Goal: Task Accomplishment & Management: Manage account settings

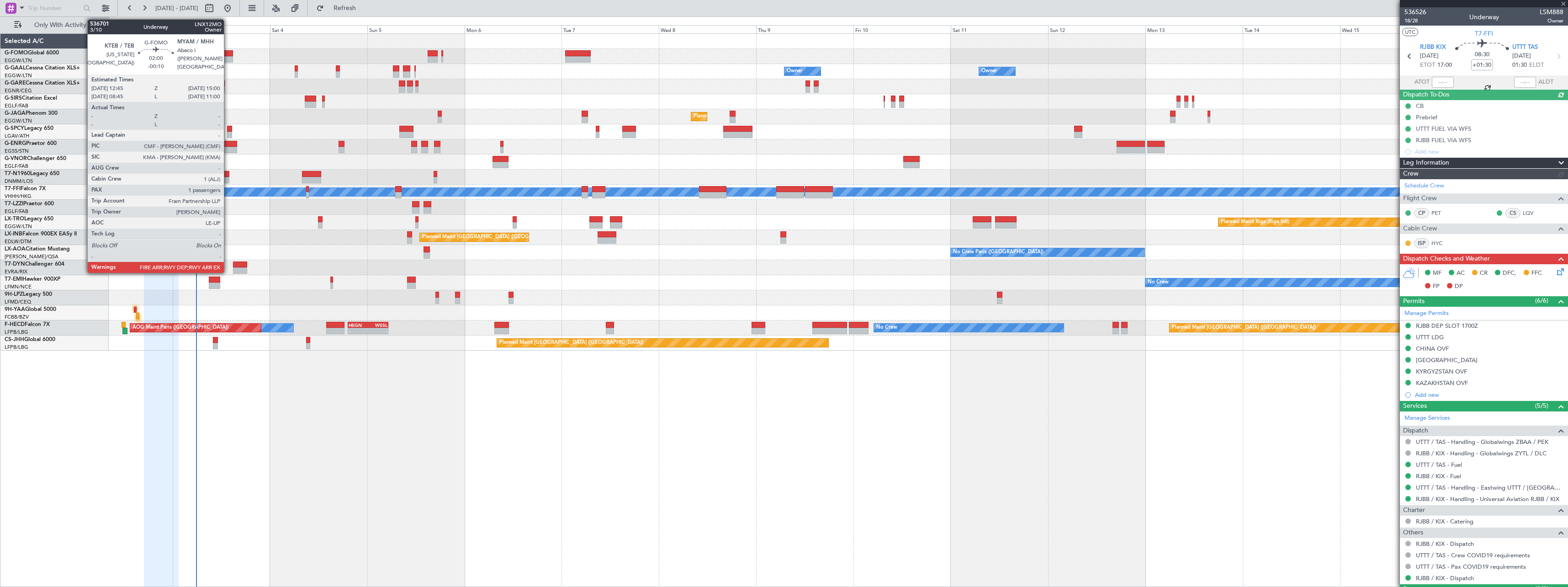
click at [228, 52] on div at bounding box center [228, 54] width 9 height 7
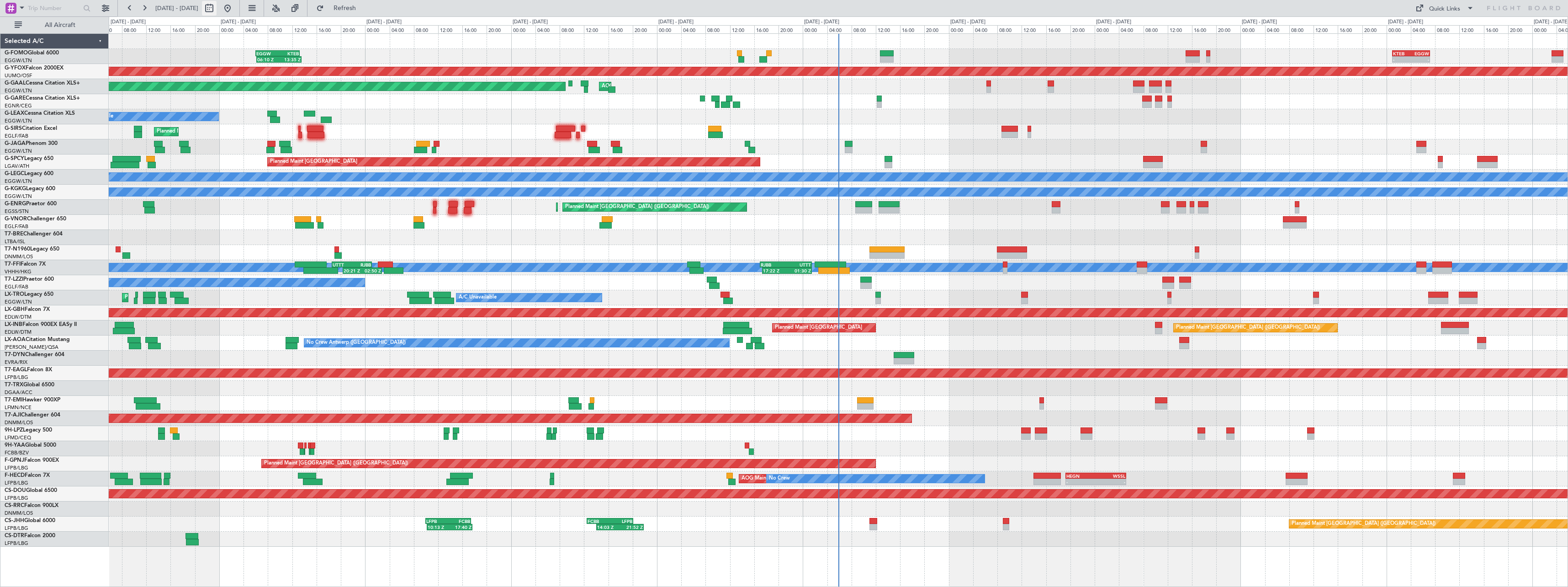
click at [217, 7] on button at bounding box center [209, 9] width 15 height 15
select select "9"
select select "2025"
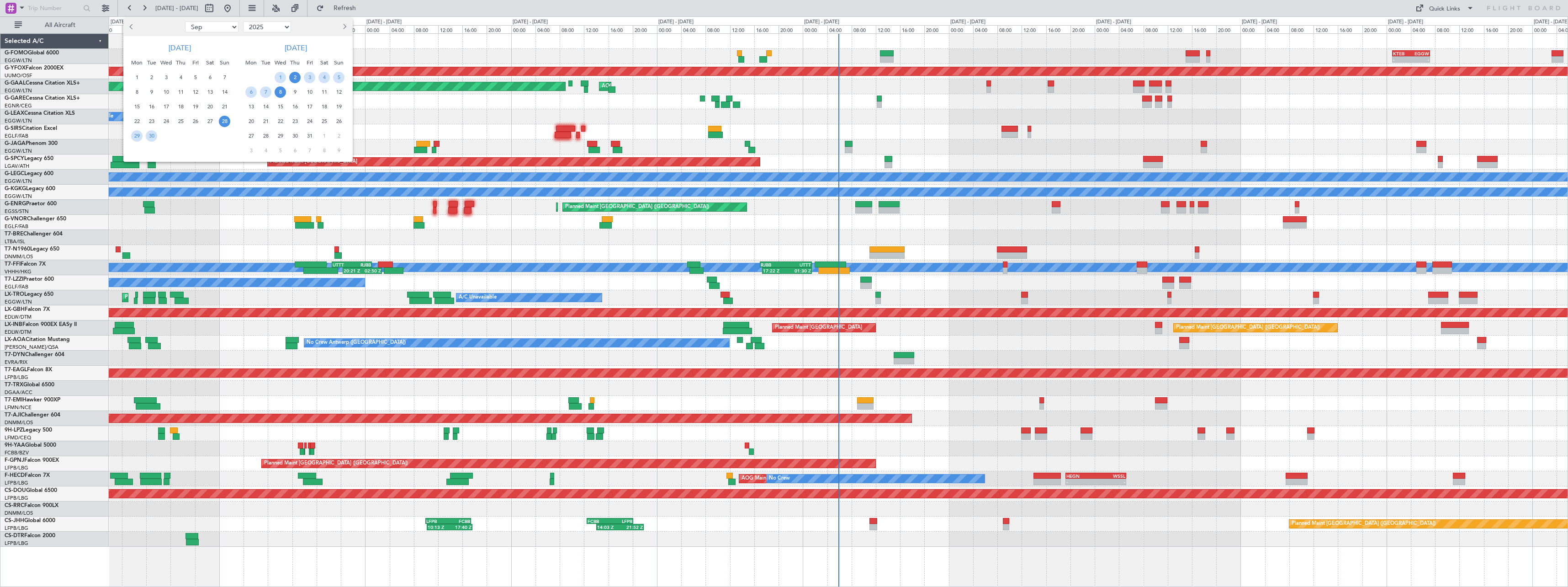
click at [292, 75] on span "2" at bounding box center [295, 77] width 12 height 12
click at [293, 104] on span "16" at bounding box center [295, 107] width 12 height 12
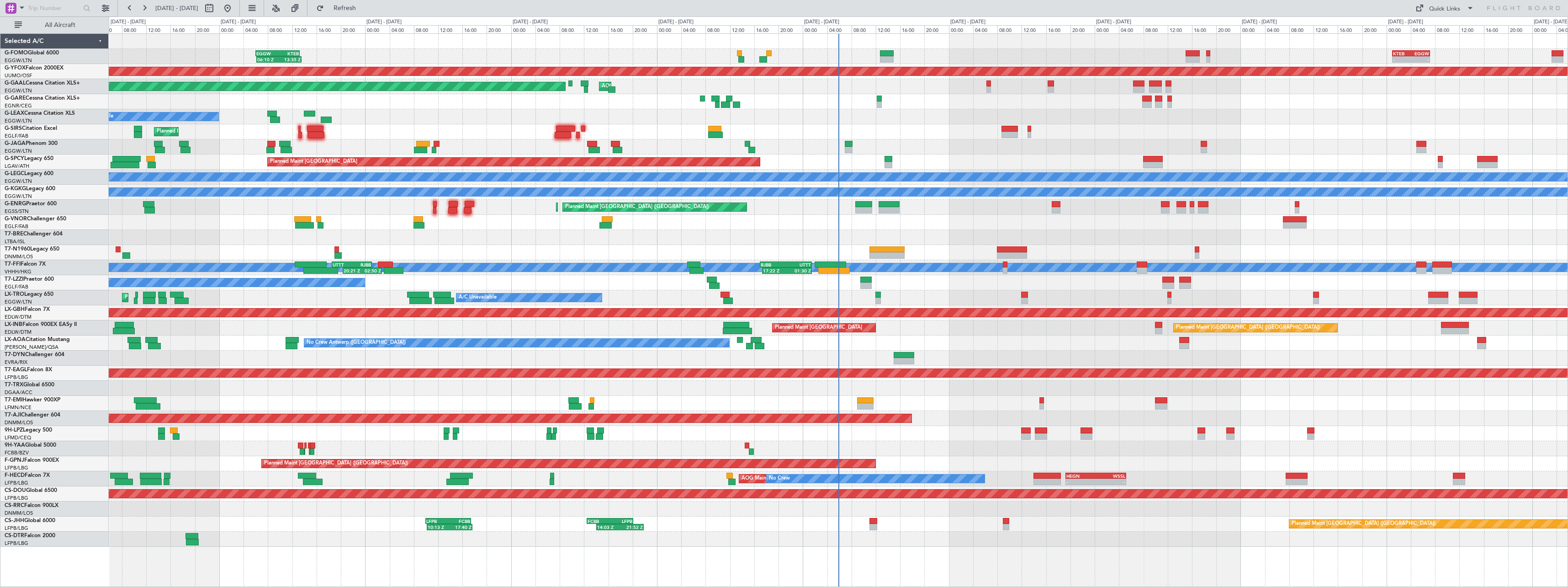
select select "10"
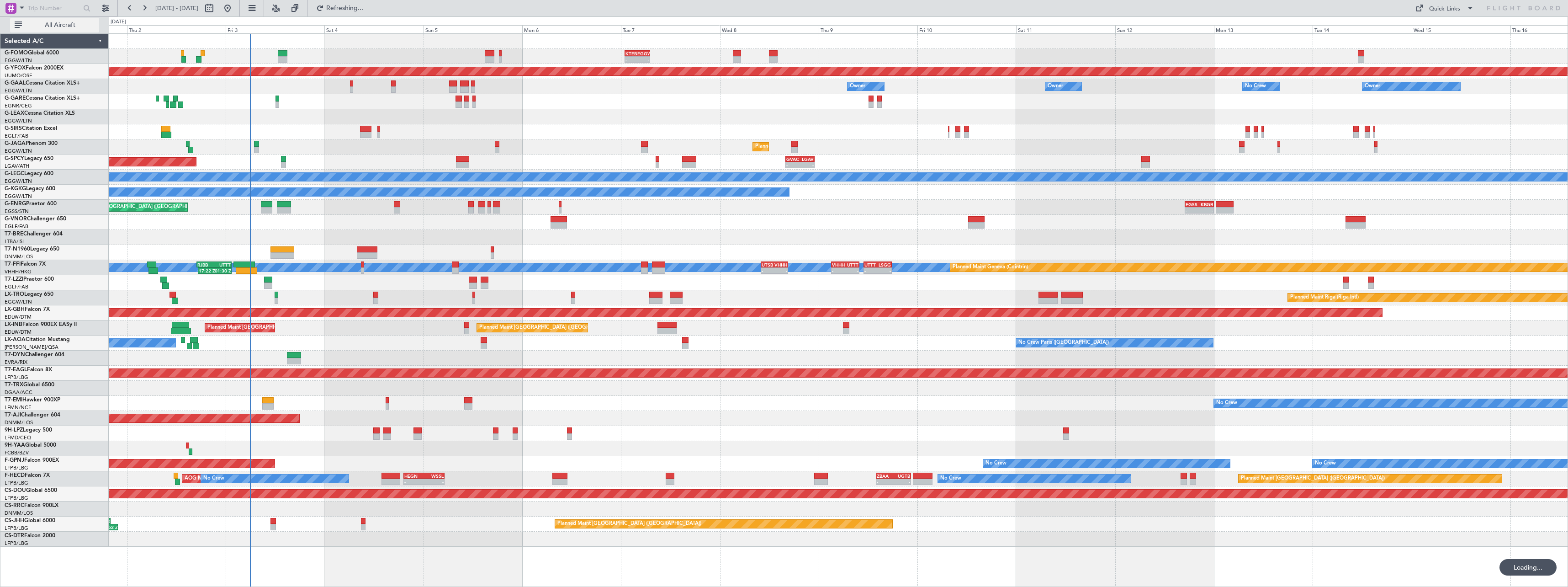
click at [57, 27] on span "All Aircraft" at bounding box center [60, 25] width 72 height 7
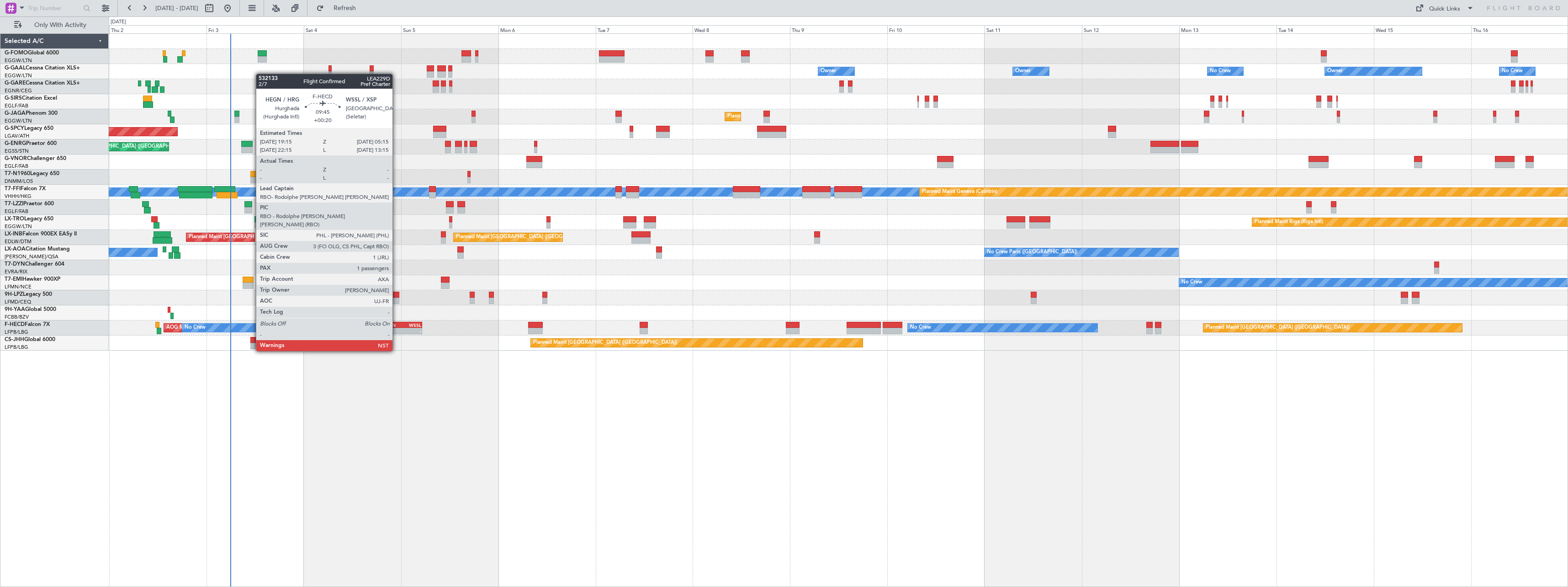
click at [397, 325] on div "HEGN" at bounding box center [392, 325] width 19 height 5
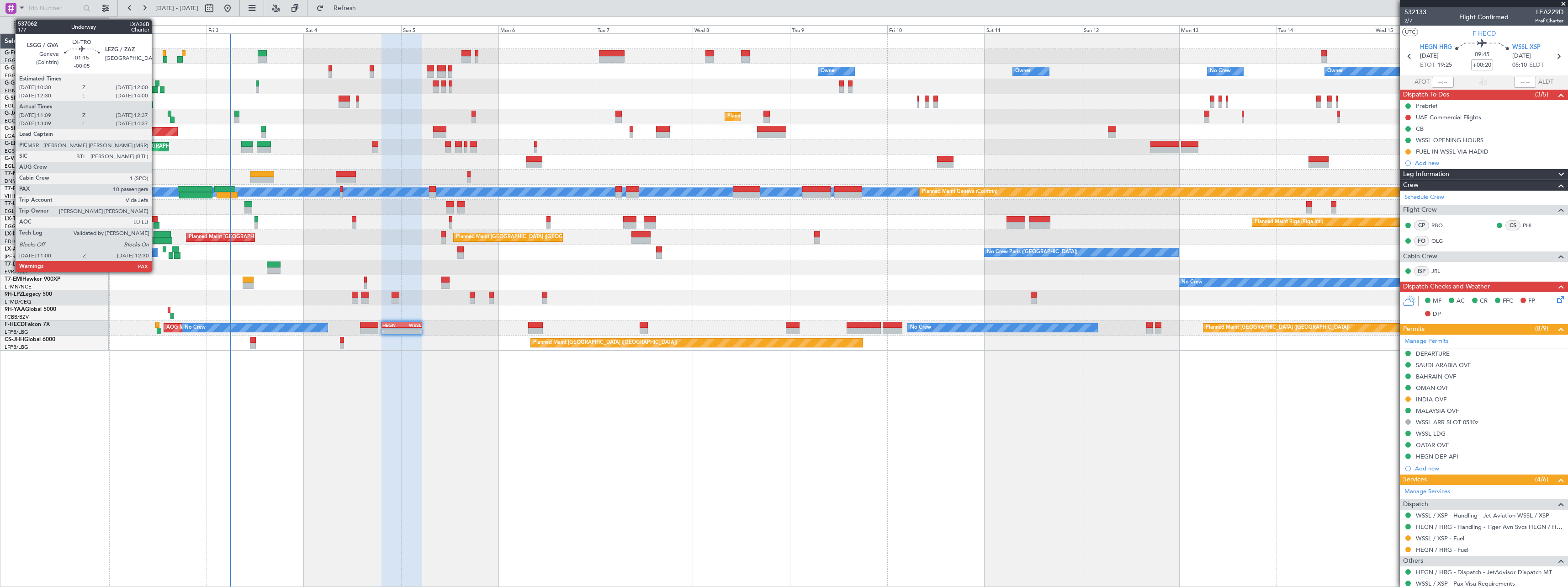
click at [156, 219] on div at bounding box center [154, 219] width 7 height 7
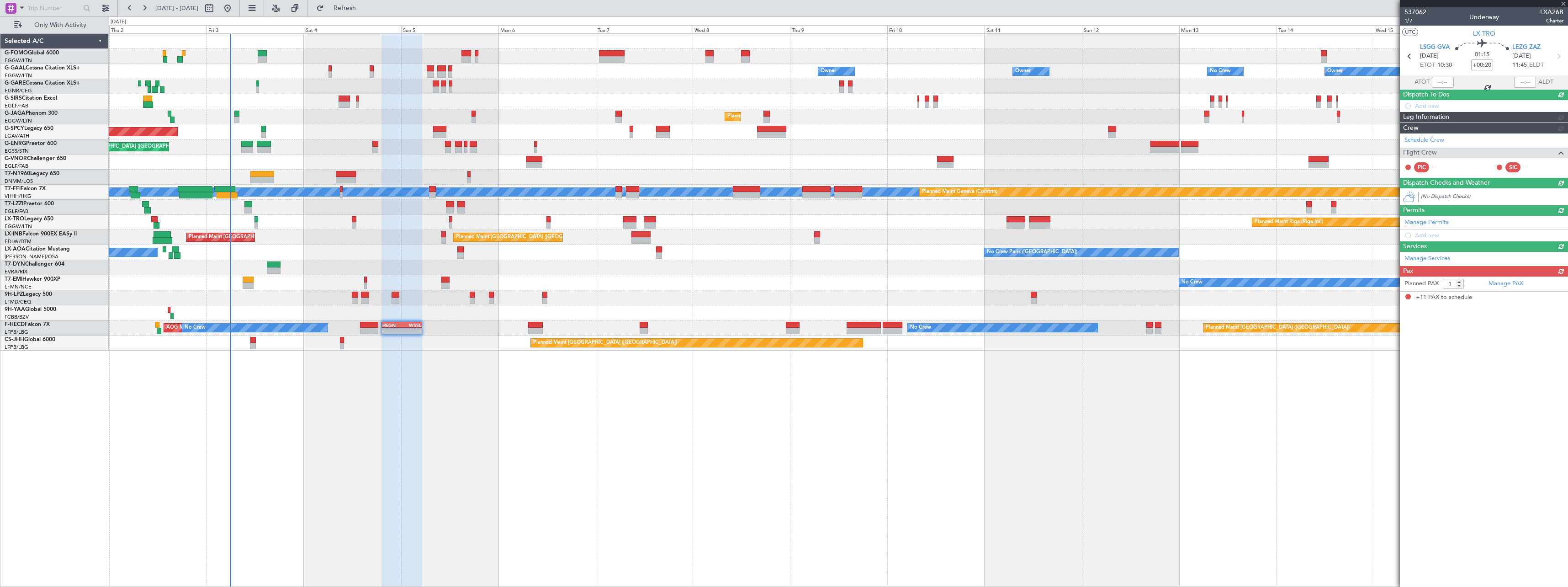
type input "-00:05"
type input "11:09"
type input "12:22"
type input "11"
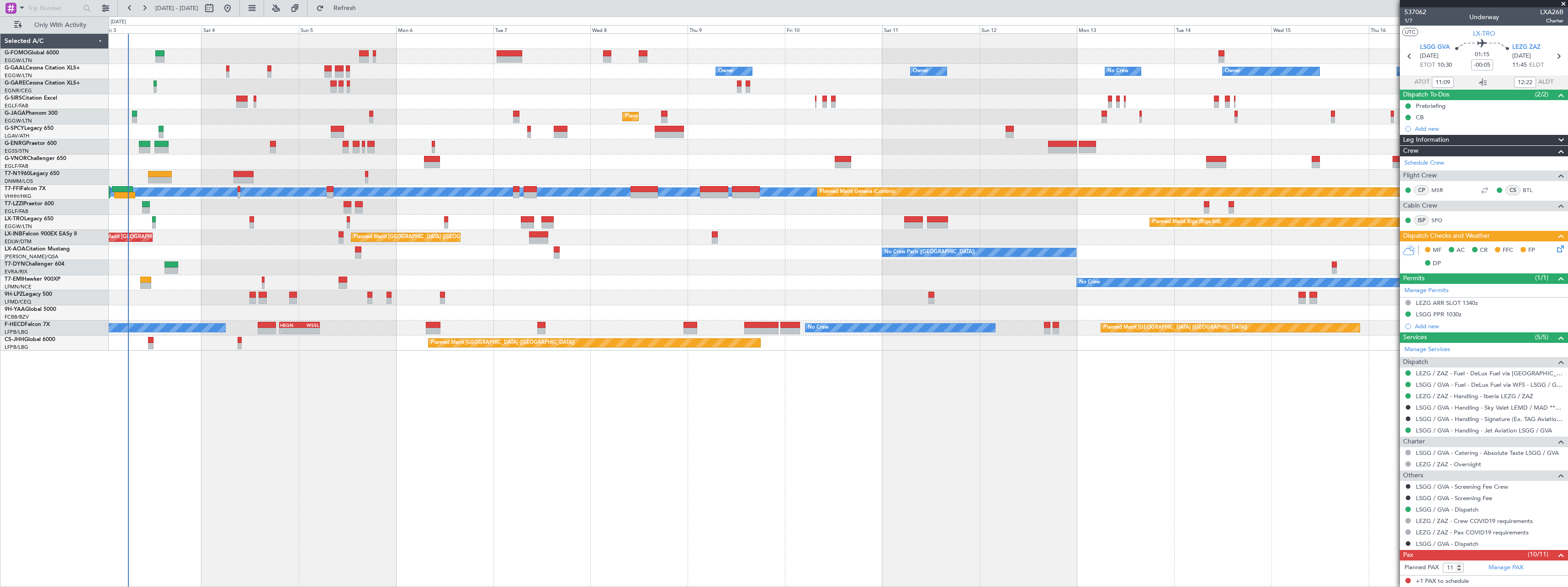
click at [299, 418] on div "Owner Owner No Crew Owner Owner No Crew AOG Maint [GEOGRAPHIC_DATA] Owner Plann…" at bounding box center [838, 310] width 1459 height 554
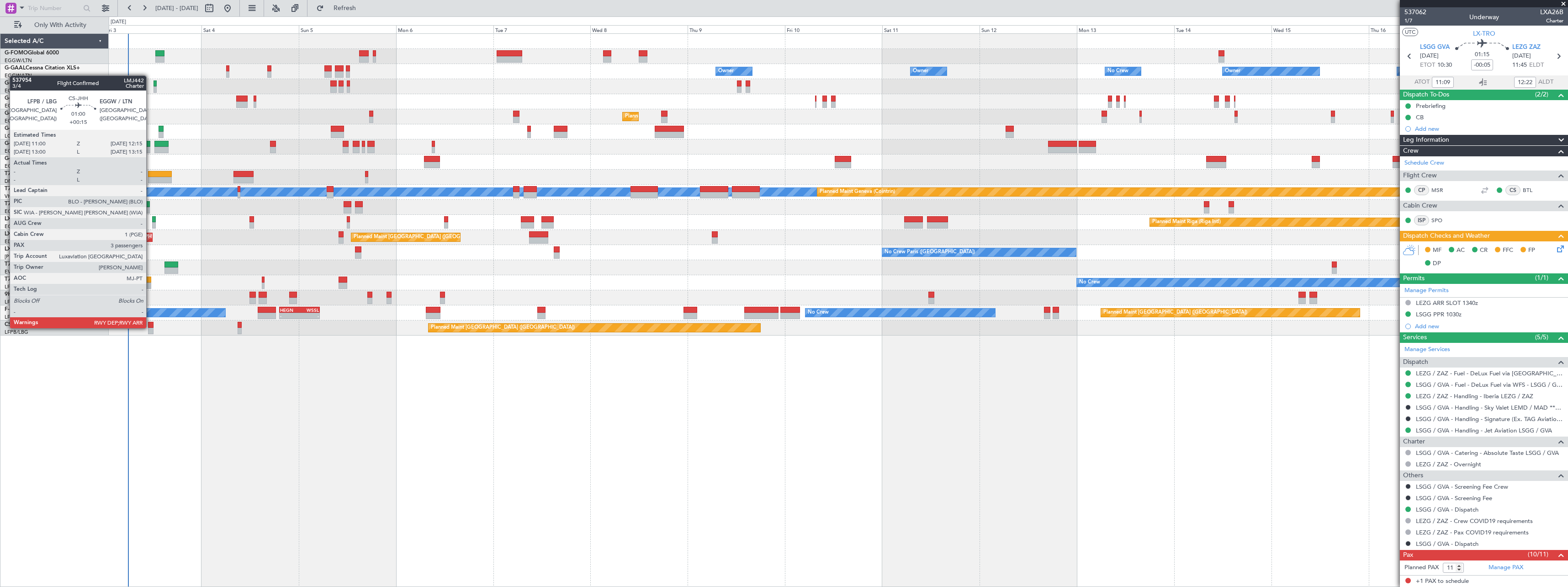
click at [150, 327] on div at bounding box center [150, 325] width 5 height 7
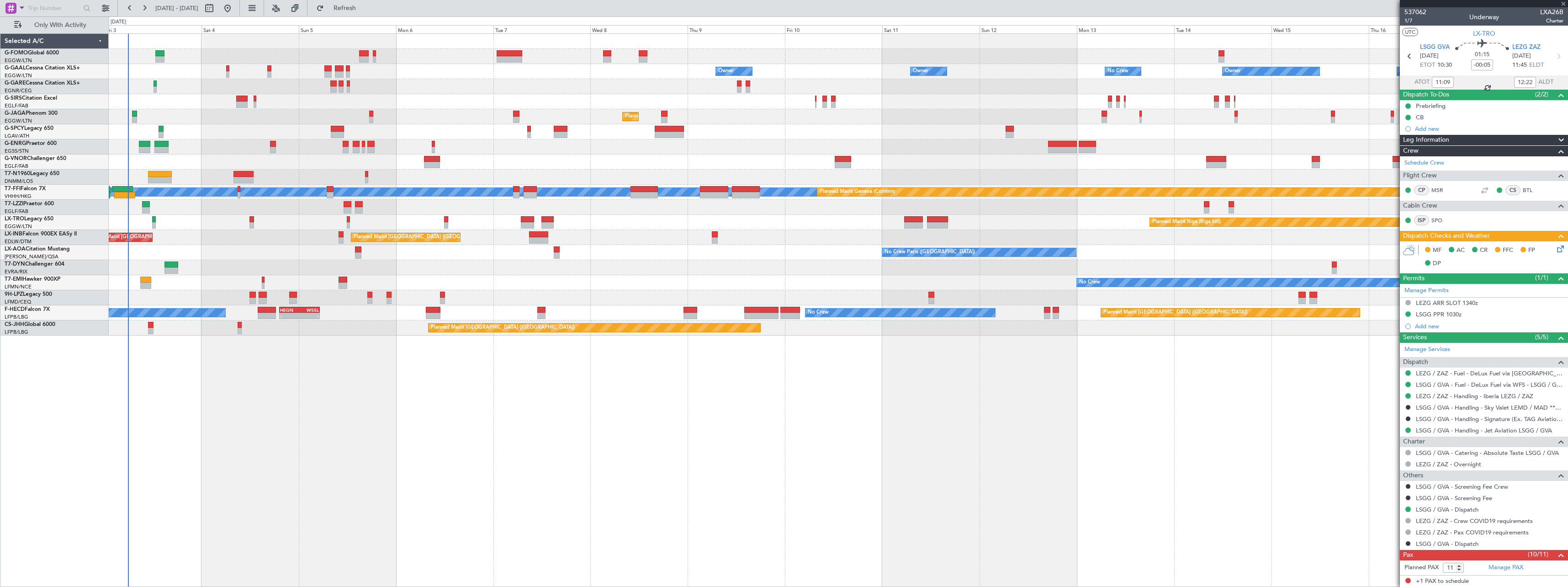
type input "+00:15"
type input "3"
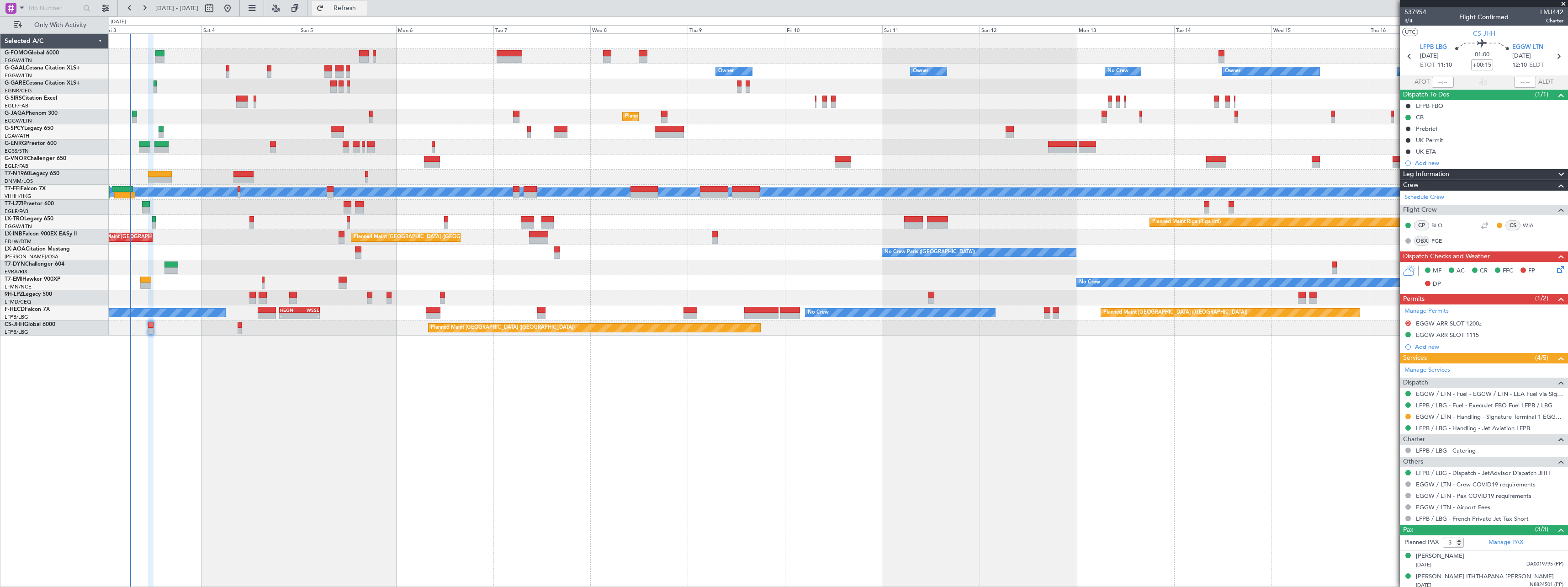
click at [364, 5] on span "Refresh" at bounding box center [345, 8] width 38 height 7
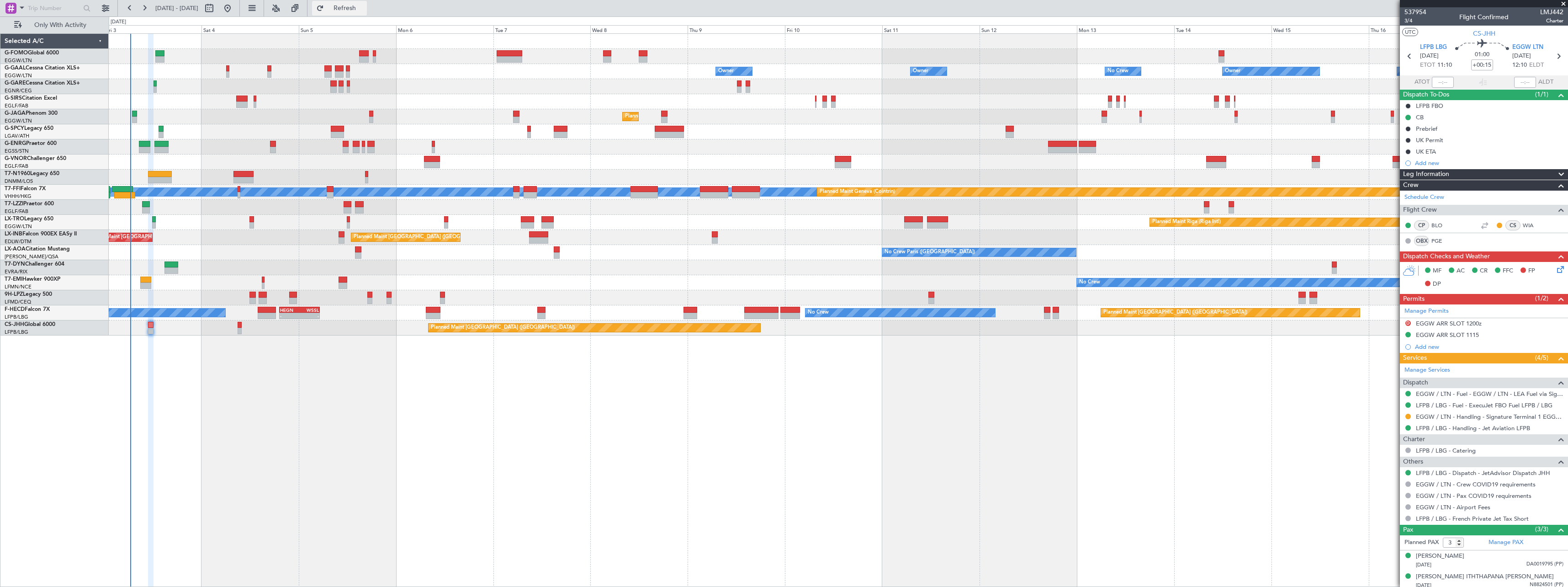
click at [367, 12] on button "Refresh" at bounding box center [340, 9] width 55 height 15
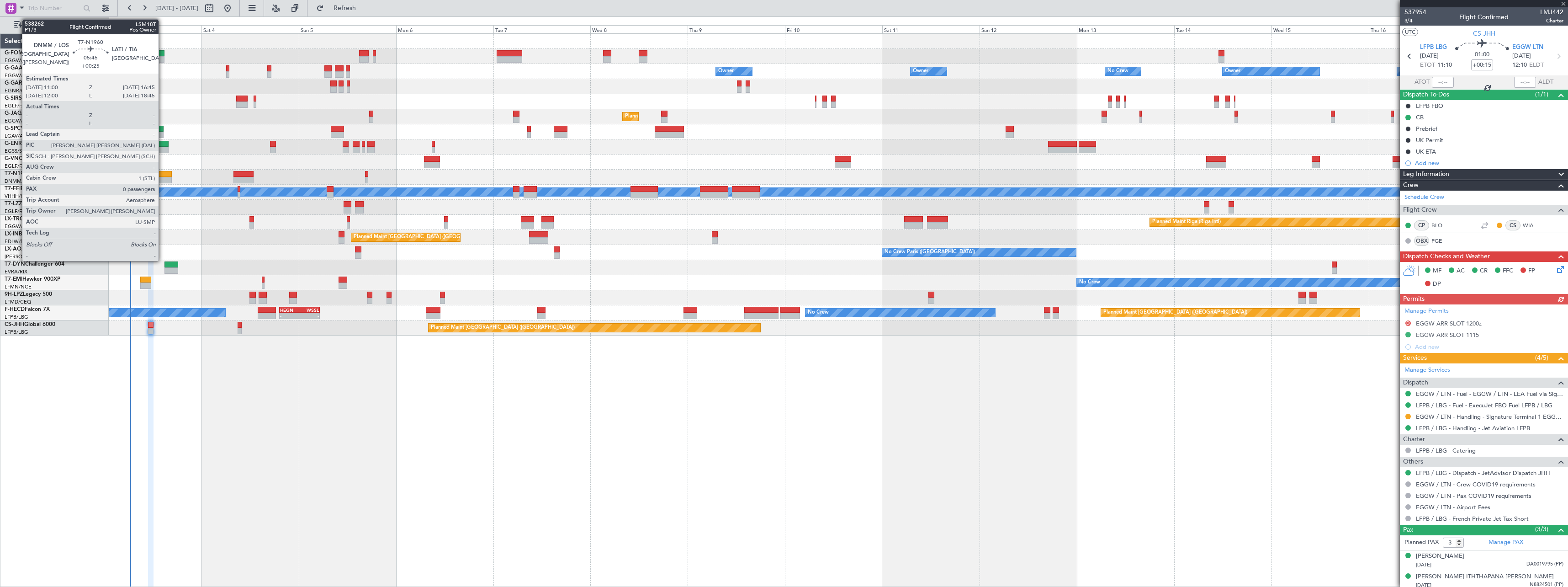
click at [163, 173] on div at bounding box center [159, 174] width 24 height 7
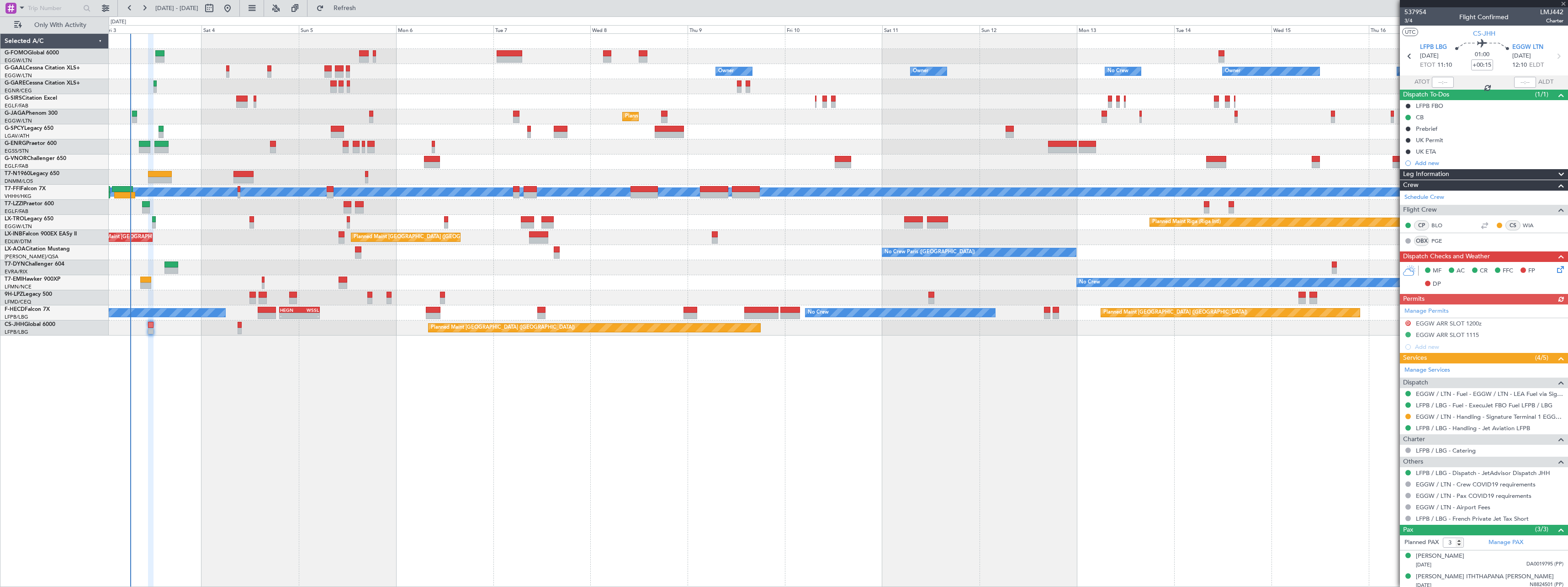
type input "+00:25"
type input "0"
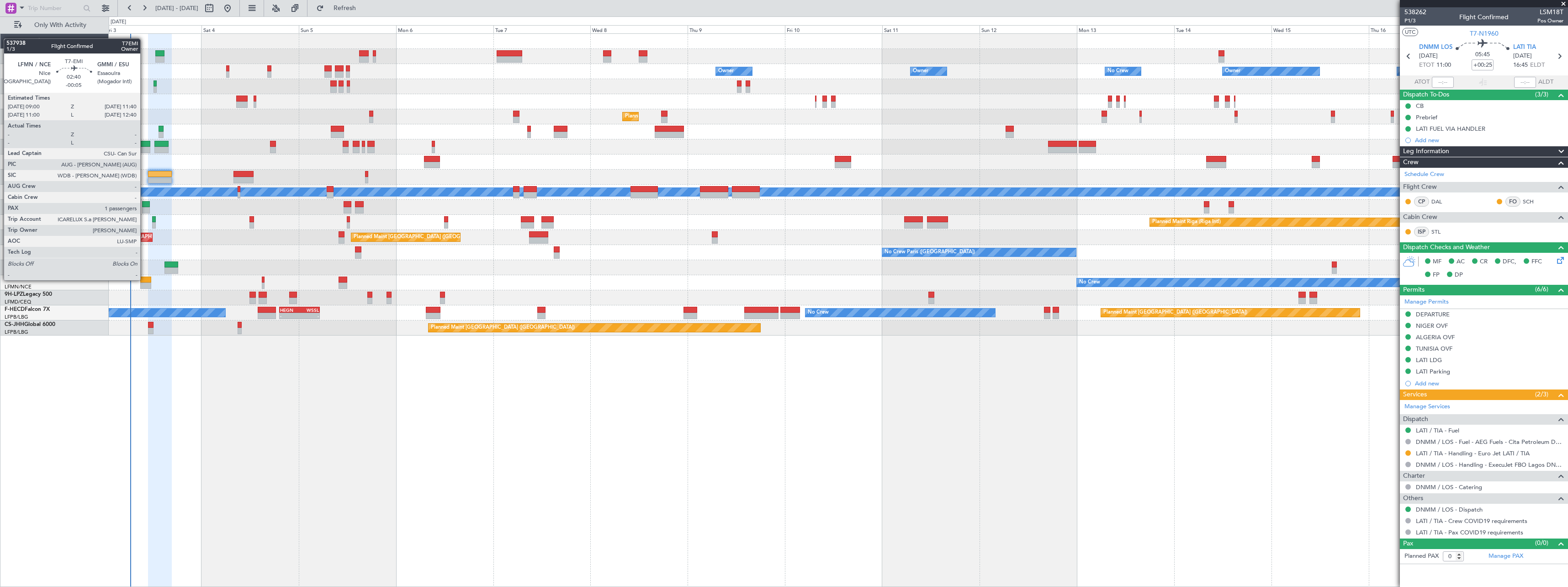
click at [144, 279] on div at bounding box center [145, 279] width 11 height 7
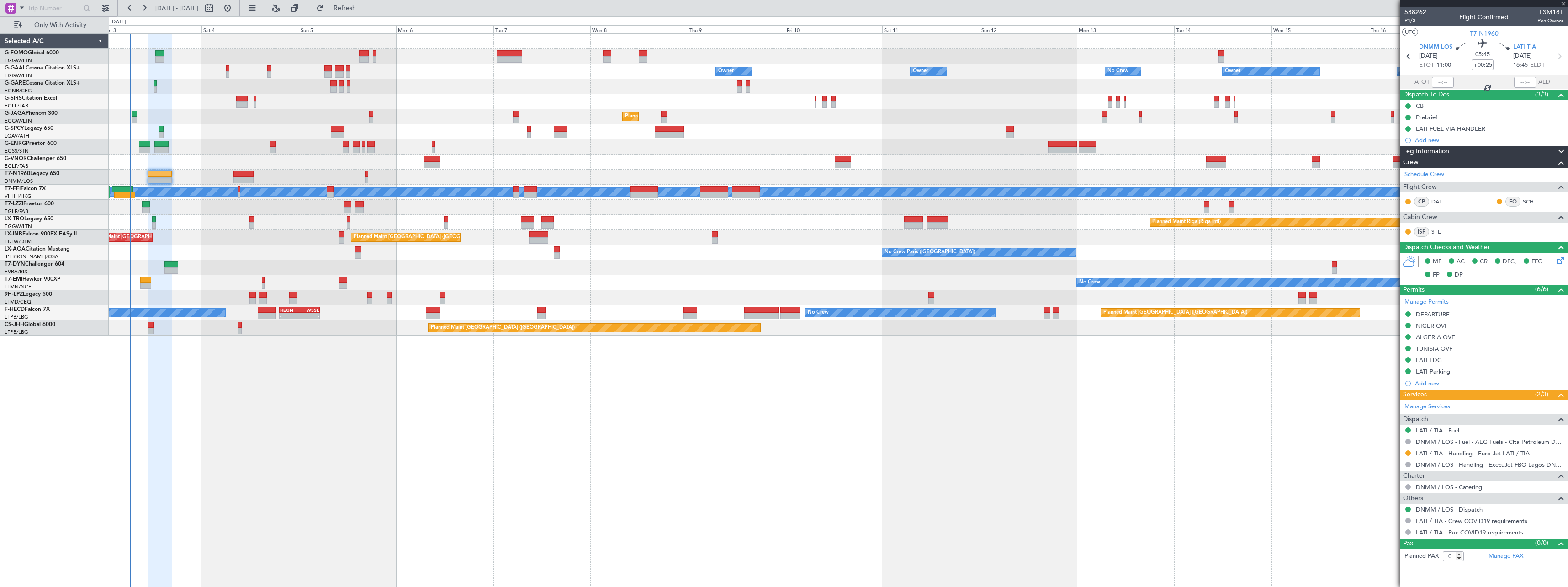
type input "-00:05"
type input "1"
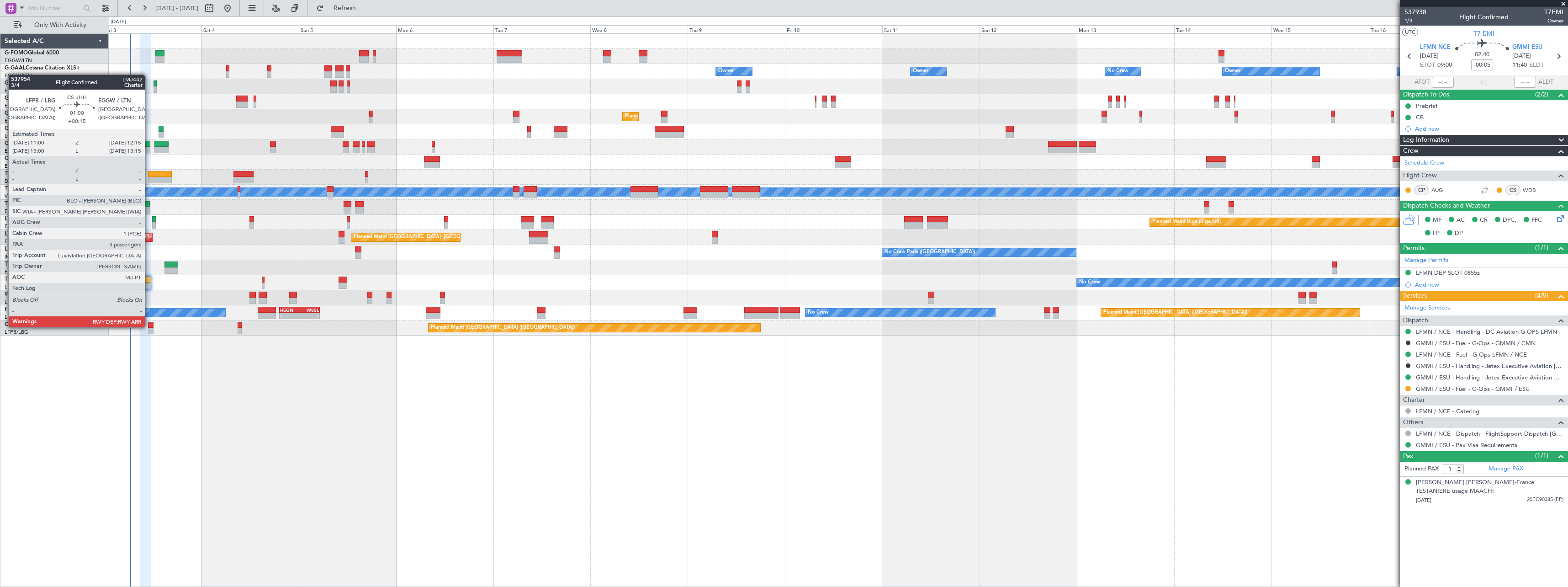
click at [149, 326] on div at bounding box center [150, 325] width 5 height 7
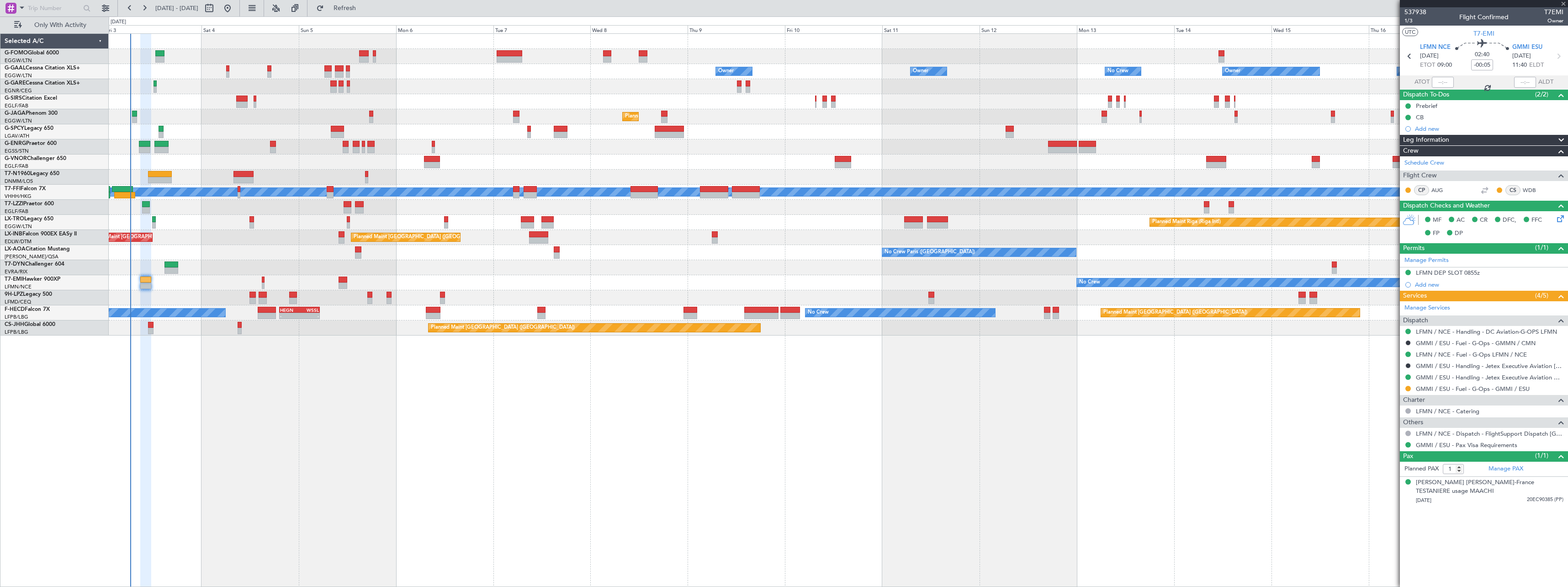
type input "+00:15"
type input "3"
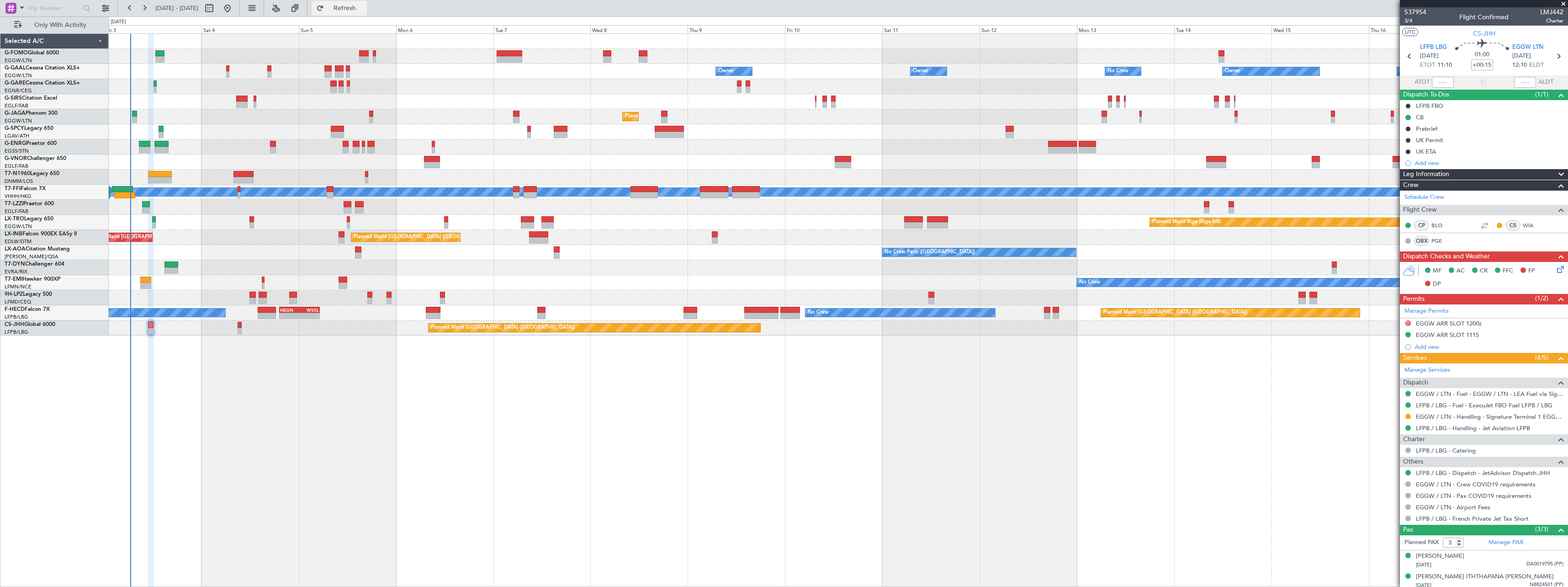
click at [364, 9] on span "Refresh" at bounding box center [345, 8] width 38 height 7
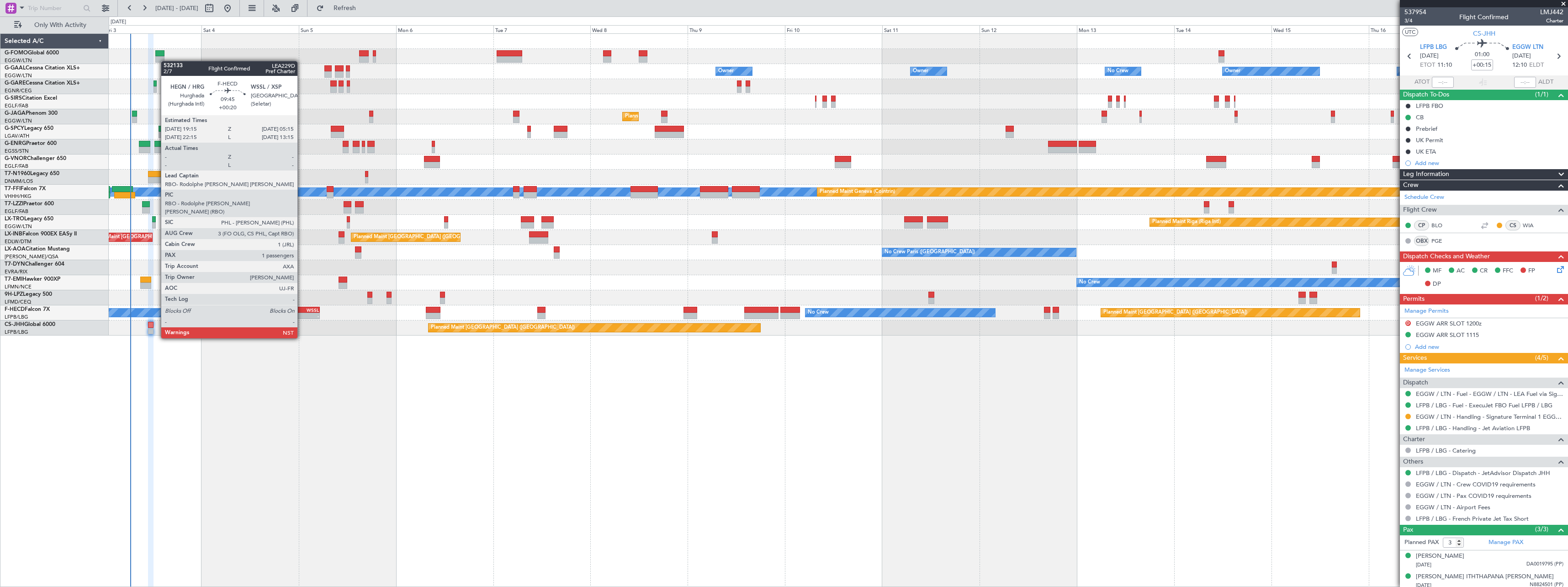
click at [301, 312] on div "- -" at bounding box center [299, 315] width 41 height 7
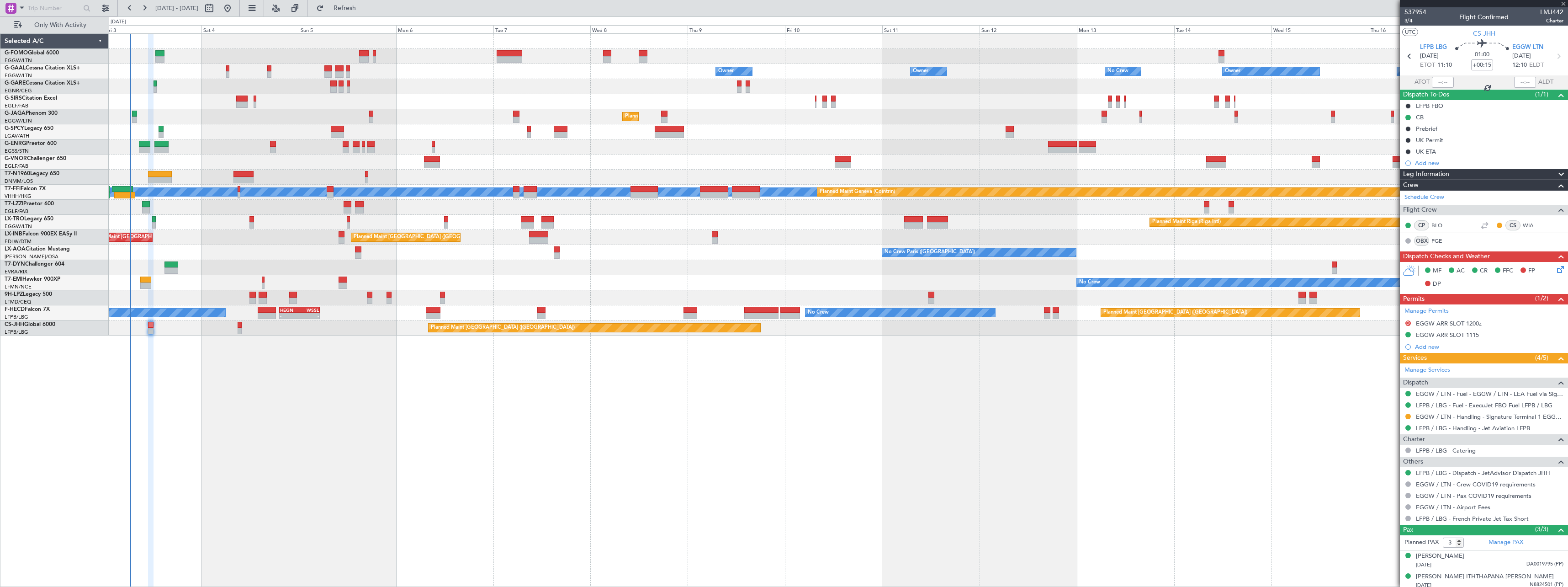
type input "+00:20"
type input "1"
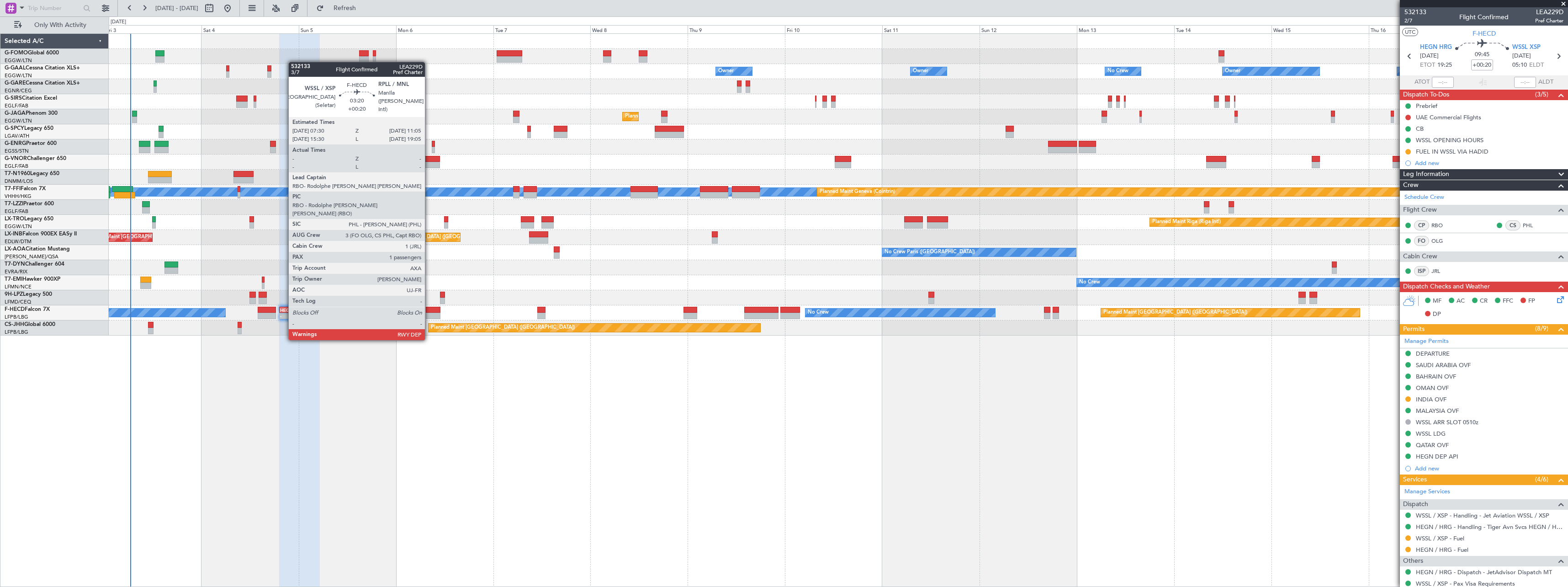
click at [429, 314] on div at bounding box center [433, 315] width 15 height 7
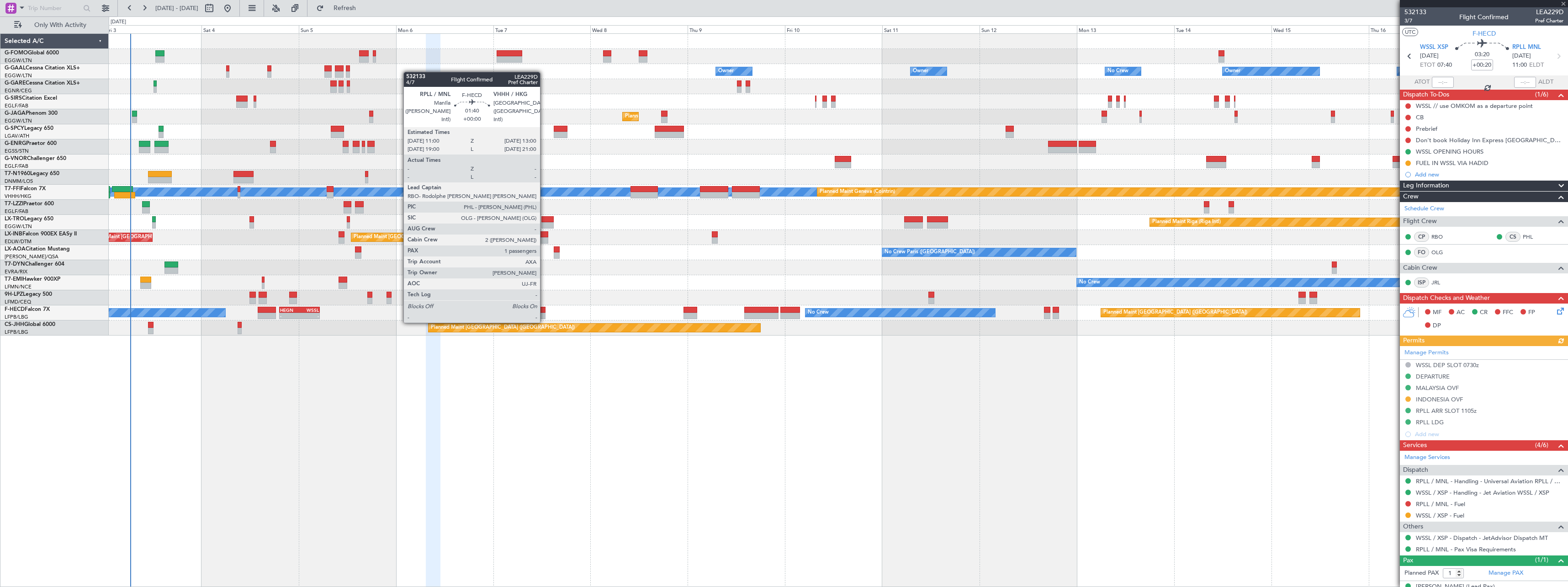
click at [544, 314] on div at bounding box center [542, 315] width 9 height 7
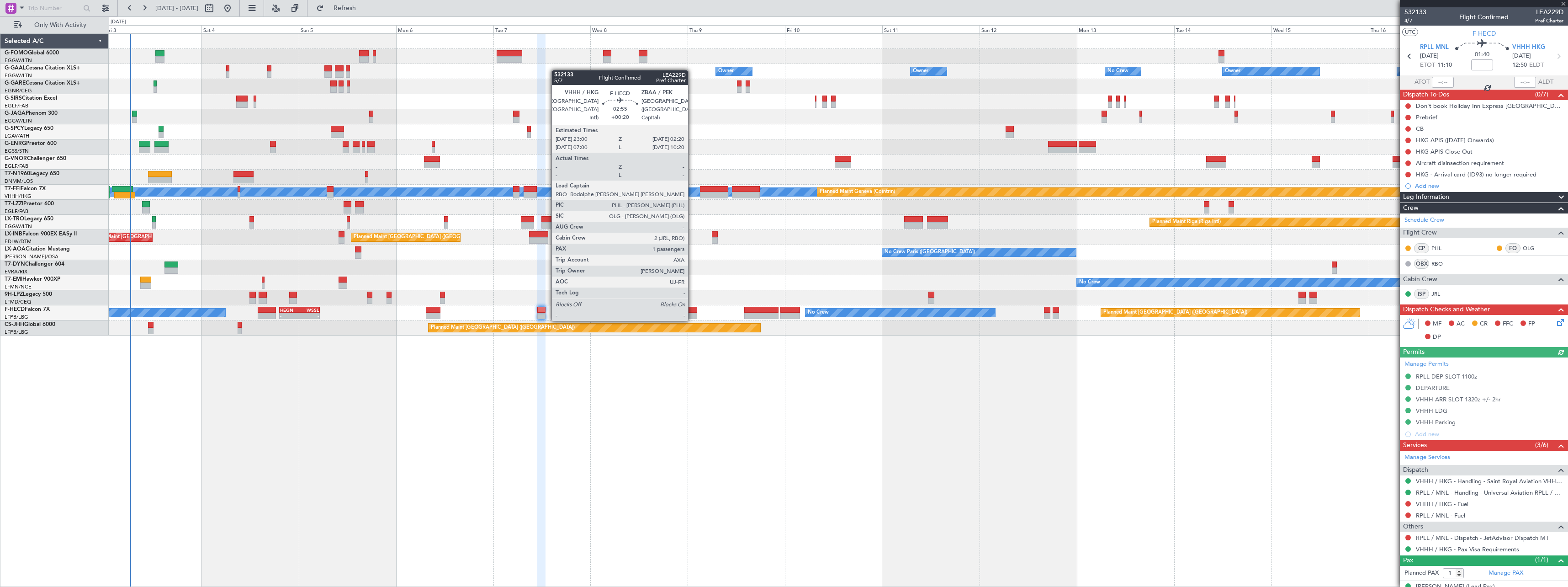
click at [692, 312] on div at bounding box center [690, 310] width 14 height 7
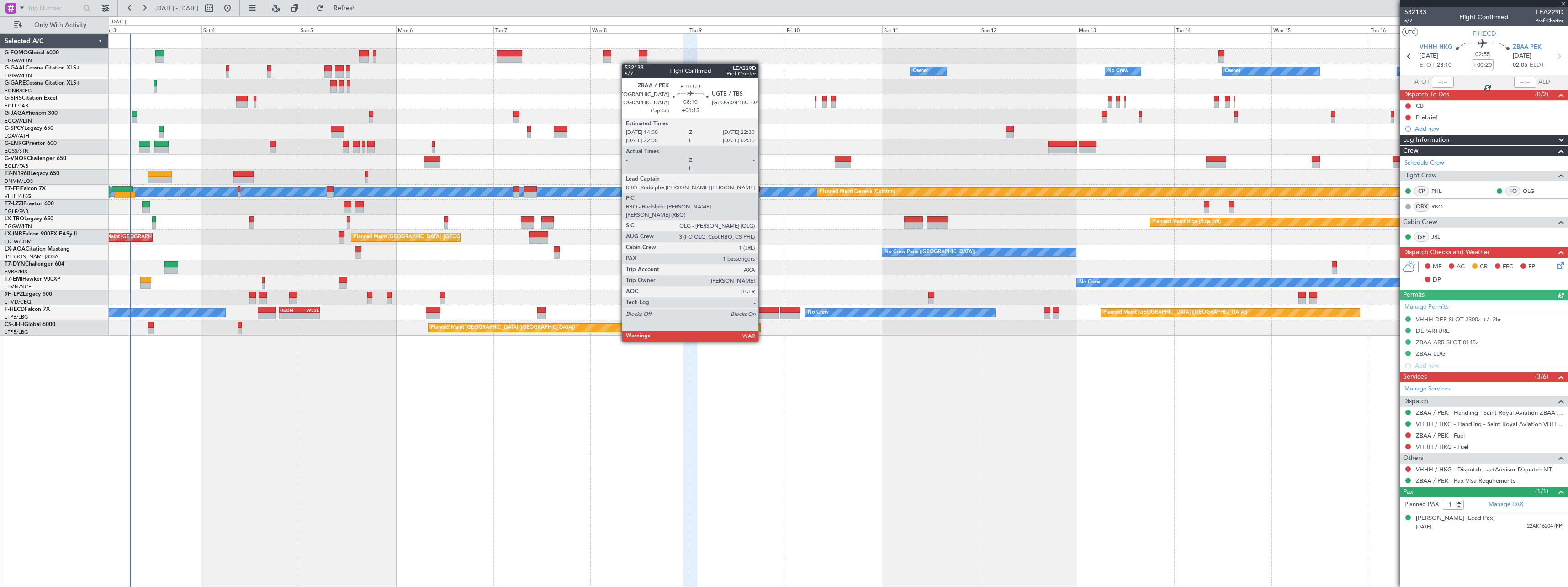
click at [763, 315] on div at bounding box center [761, 315] width 35 height 7
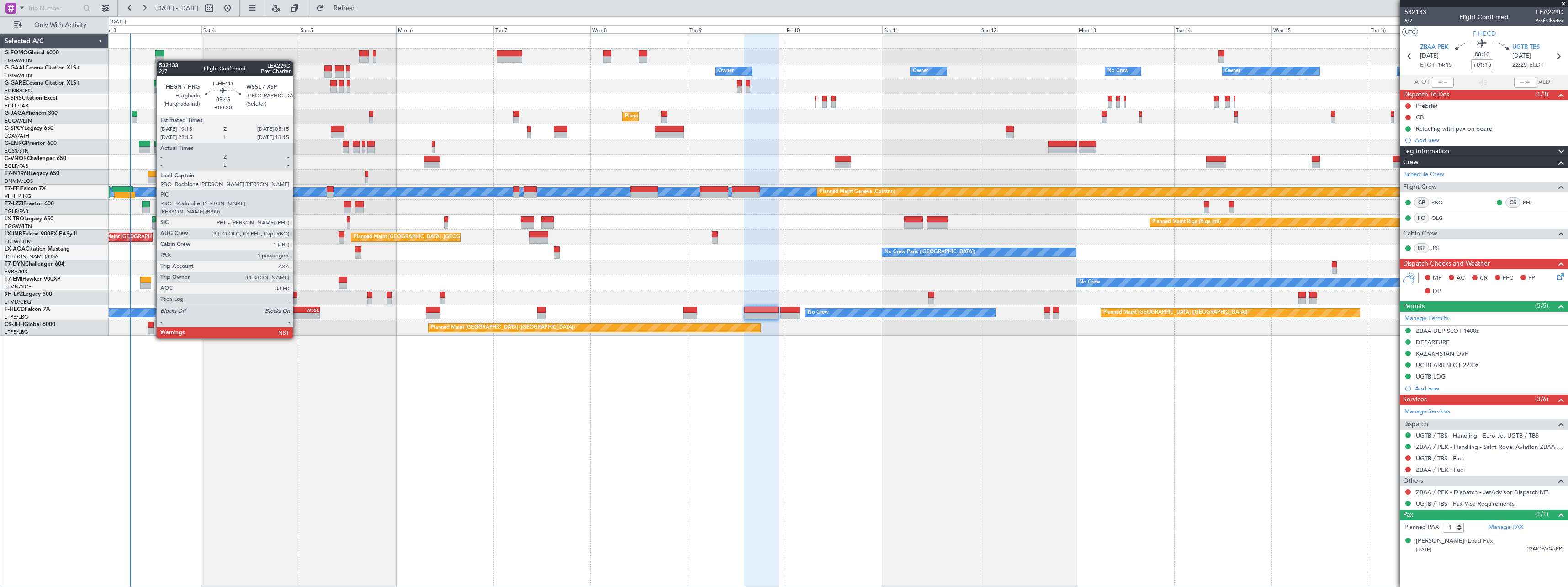
click at [297, 312] on div "- -" at bounding box center [299, 315] width 41 height 7
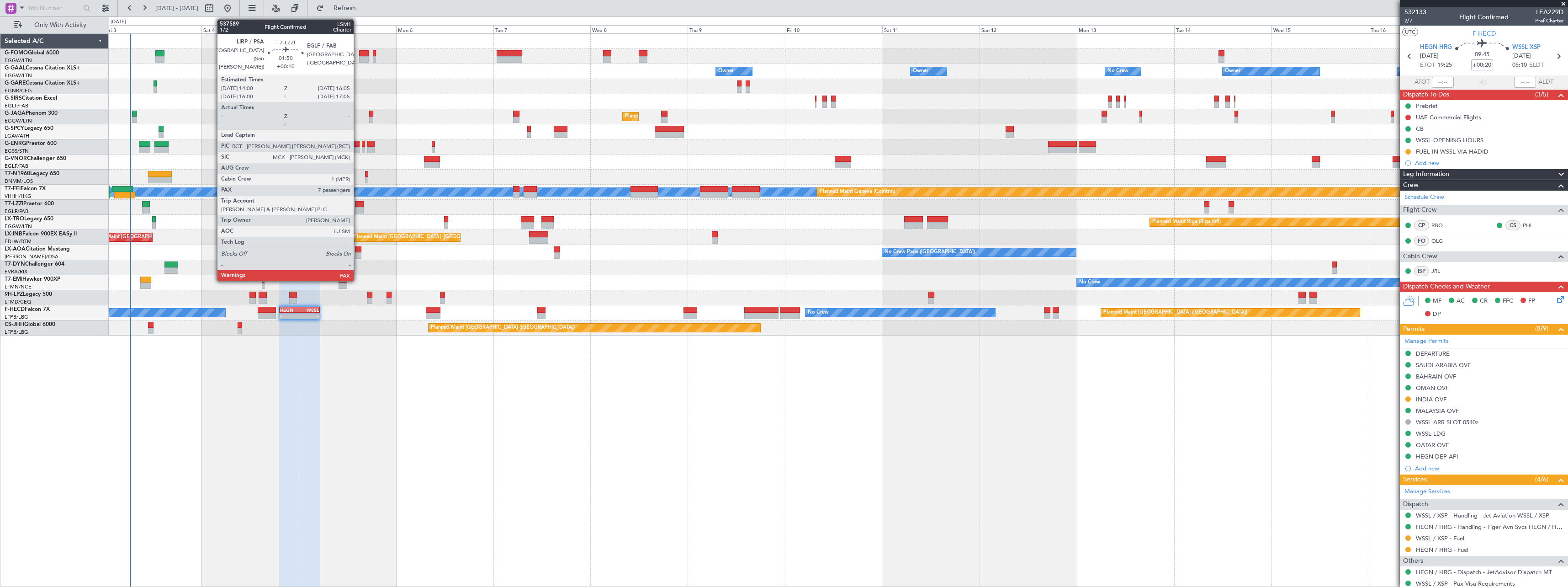
click at [358, 205] on div at bounding box center [359, 204] width 9 height 7
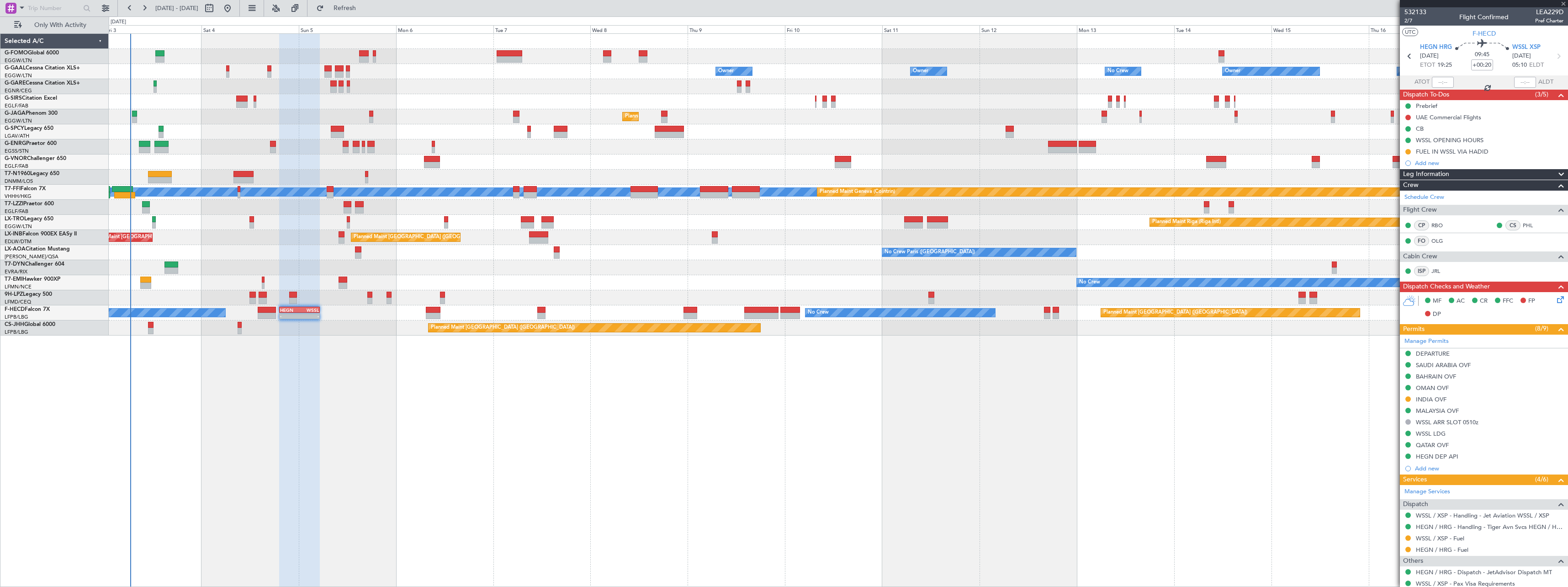
type input "+00:10"
type input "8"
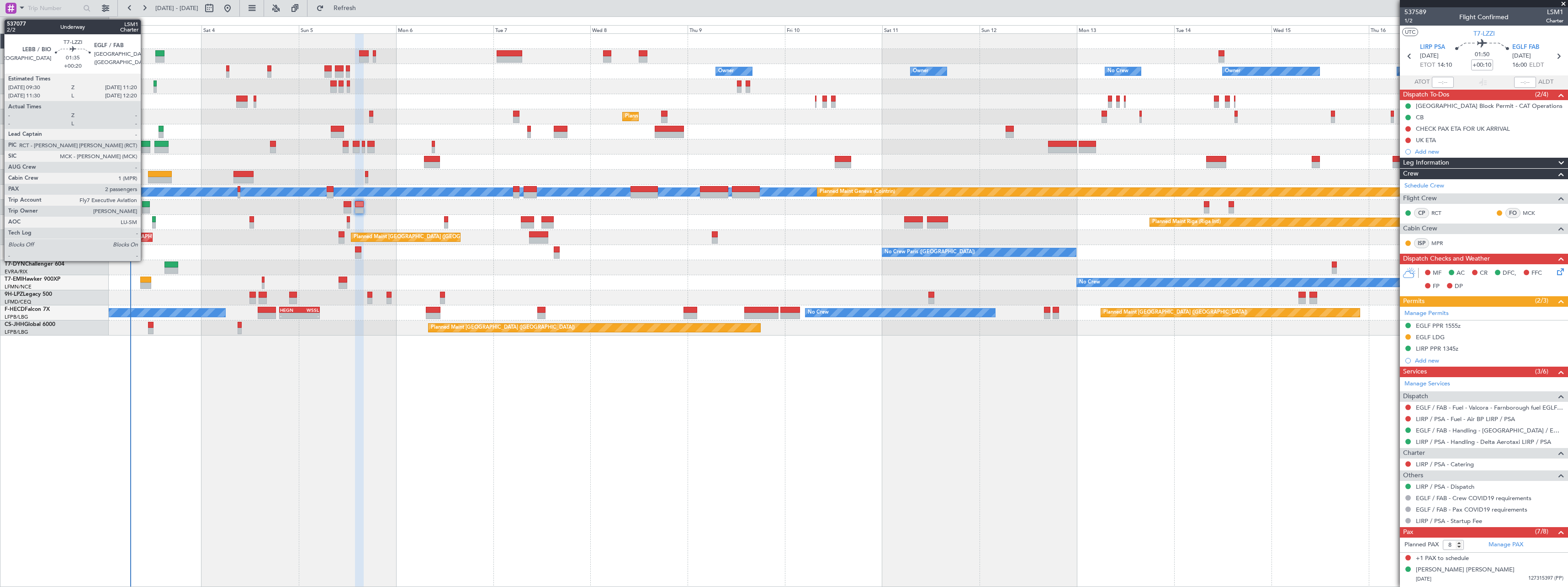
click at [145, 203] on div at bounding box center [145, 204] width 8 height 7
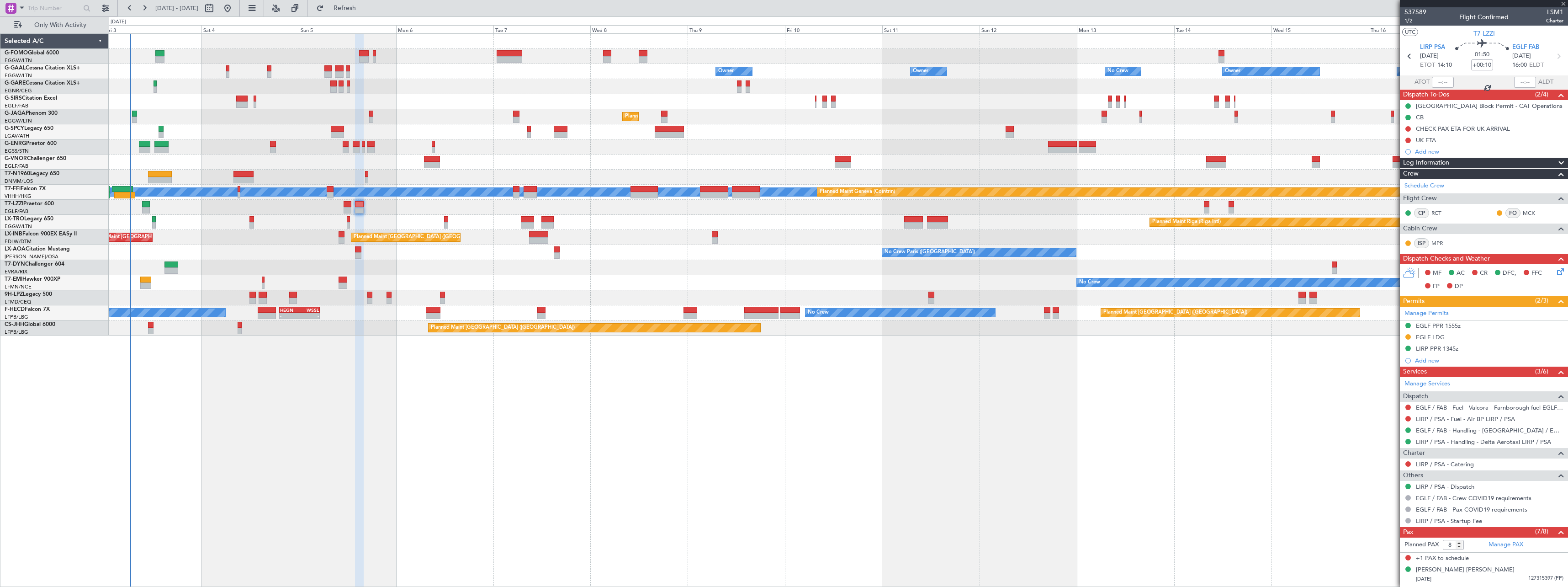
type input "+00:20"
type input "2"
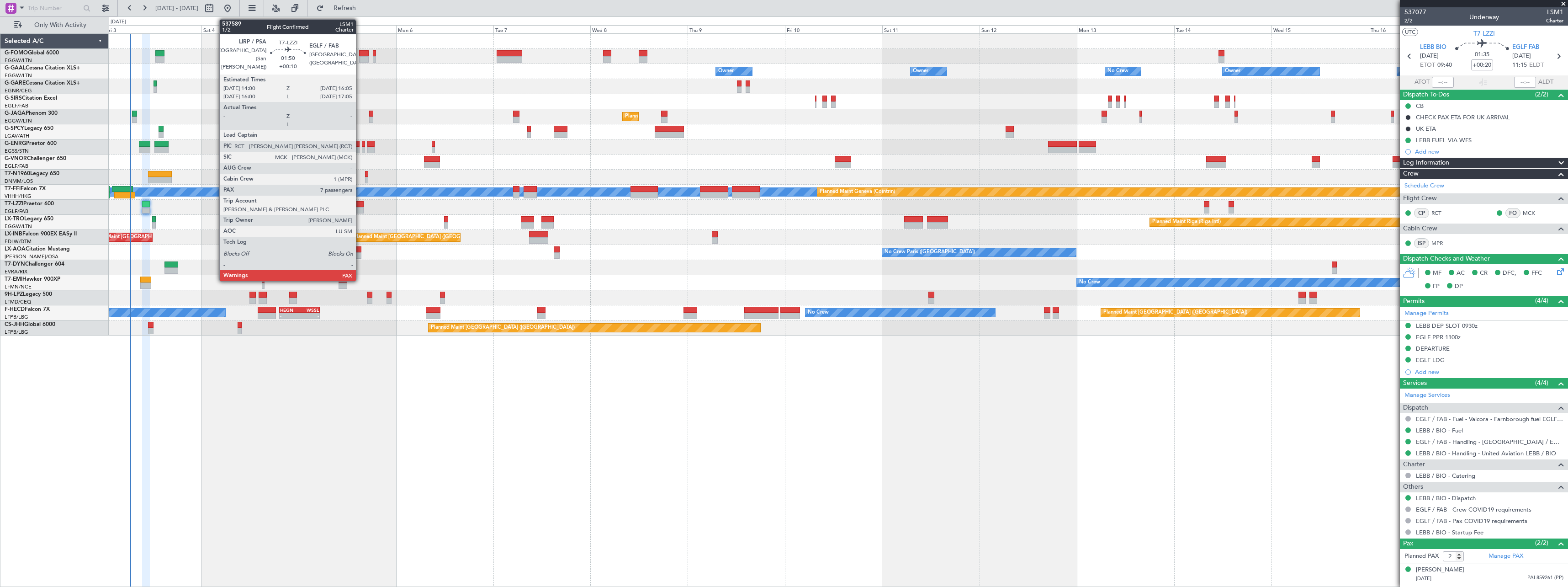
click at [360, 204] on div at bounding box center [359, 204] width 9 height 7
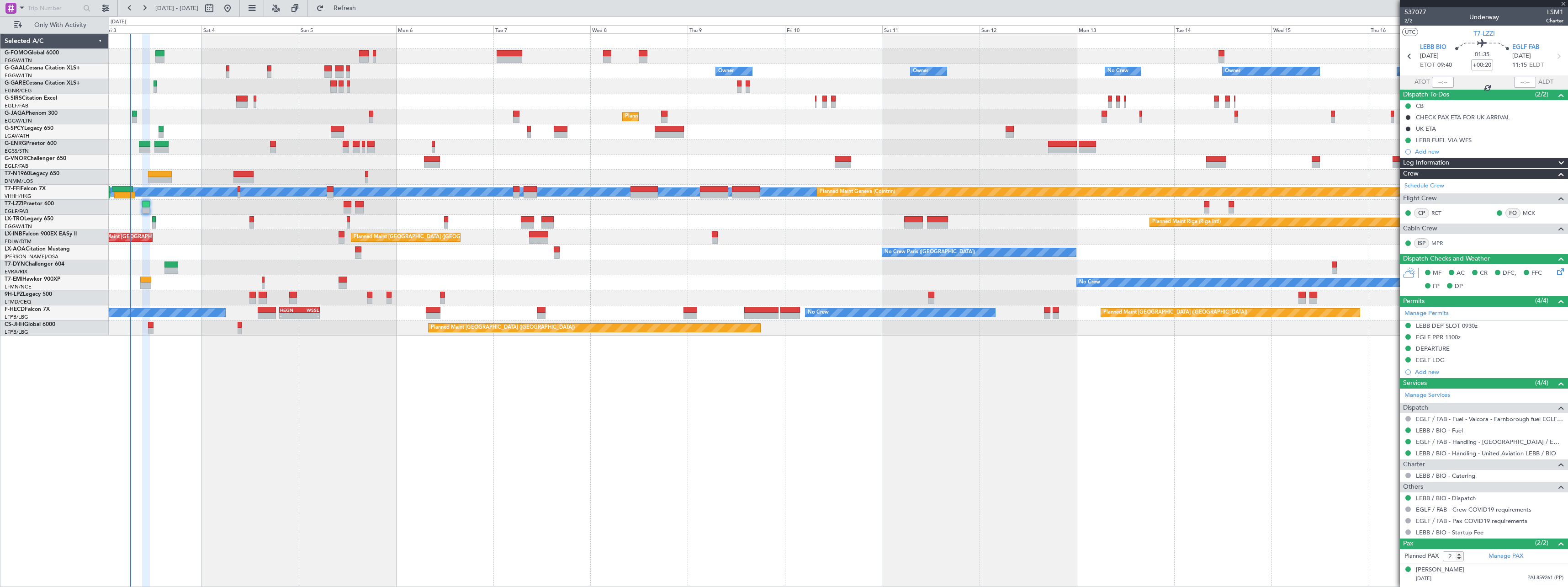
type input "+00:10"
type input "8"
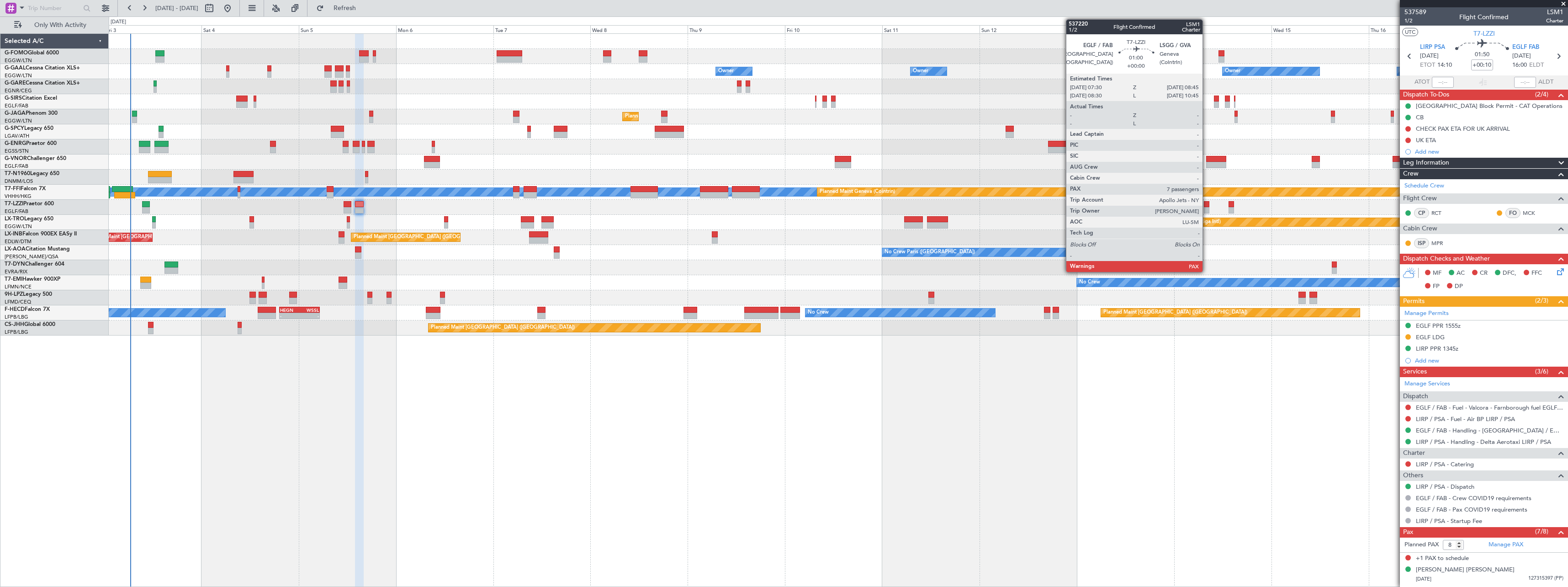
click at [1206, 203] on div at bounding box center [1206, 204] width 5 height 7
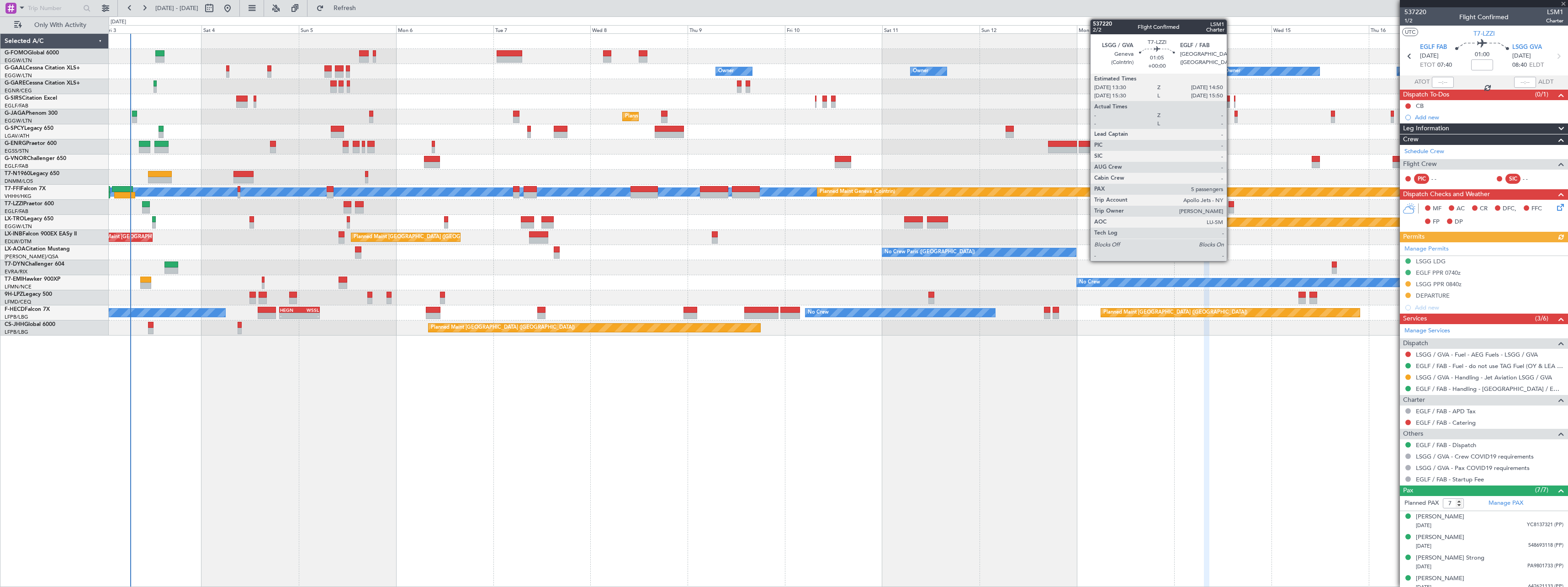
click at [1231, 206] on div at bounding box center [1231, 204] width 5 height 7
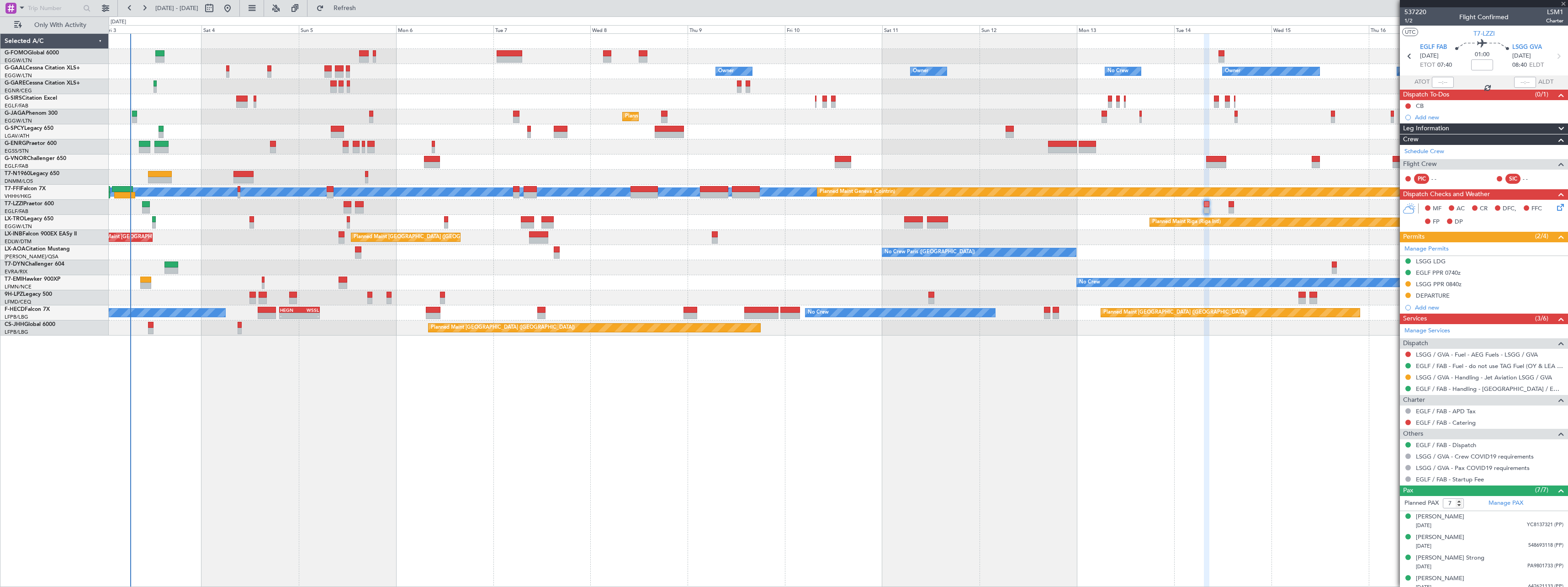
type input "5"
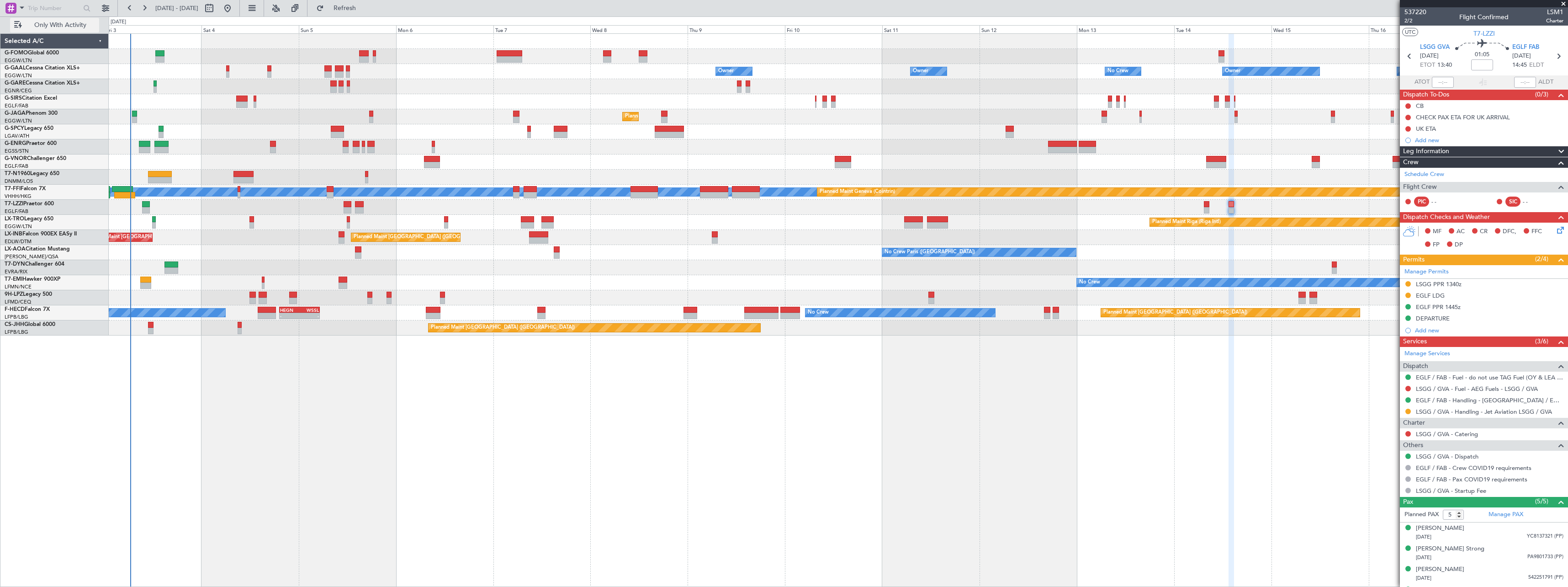
click at [67, 23] on span "Only With Activity" at bounding box center [60, 25] width 72 height 7
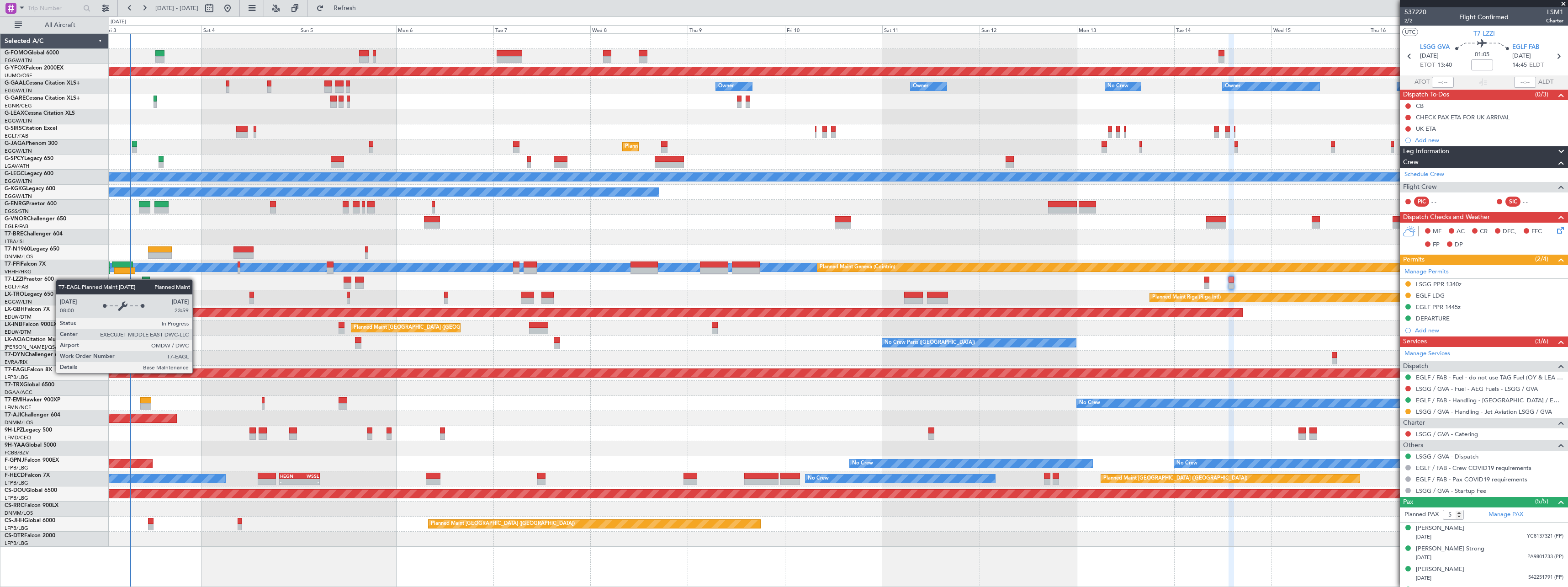
click at [197, 373] on div "Planned Maint Dubai (Al Maktoum Intl)" at bounding box center [606, 373] width 2690 height 9
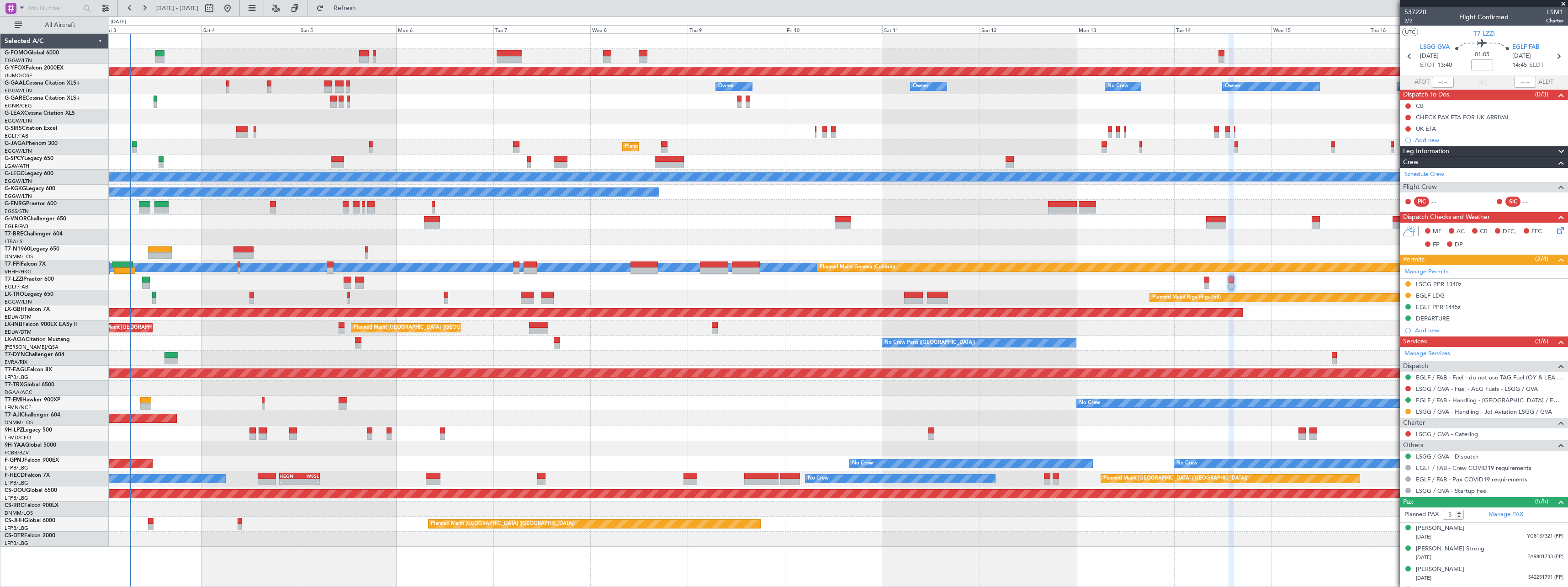
drag, startPoint x: 216, startPoint y: 459, endPoint x: 221, endPoint y: 481, distance: 22.6
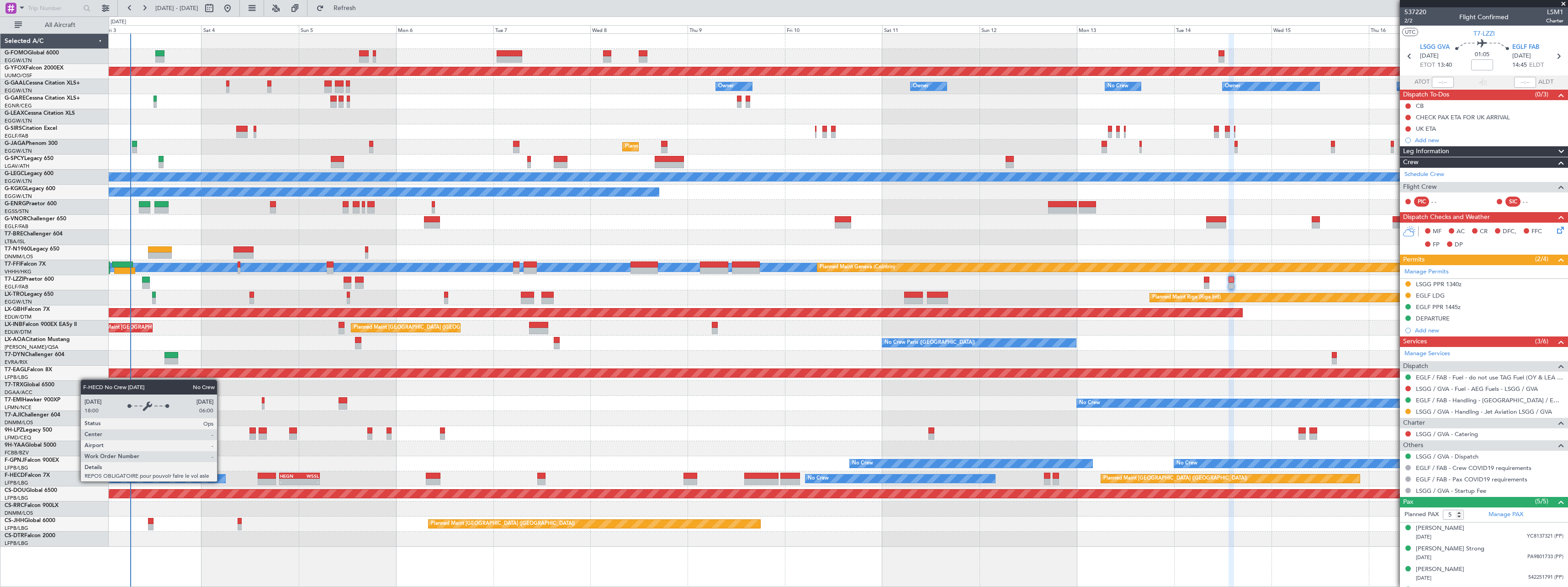
click at [225, 493] on div "Planned Maint London ([GEOGRAPHIC_DATA])" at bounding box center [838, 494] width 4376 height 9
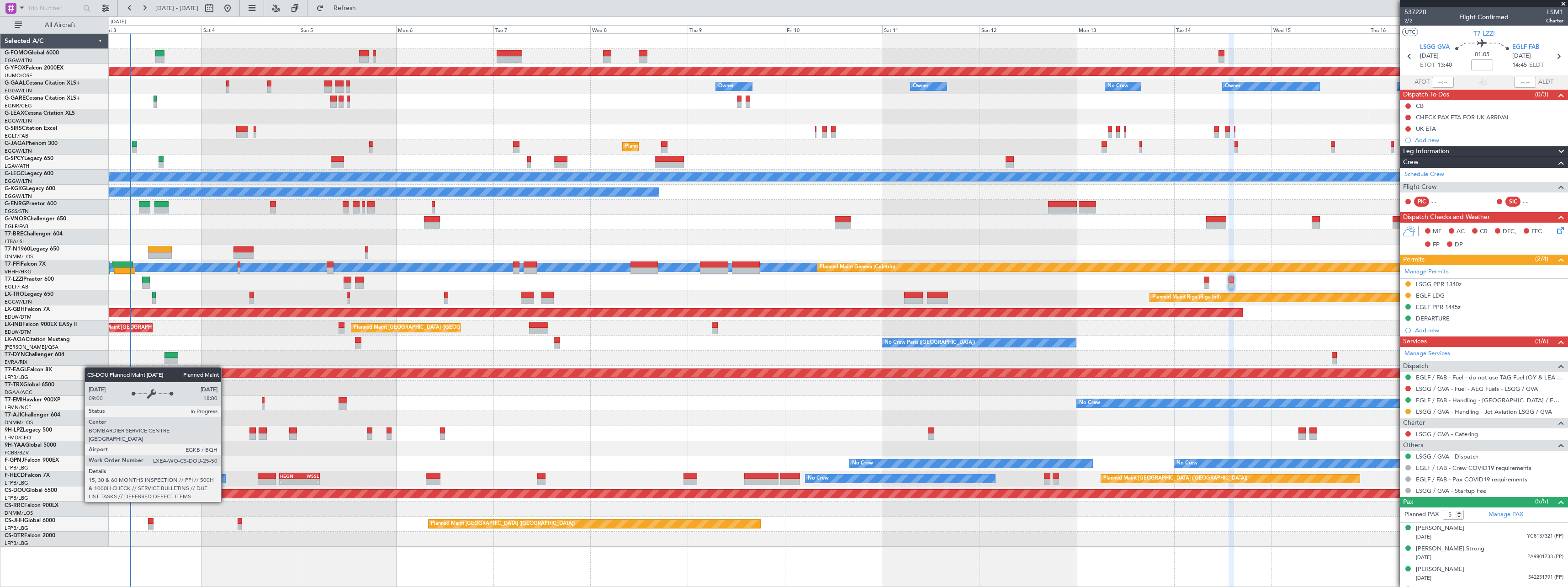
click at [225, 493] on div "Planned Maint London ([GEOGRAPHIC_DATA])" at bounding box center [838, 494] width 4376 height 9
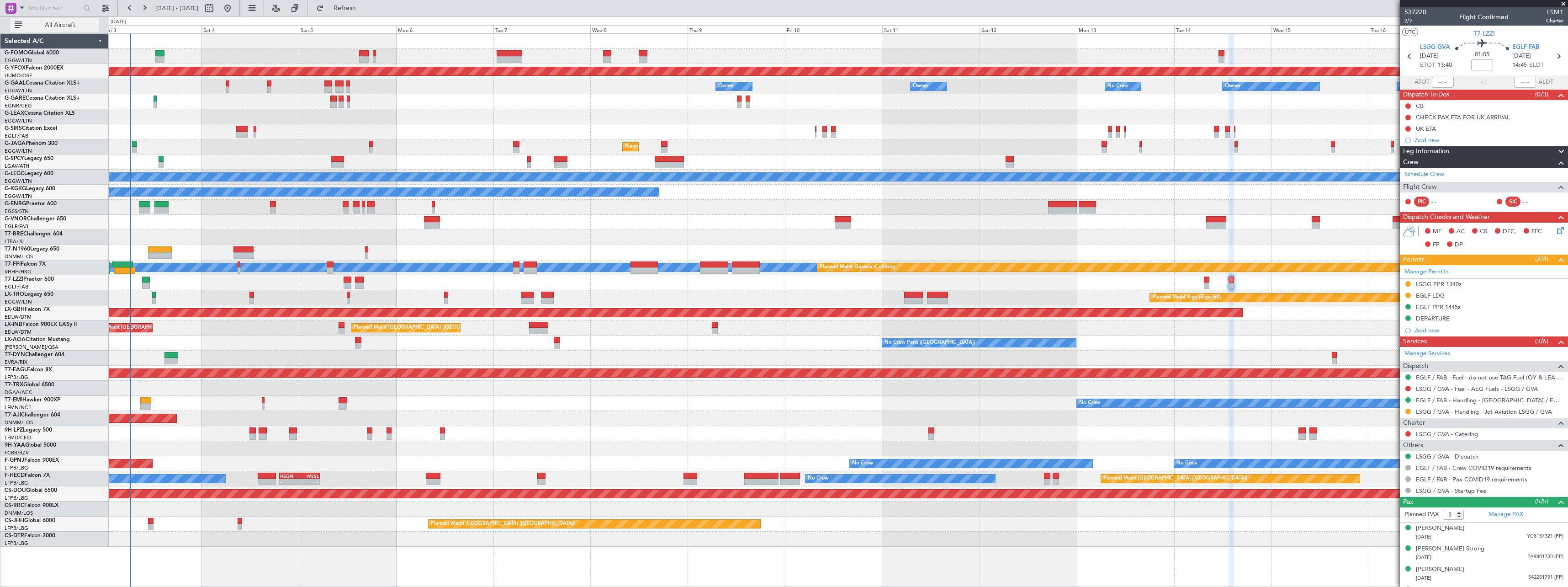
click at [53, 23] on span "All Aircraft" at bounding box center [60, 25] width 72 height 7
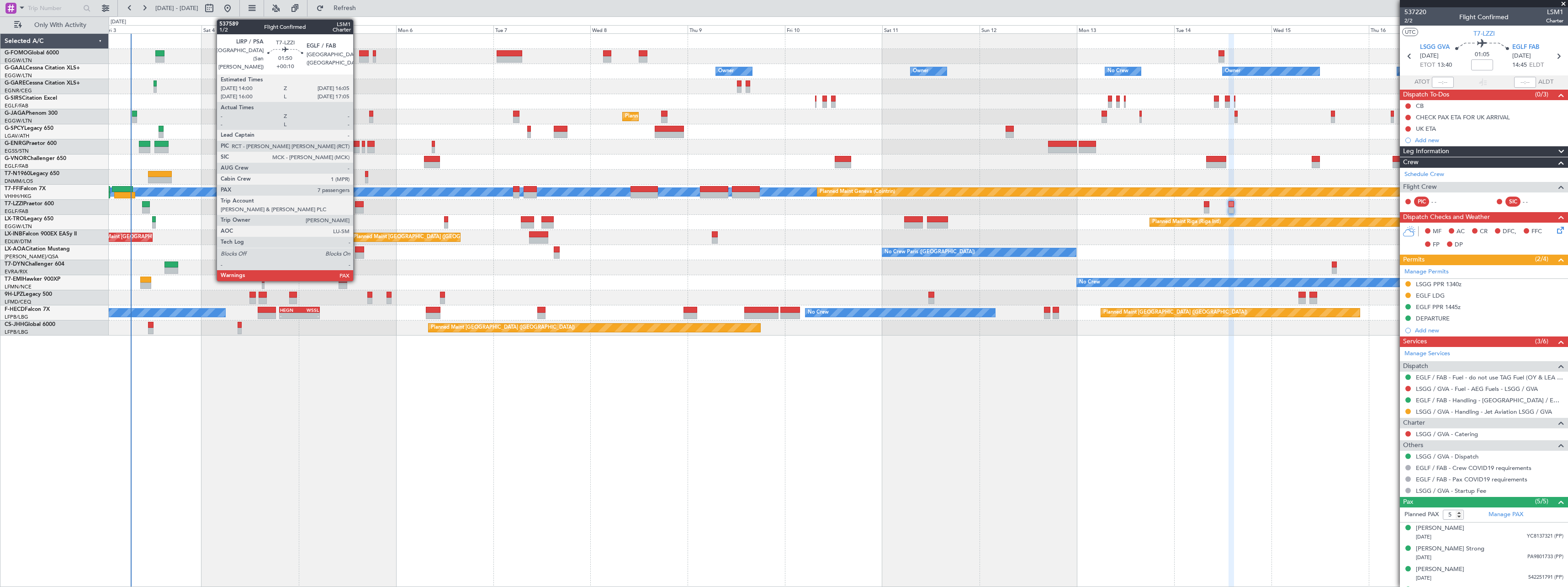
click at [357, 206] on div at bounding box center [359, 204] width 9 height 7
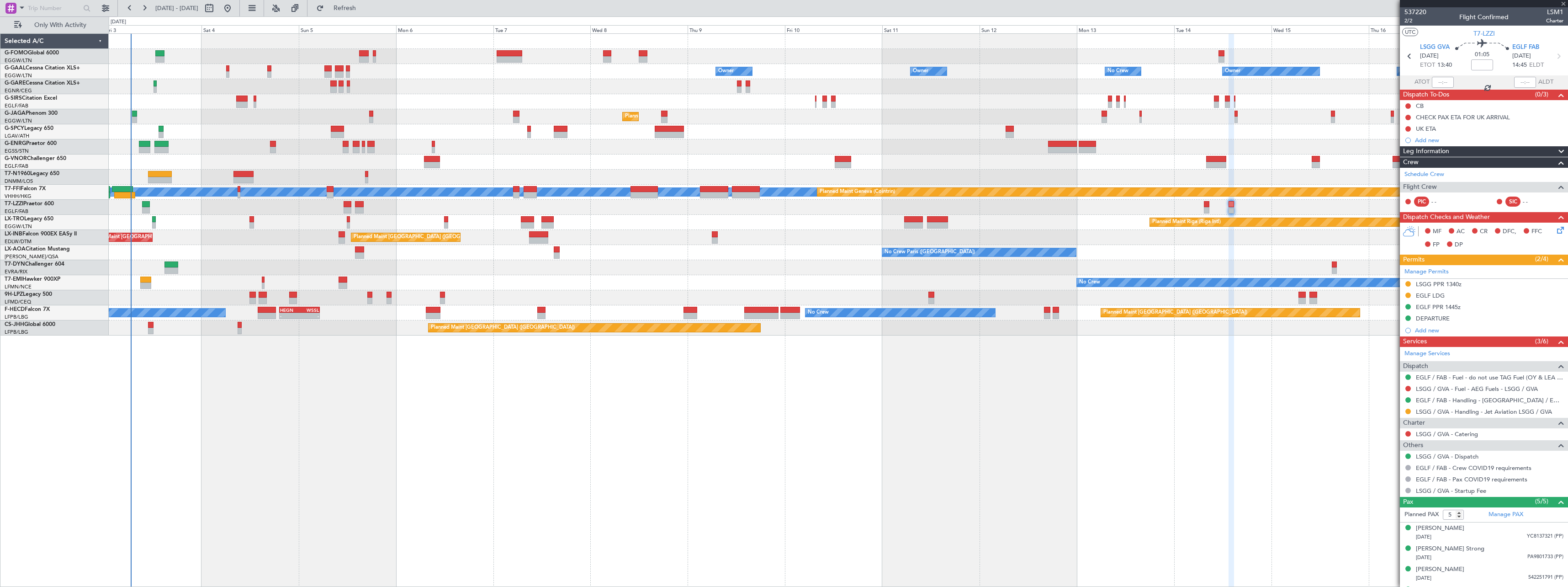
type input "+00:10"
type input "8"
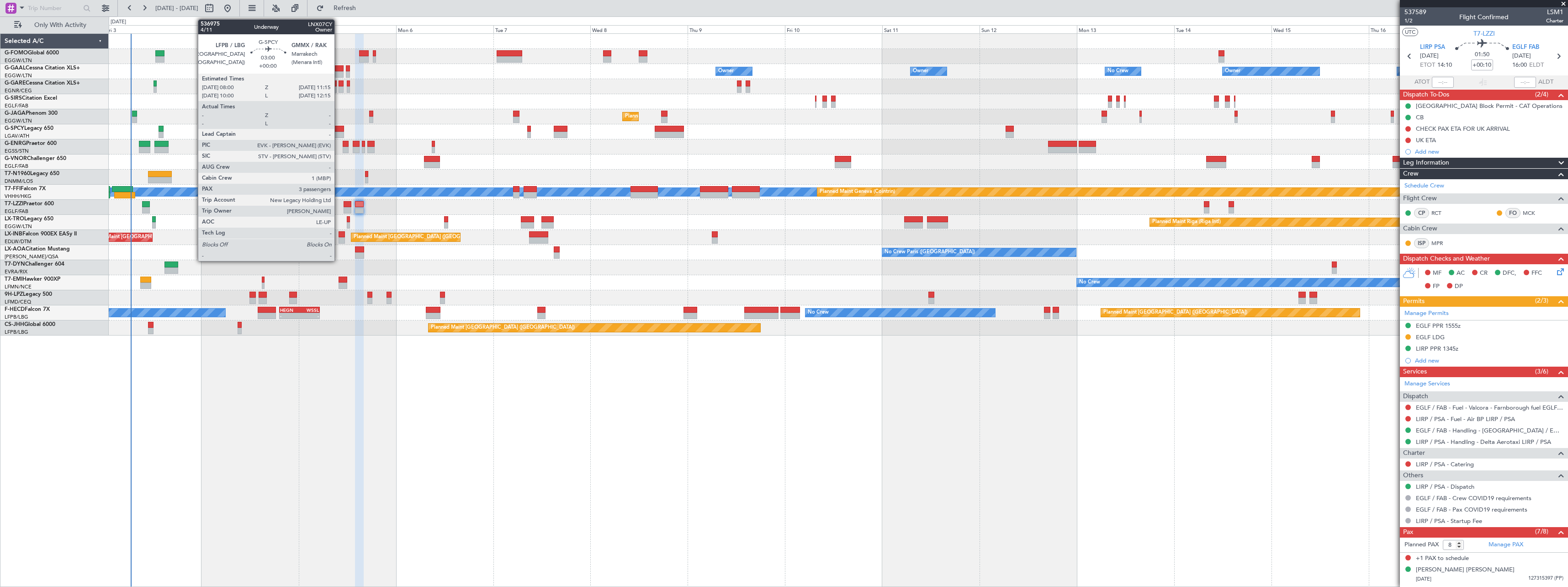
click at [338, 134] on div at bounding box center [337, 135] width 13 height 7
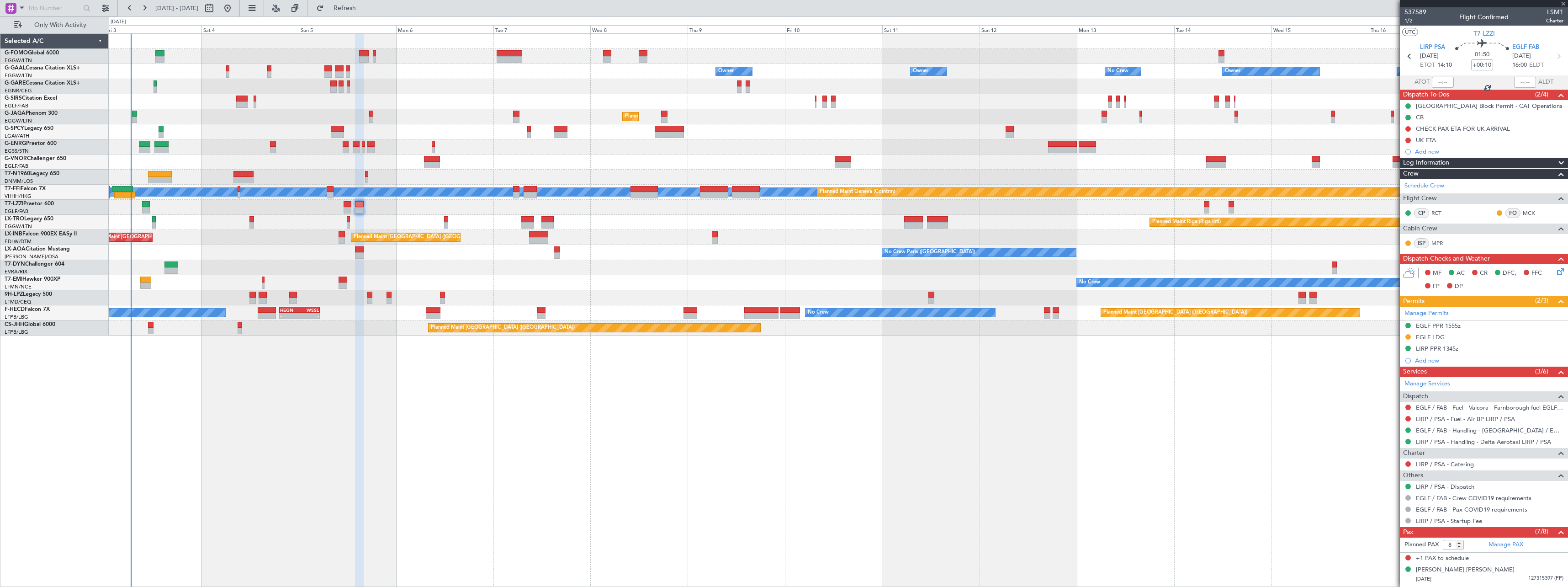
type input "3"
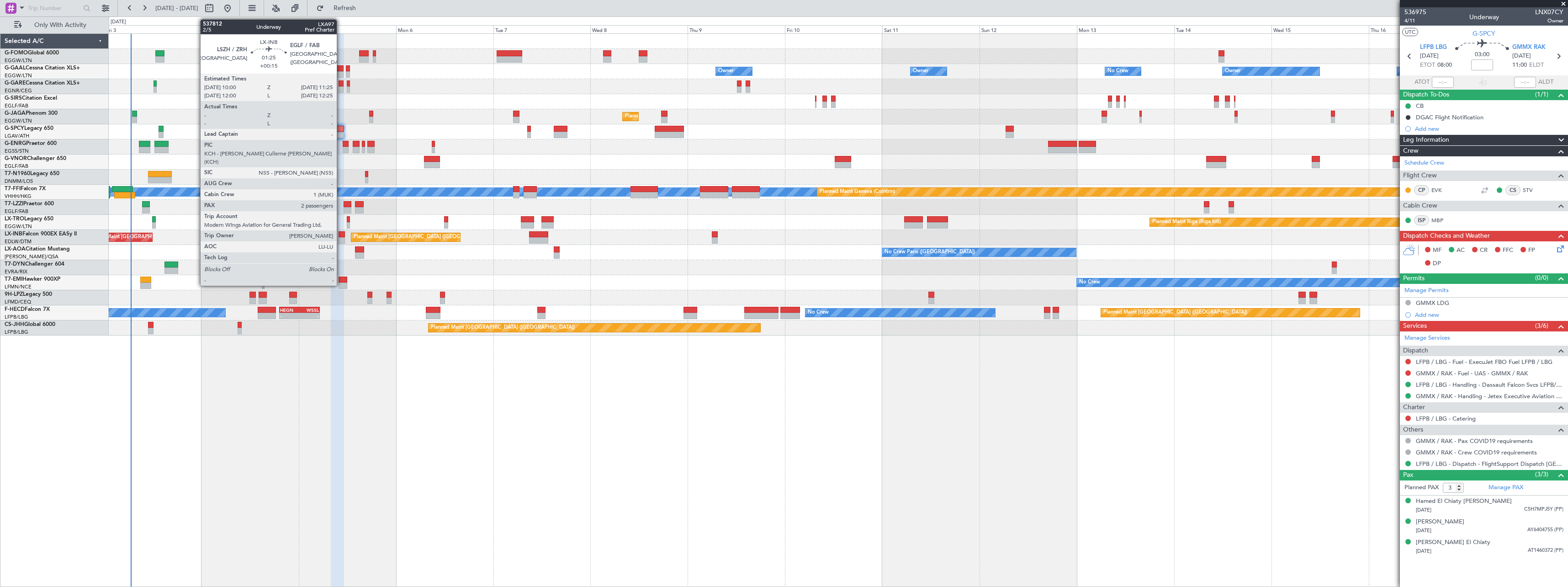
click at [341, 234] on div at bounding box center [341, 234] width 6 height 7
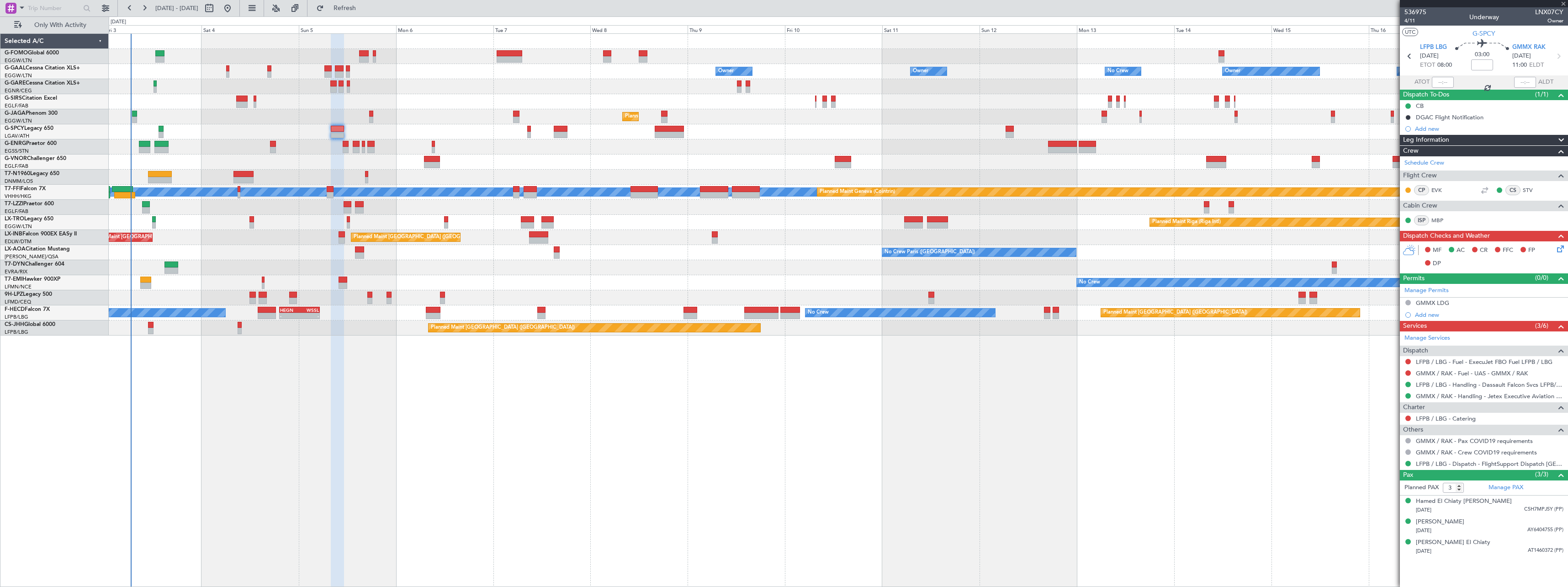
type input "+00:15"
type input "2"
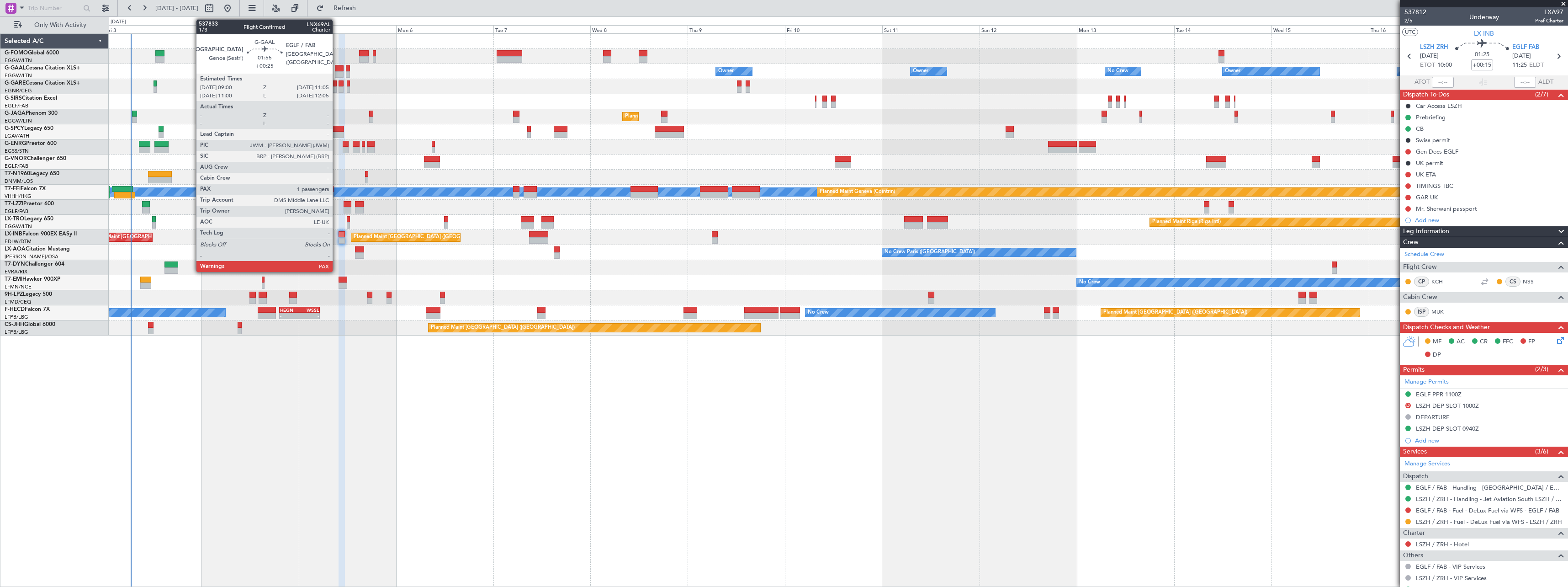
click at [337, 69] on div at bounding box center [339, 68] width 9 height 7
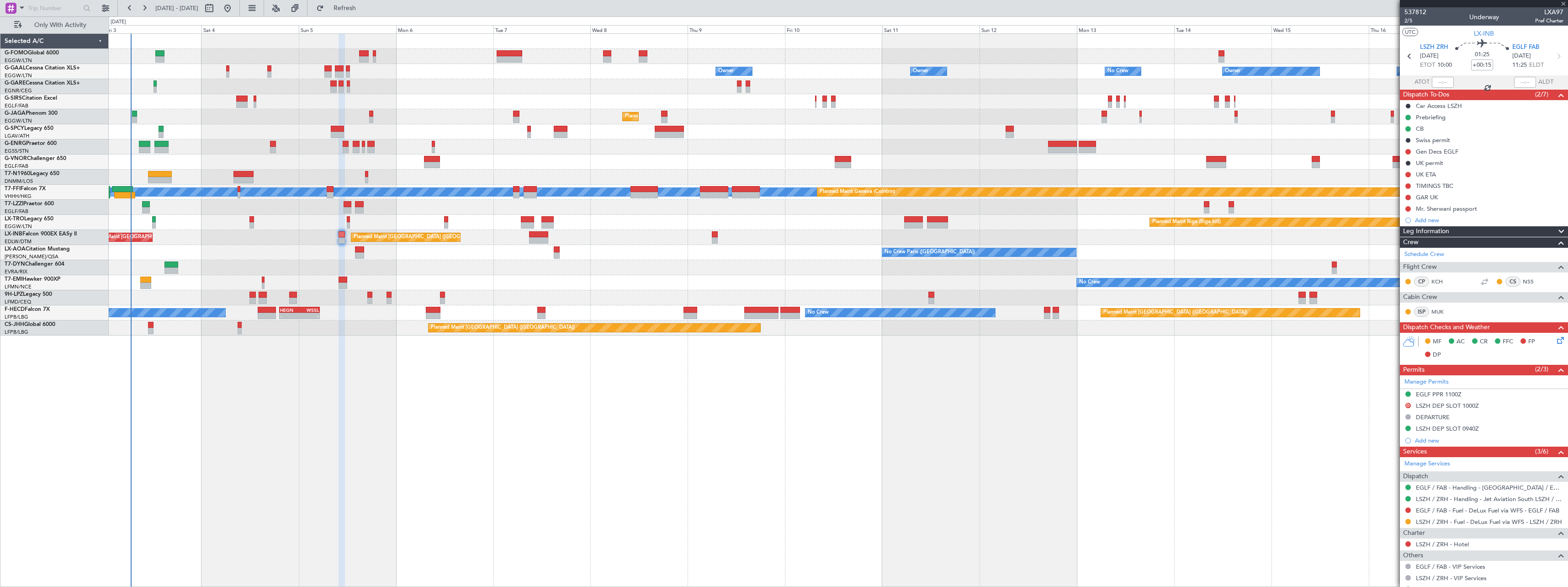
type input "+00:25"
type input "1"
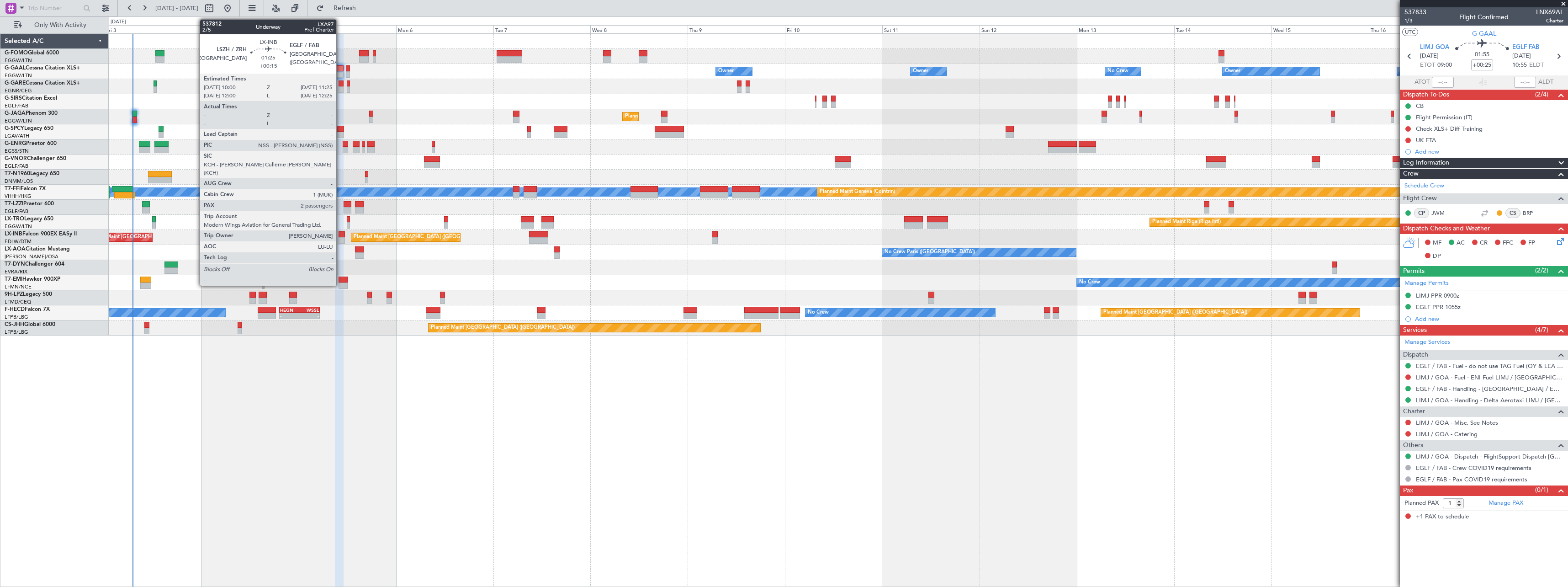
click at [340, 237] on div at bounding box center [341, 234] width 6 height 7
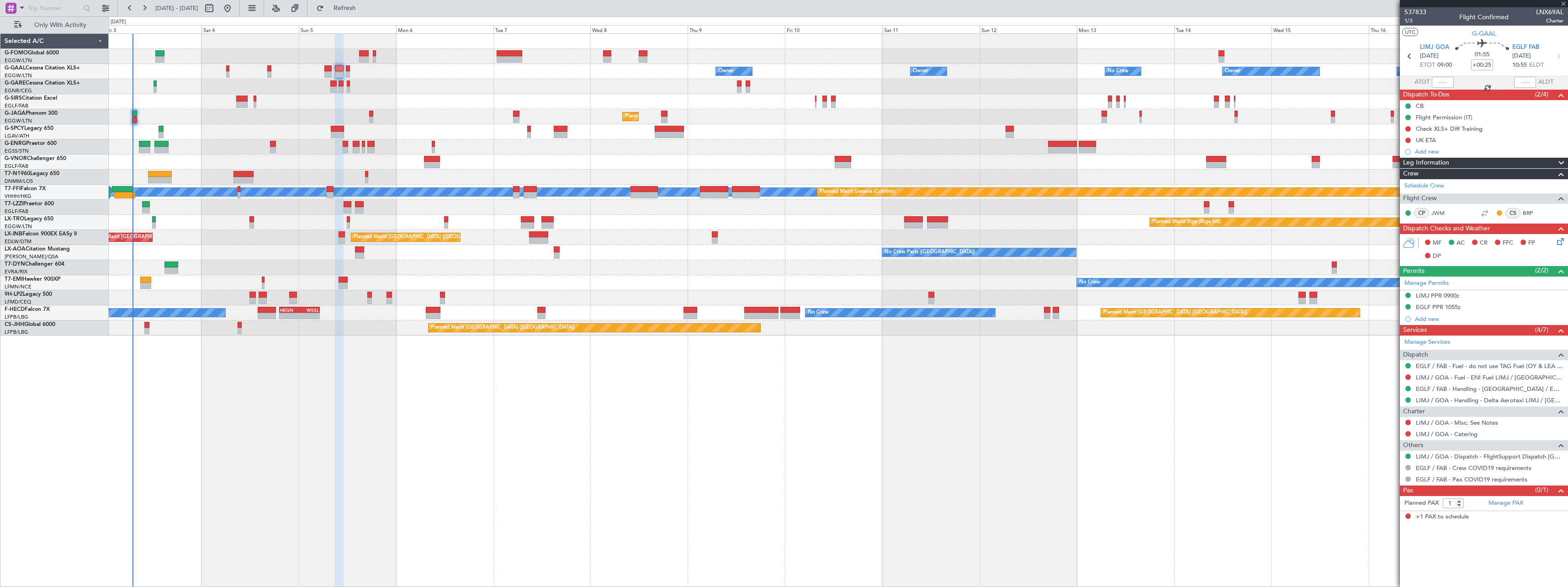
type input "+00:15"
type input "2"
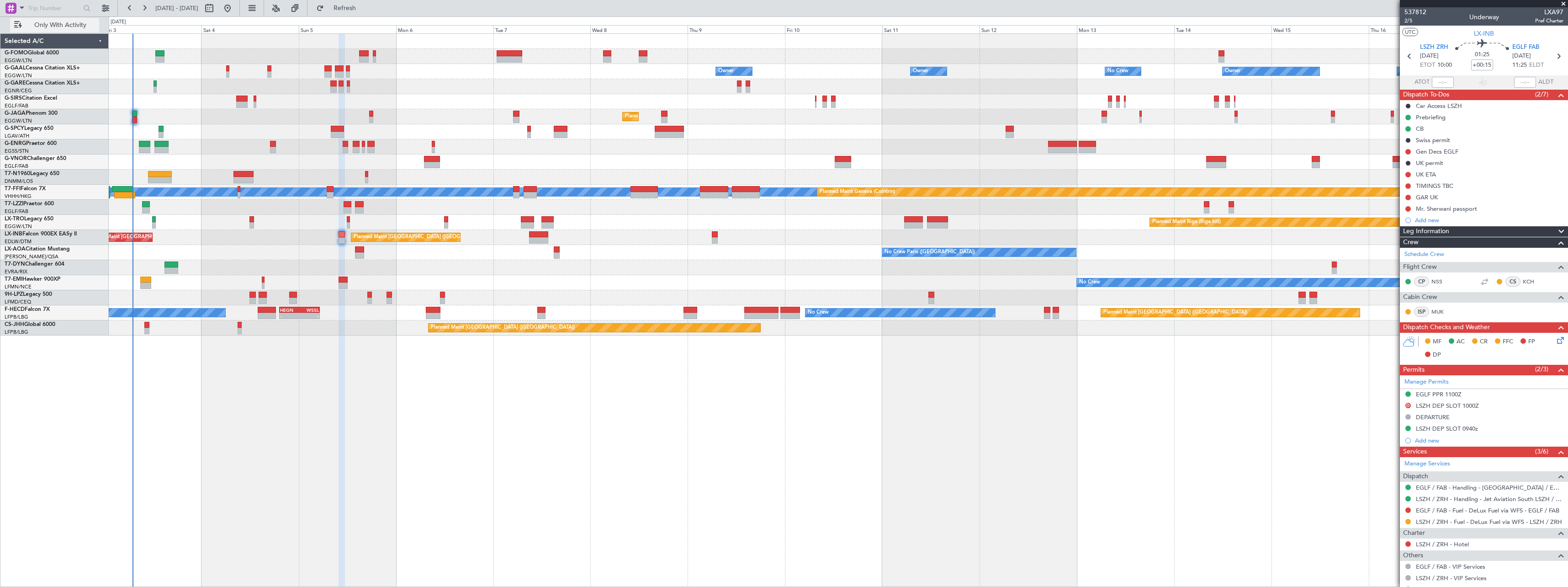
click at [65, 22] on span "Only With Activity" at bounding box center [60, 25] width 72 height 7
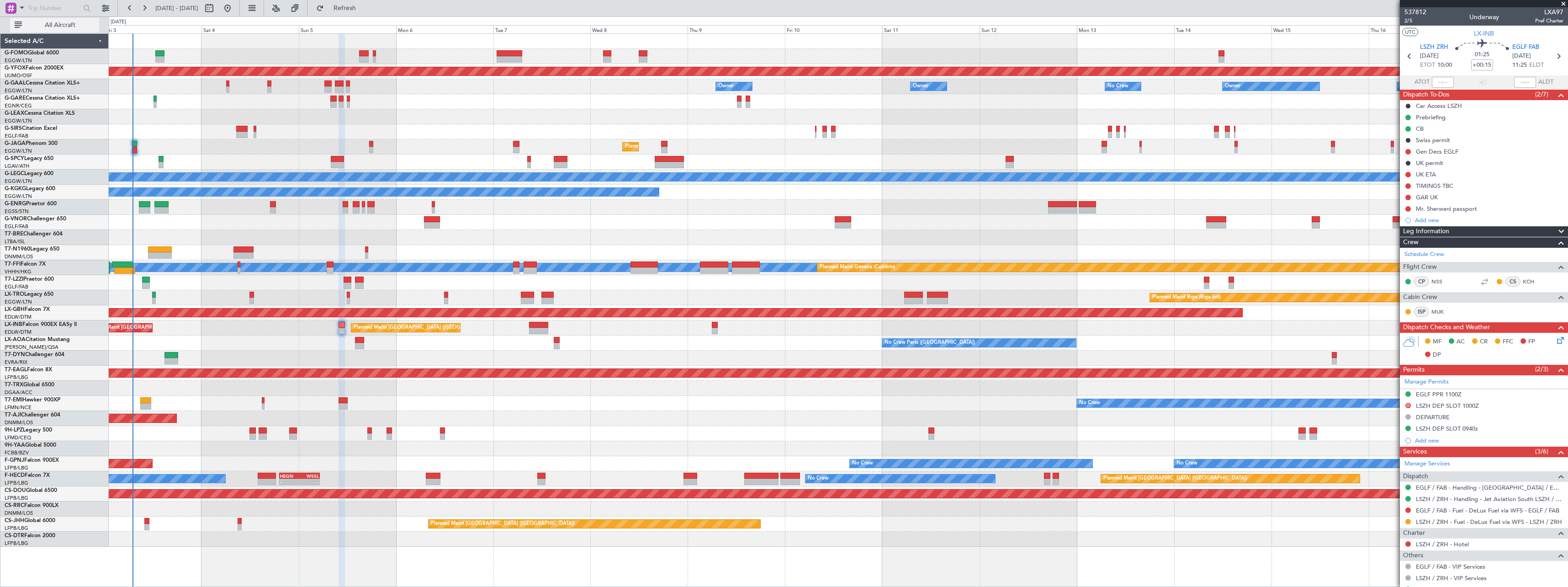
click at [55, 28] on span "All Aircraft" at bounding box center [60, 25] width 72 height 7
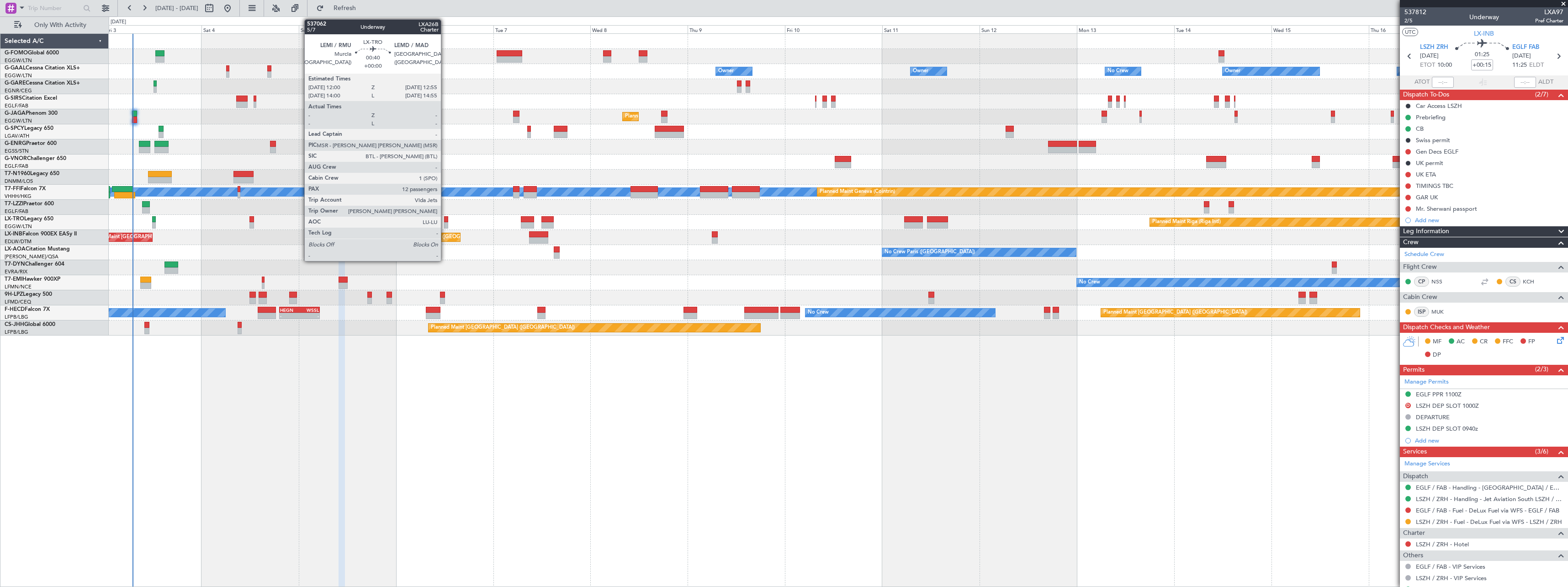
click at [445, 222] on div at bounding box center [446, 225] width 4 height 7
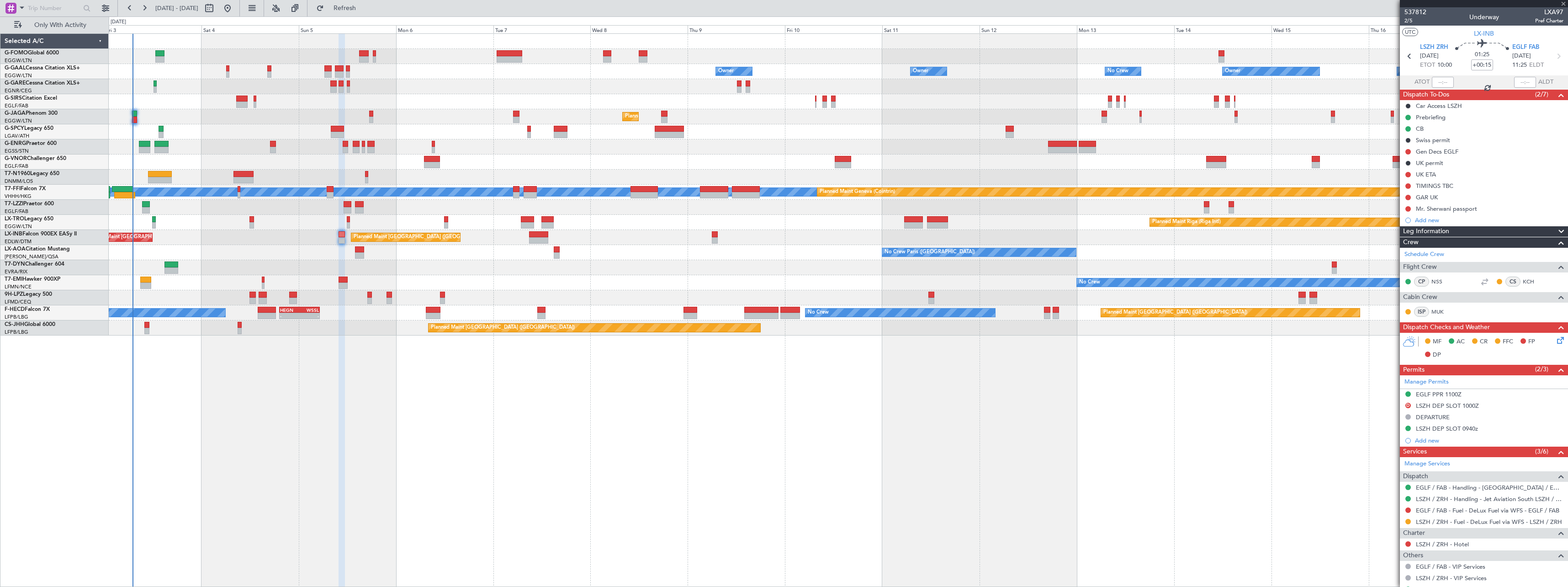
type input "12"
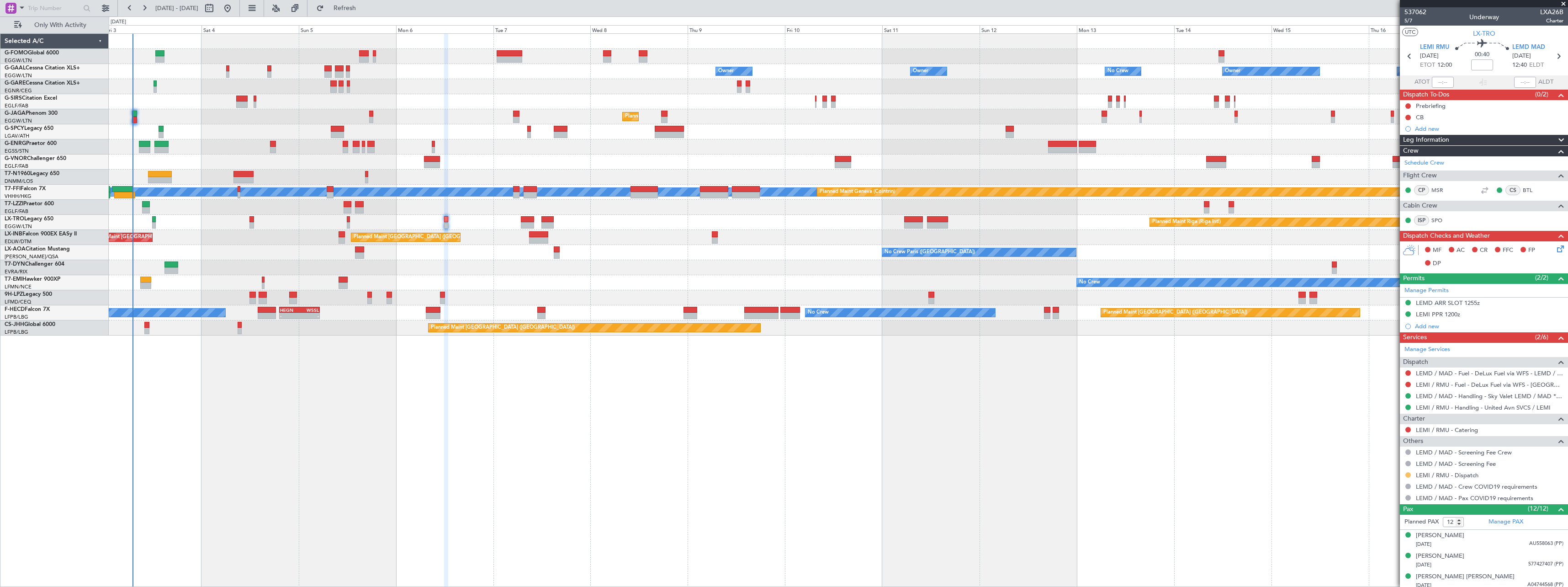
click at [1407, 474] on button at bounding box center [1408, 474] width 5 height 5
click at [1382, 460] on span "Confirmed" at bounding box center [1382, 461] width 29 height 9
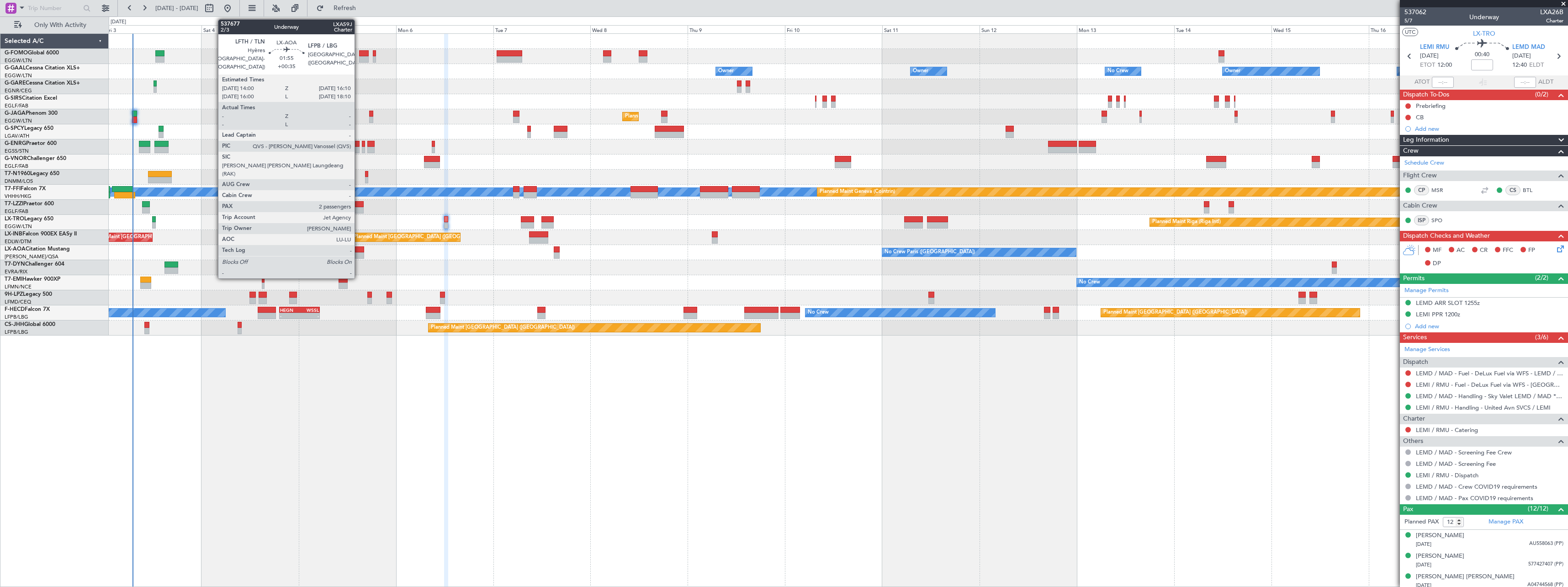
click at [359, 253] on div at bounding box center [359, 255] width 9 height 7
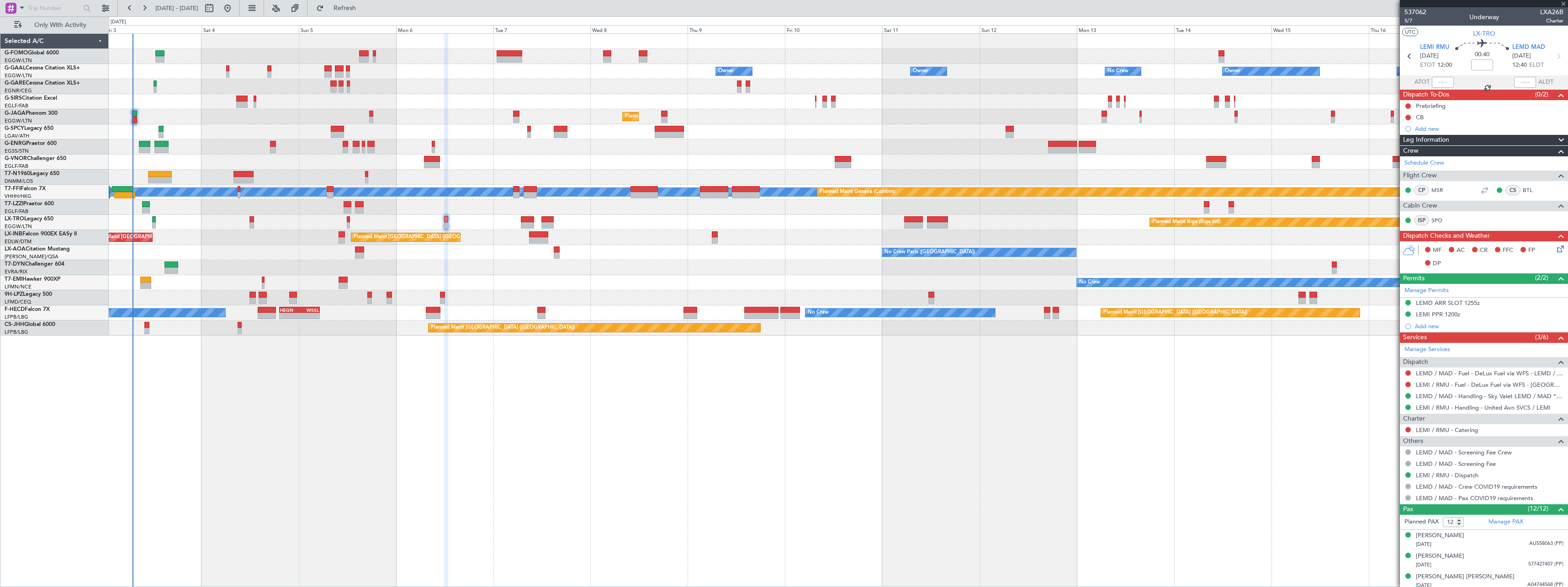
type input "+00:35"
type input "2"
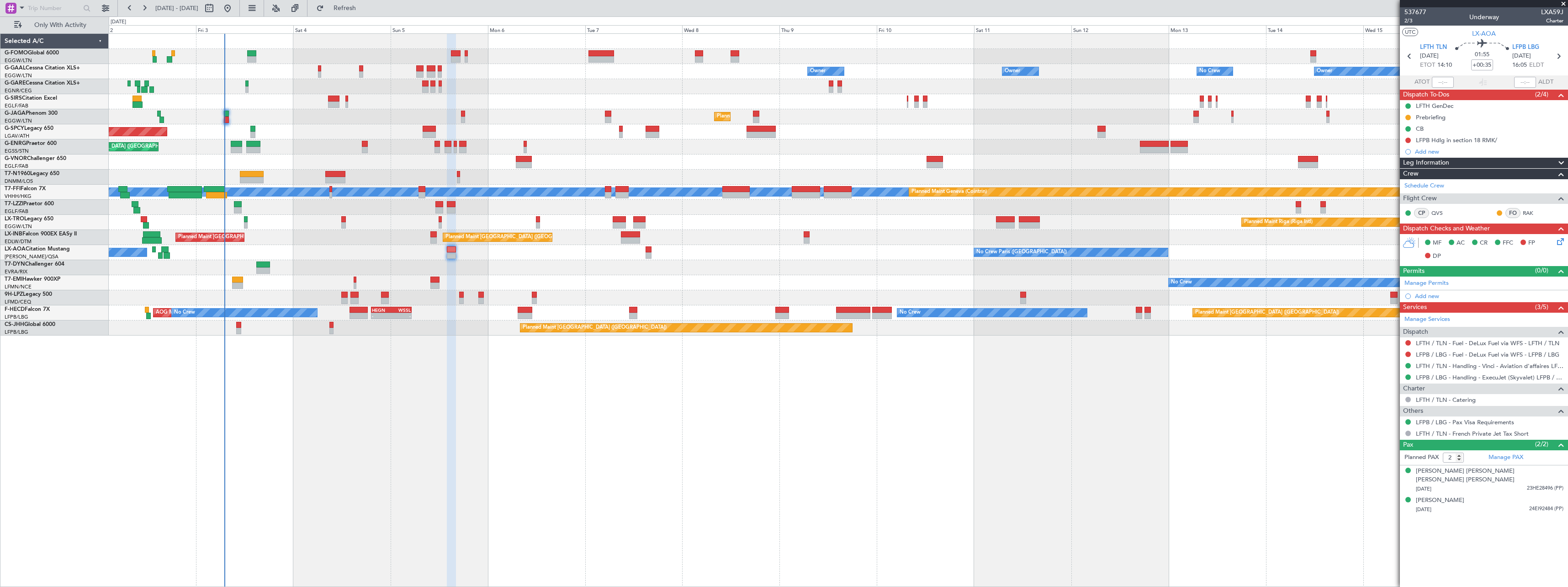
click at [386, 265] on div "Owner Owner No Crew Owner No Crew Owner AOG Maint Dusseldorf Owner Planned Main…" at bounding box center [838, 185] width 1459 height 301
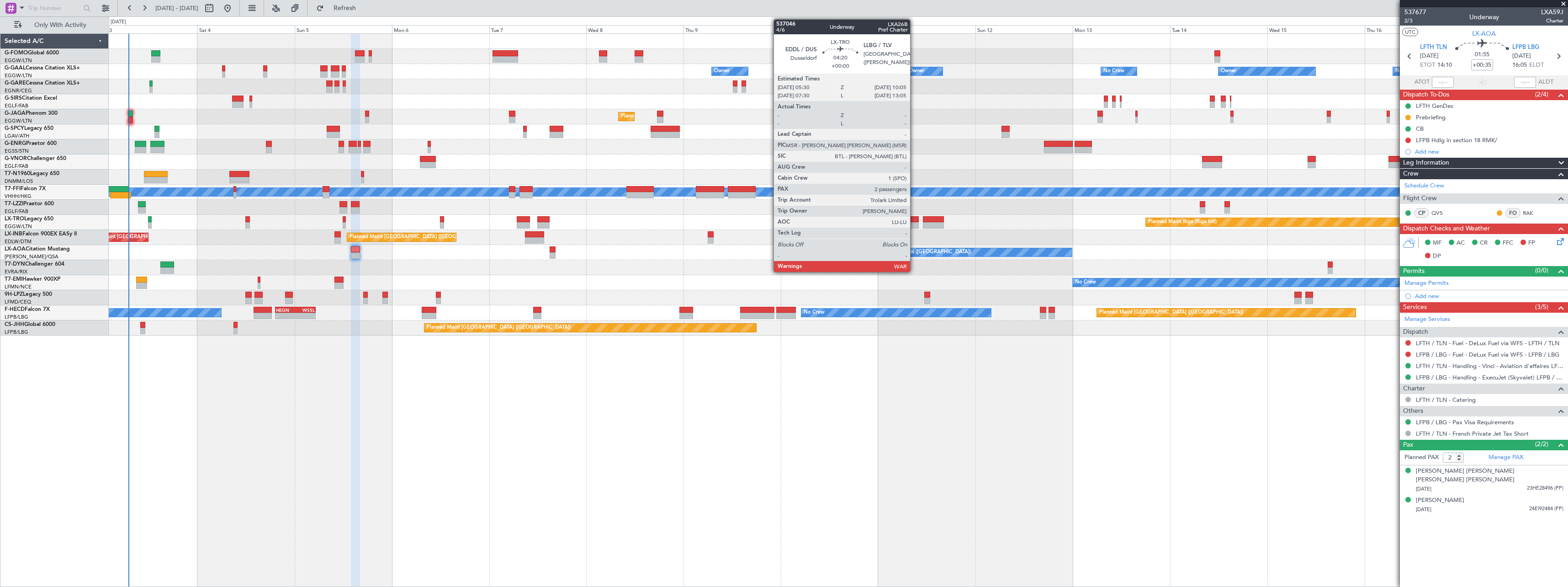
click at [914, 217] on div at bounding box center [909, 219] width 19 height 7
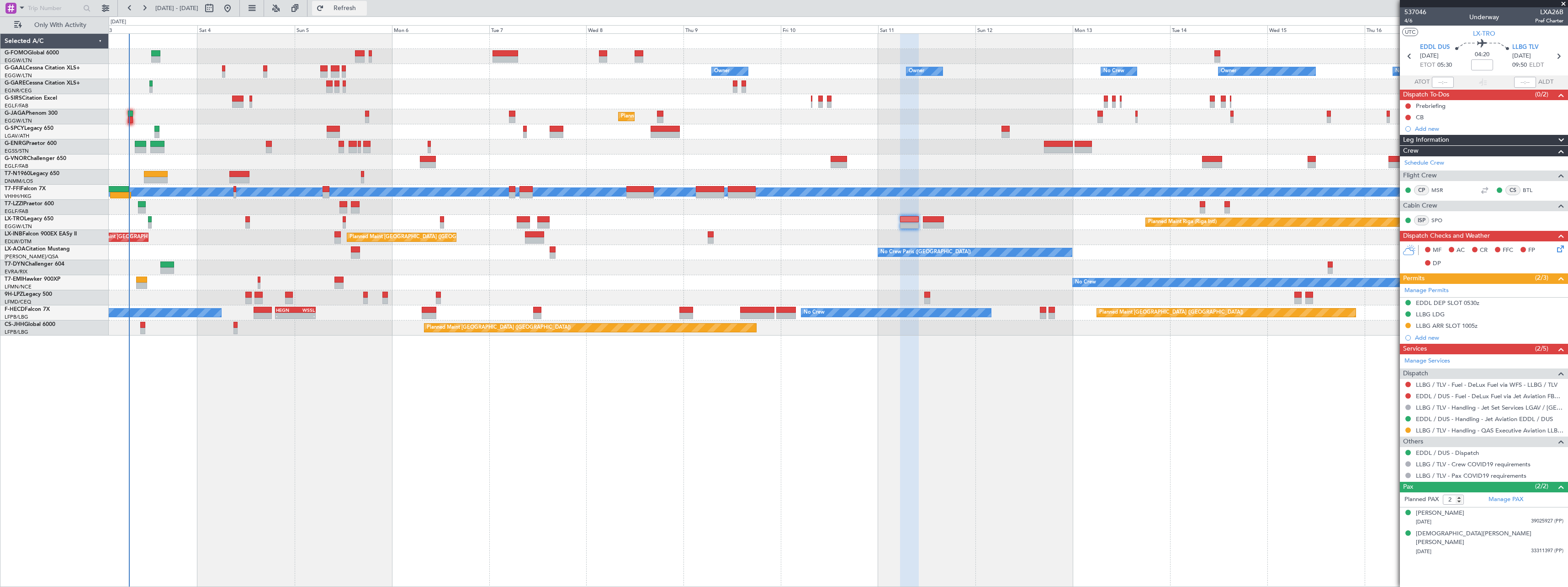
click at [367, 7] on button "Refresh" at bounding box center [340, 9] width 55 height 15
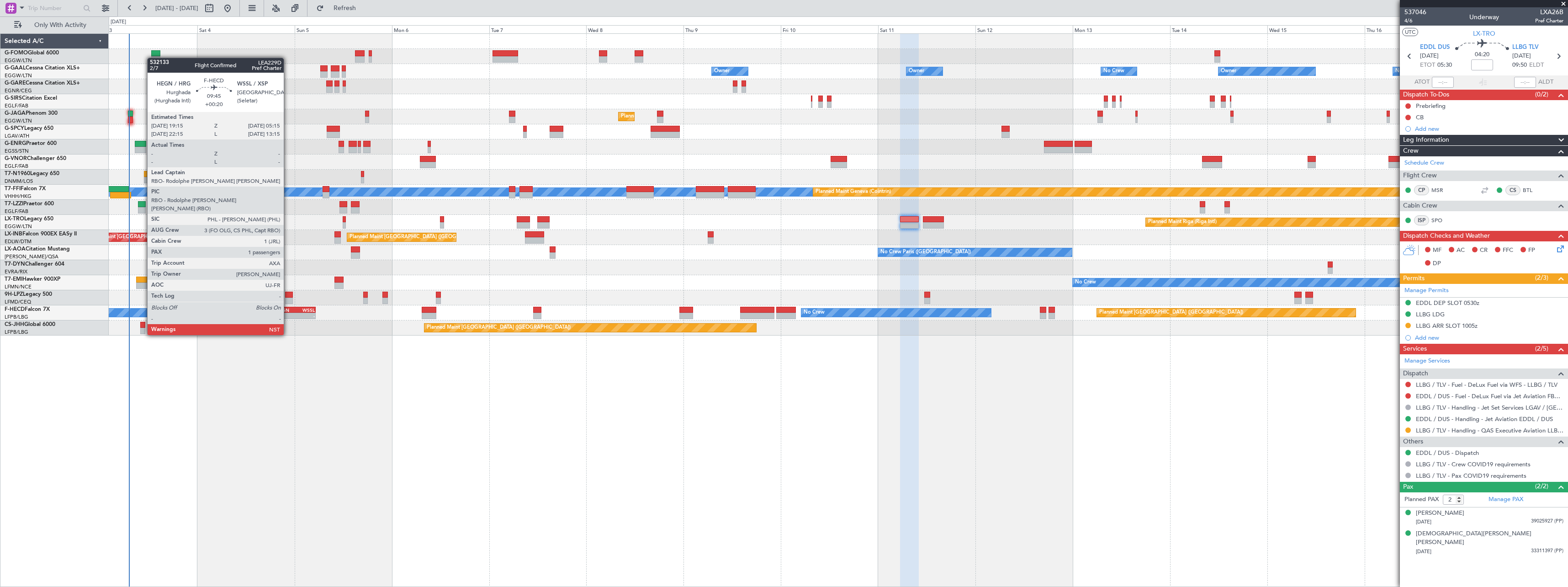
click at [288, 309] on div "HEGN" at bounding box center [285, 309] width 19 height 5
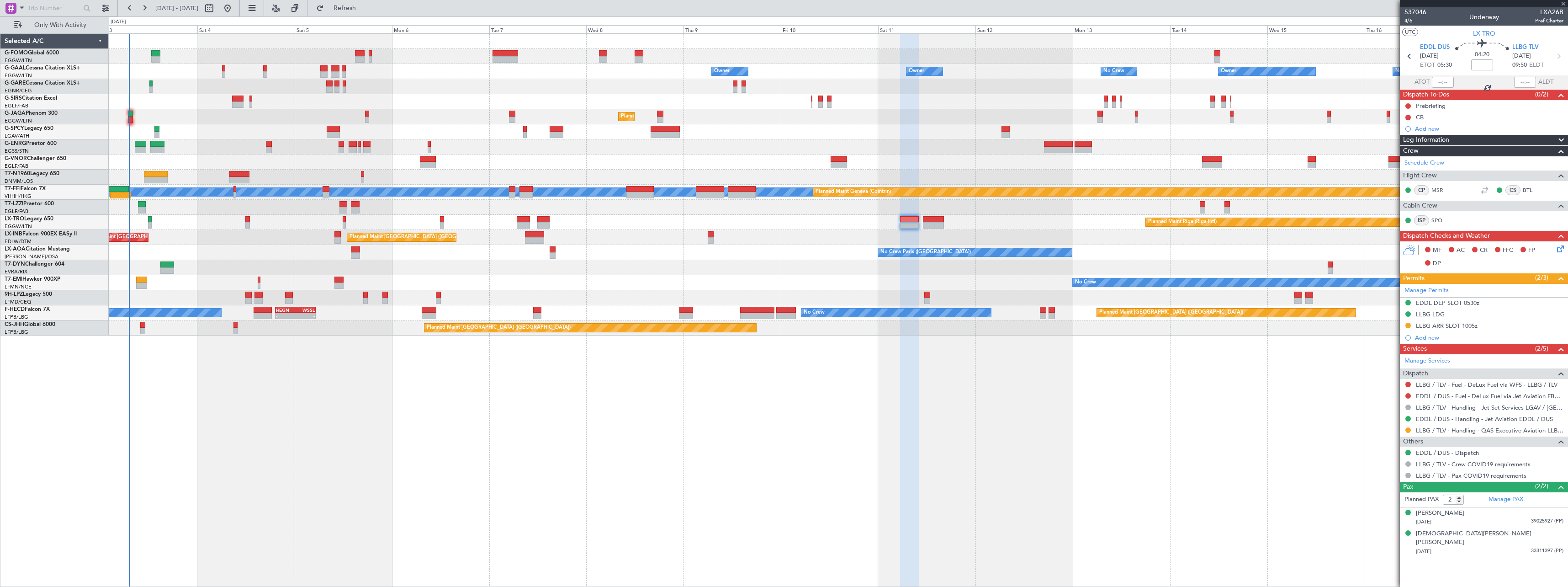
type input "+00:20"
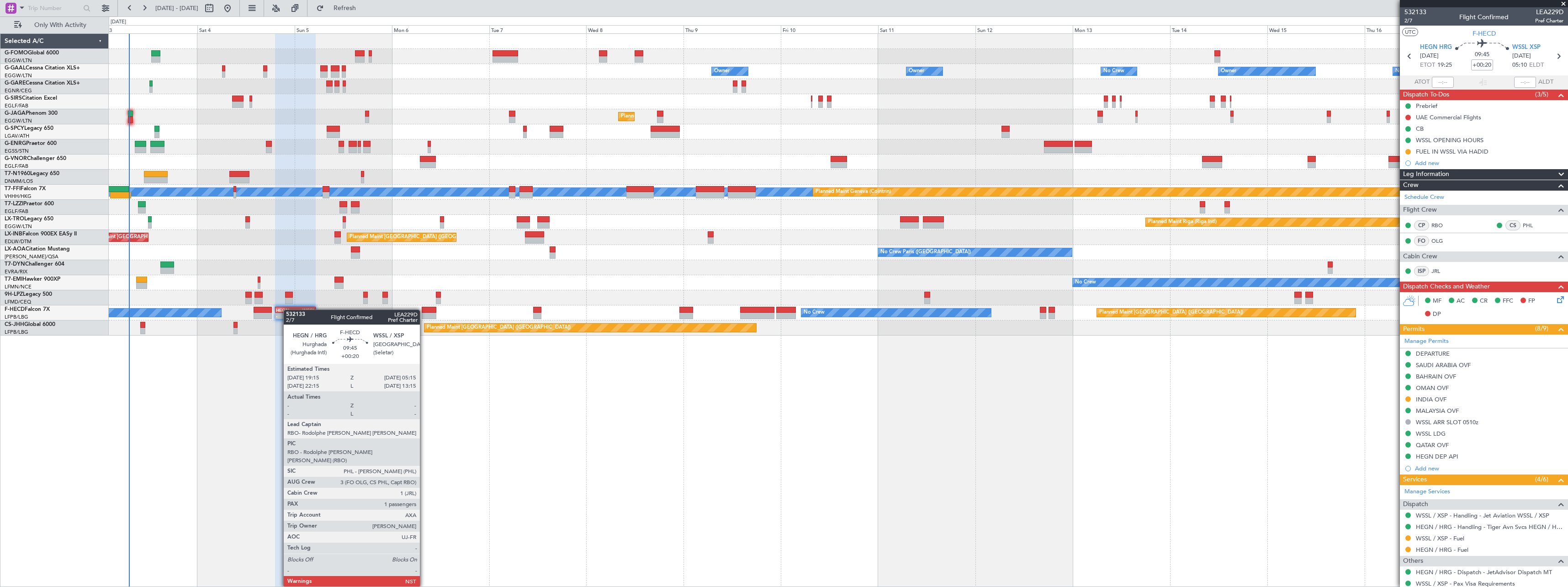
click at [288, 309] on div "HEGN" at bounding box center [285, 309] width 19 height 5
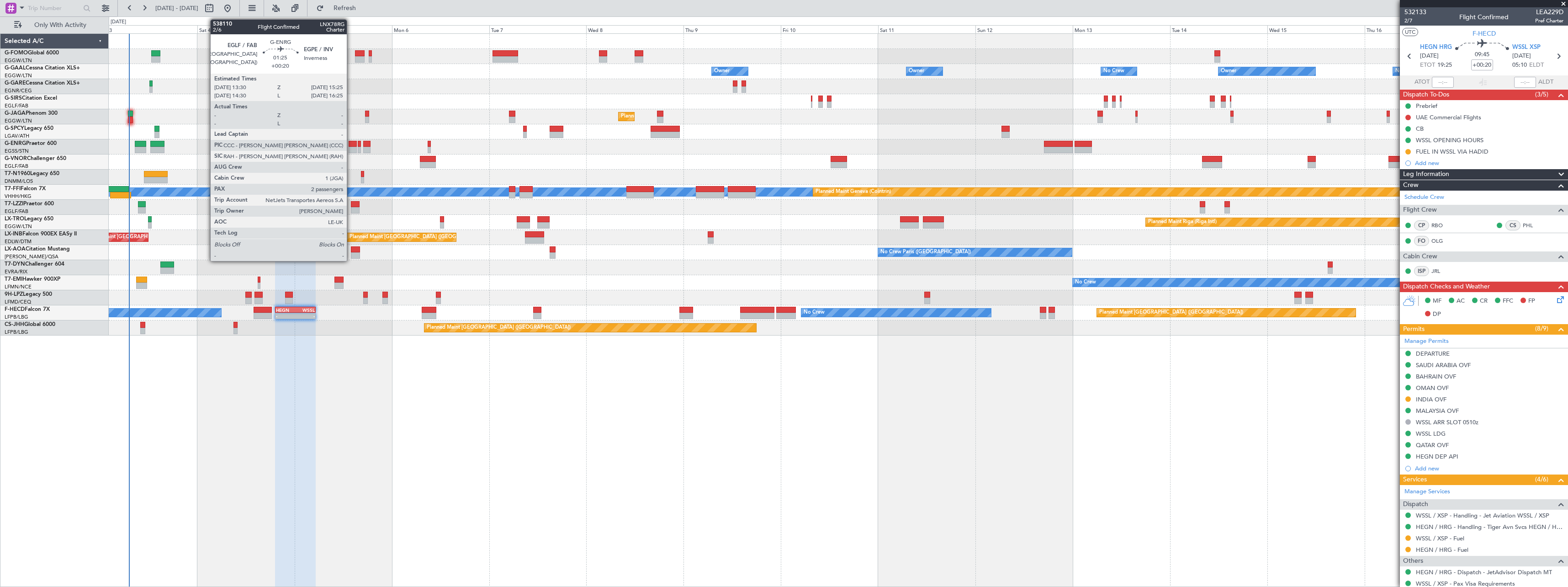
click at [351, 144] on div at bounding box center [353, 144] width 9 height 7
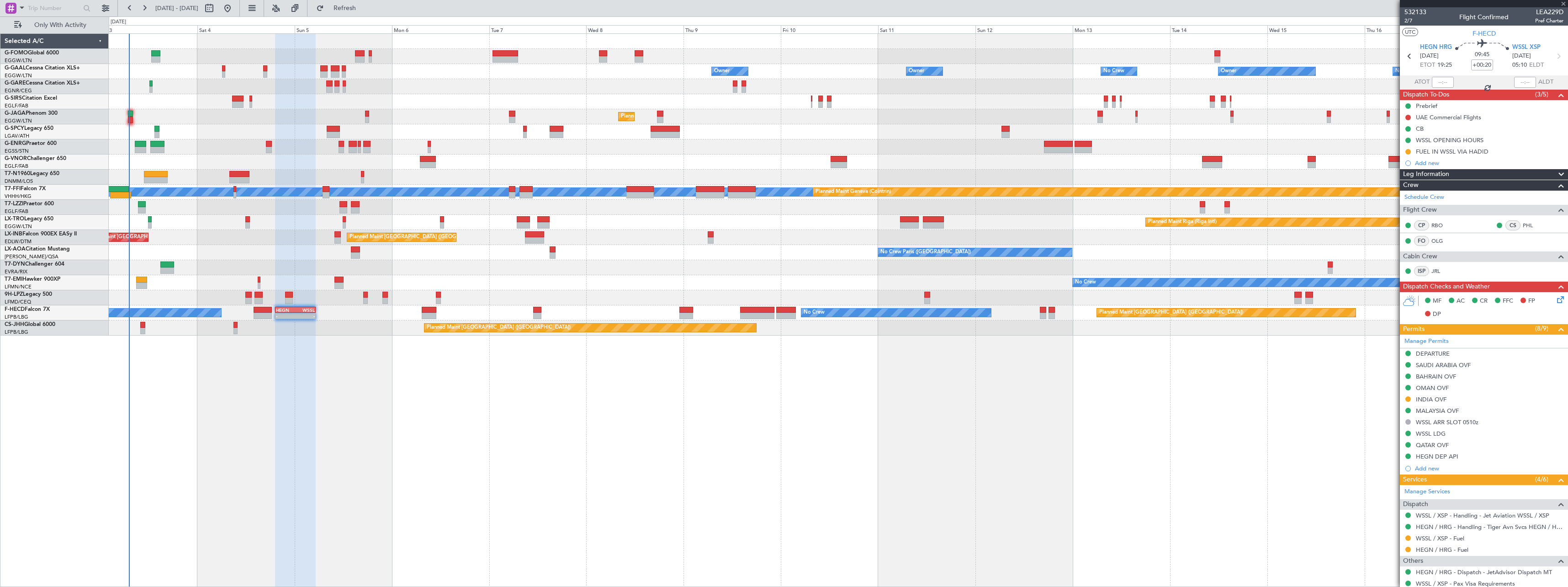
type input "2"
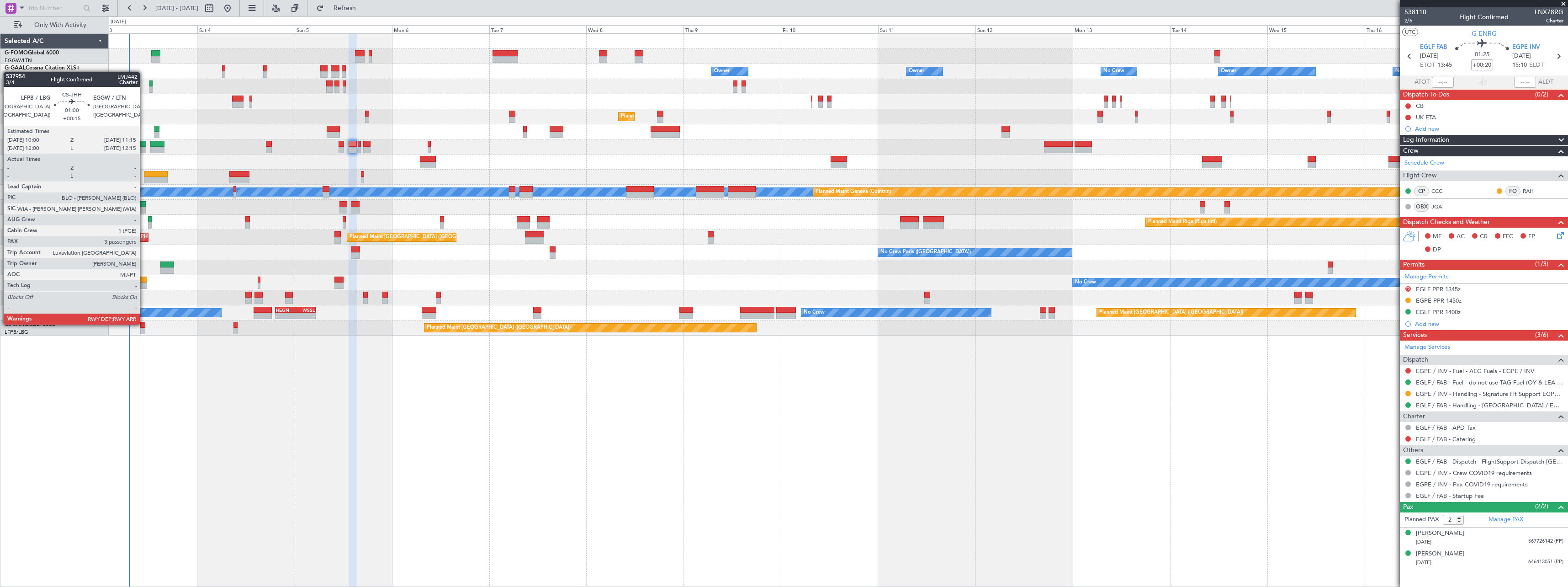
click at [144, 323] on div at bounding box center [142, 325] width 5 height 7
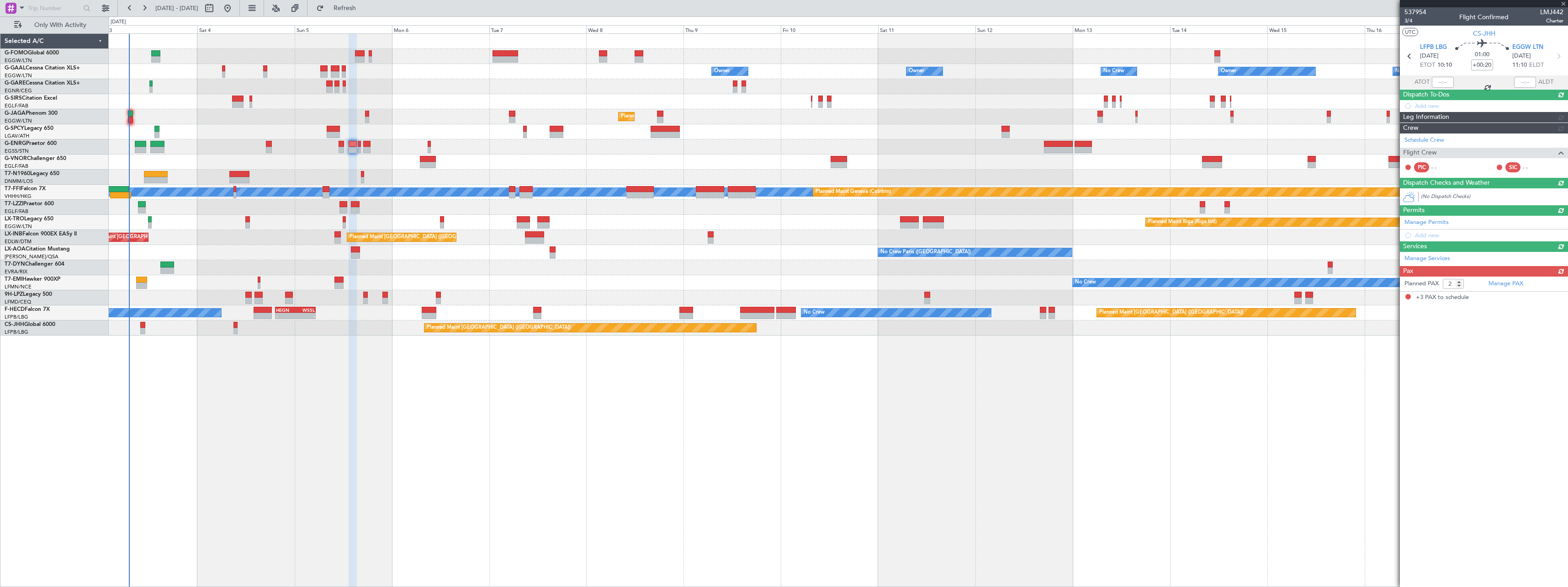
type input "+00:15"
type input "3"
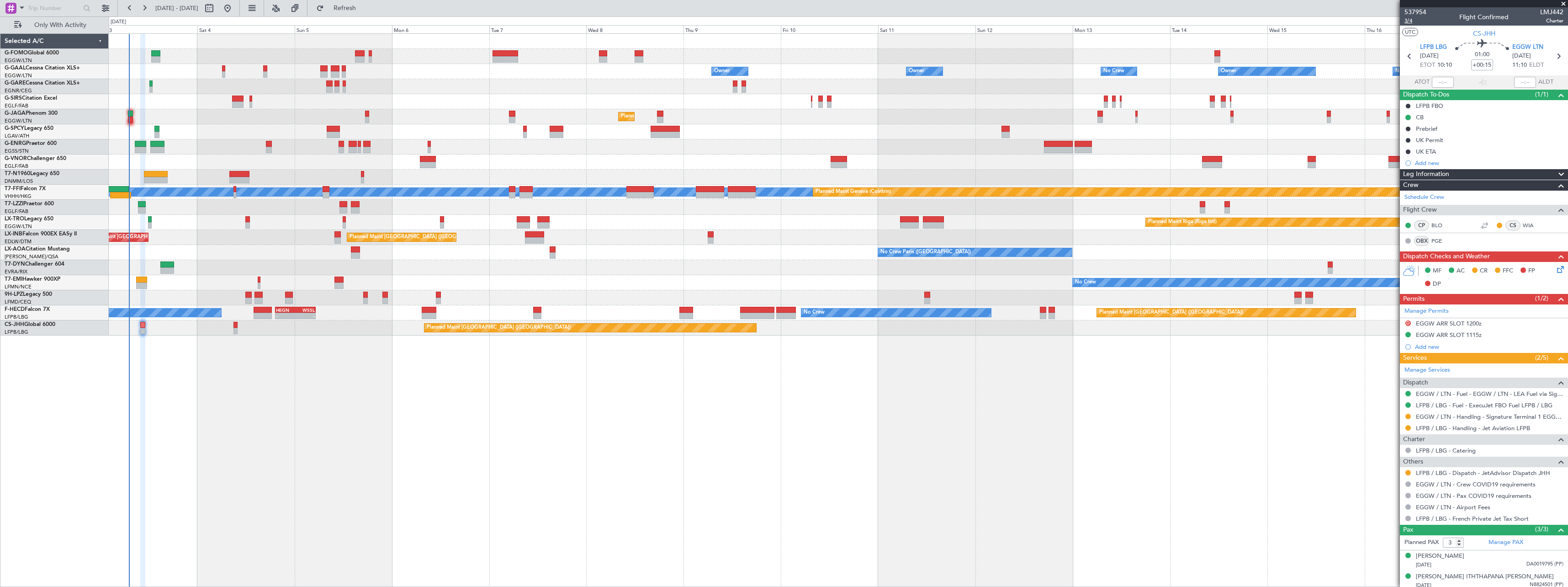
click at [1409, 21] on span "3/4" at bounding box center [1415, 21] width 22 height 8
click at [1408, 322] on button "D" at bounding box center [1408, 323] width 5 height 5
click at [1384, 337] on span "Not Required" at bounding box center [1386, 336] width 37 height 9
click at [1408, 415] on button at bounding box center [1408, 416] width 5 height 5
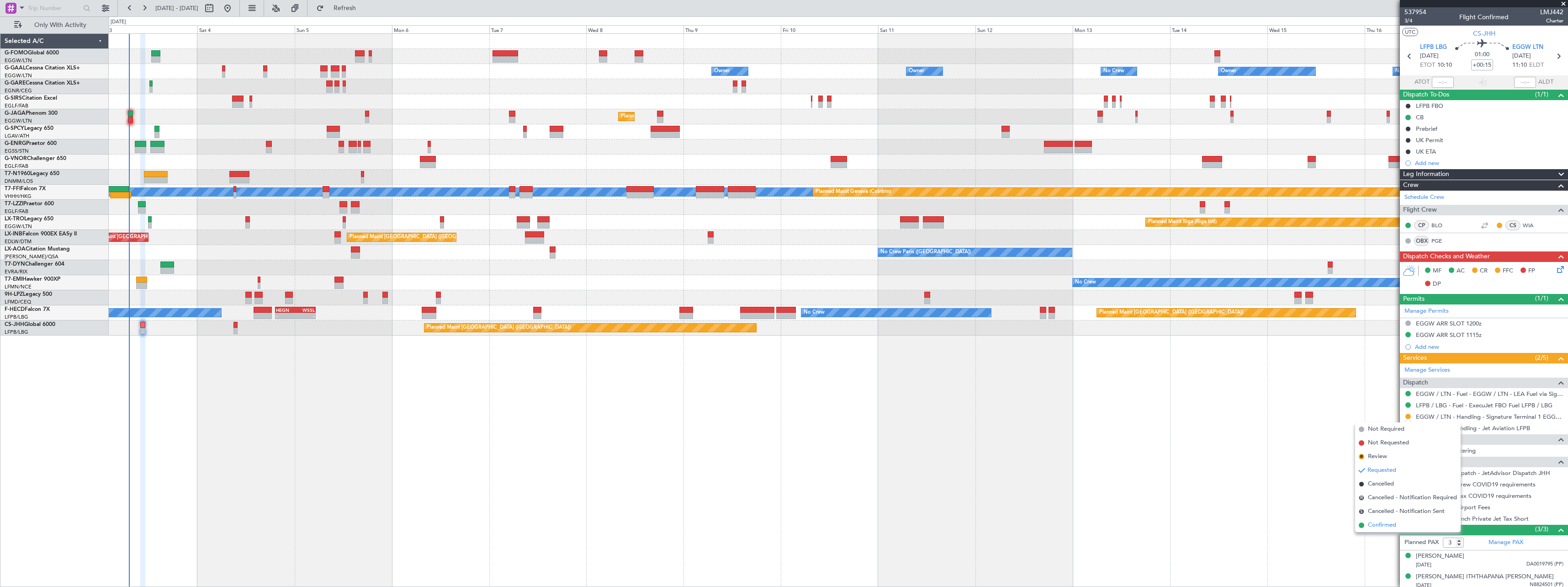
click at [1379, 524] on span "Confirmed" at bounding box center [1382, 525] width 29 height 9
click at [1407, 472] on button at bounding box center [1408, 473] width 5 height 5
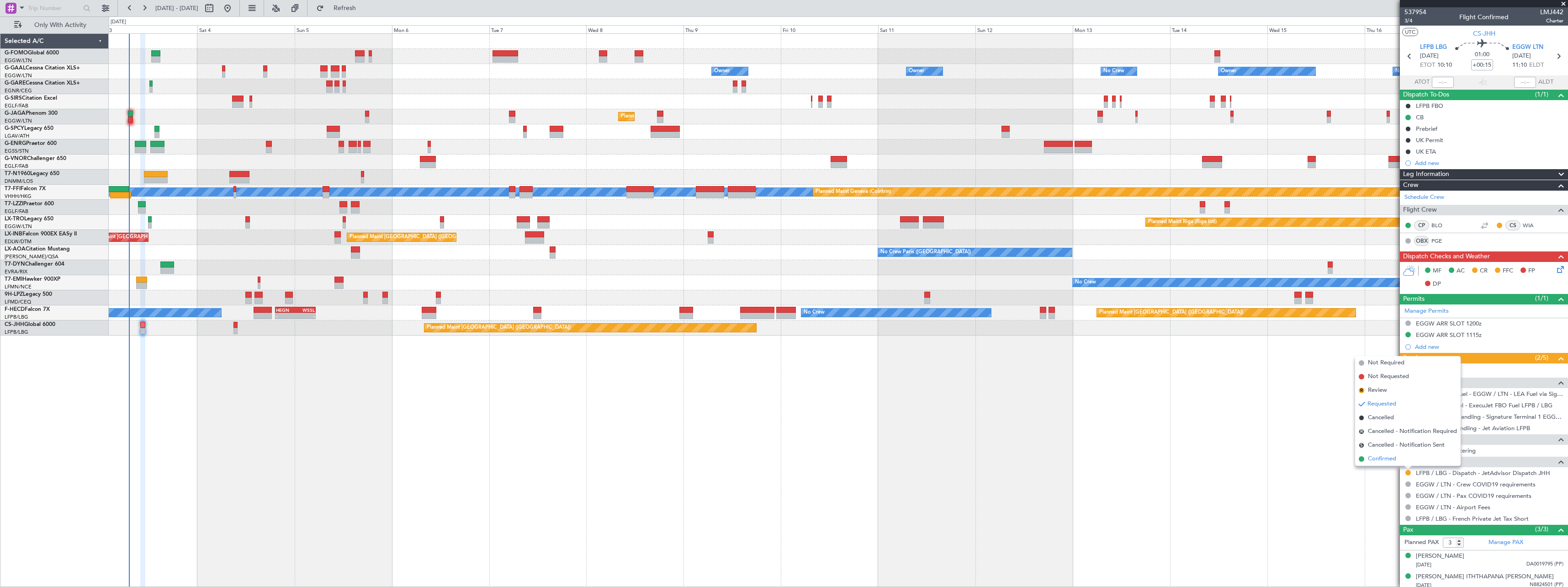
click at [1386, 460] on span "Confirmed" at bounding box center [1382, 459] width 29 height 9
click at [1555, 267] on icon at bounding box center [1559, 268] width 7 height 7
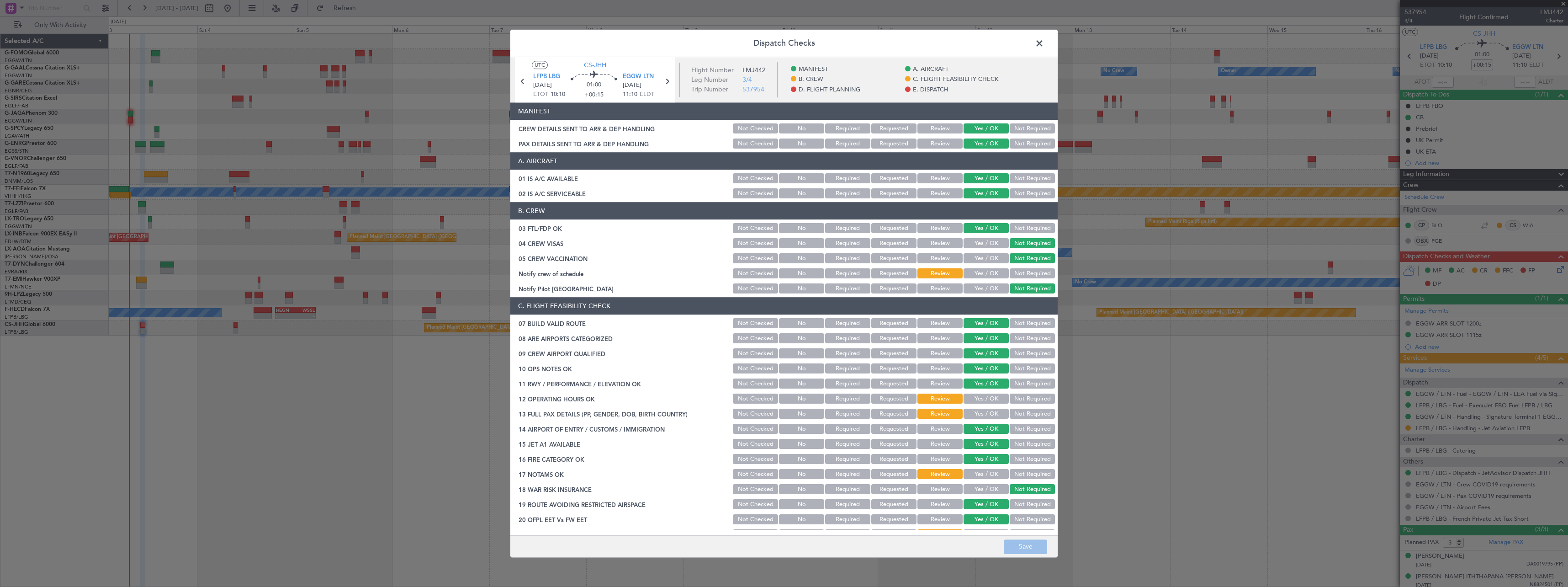
click at [985, 399] on button "Yes / OK" at bounding box center [986, 399] width 45 height 10
click at [982, 412] on button "Yes / OK" at bounding box center [986, 414] width 45 height 10
click at [978, 476] on button "Yes / OK" at bounding box center [986, 474] width 45 height 10
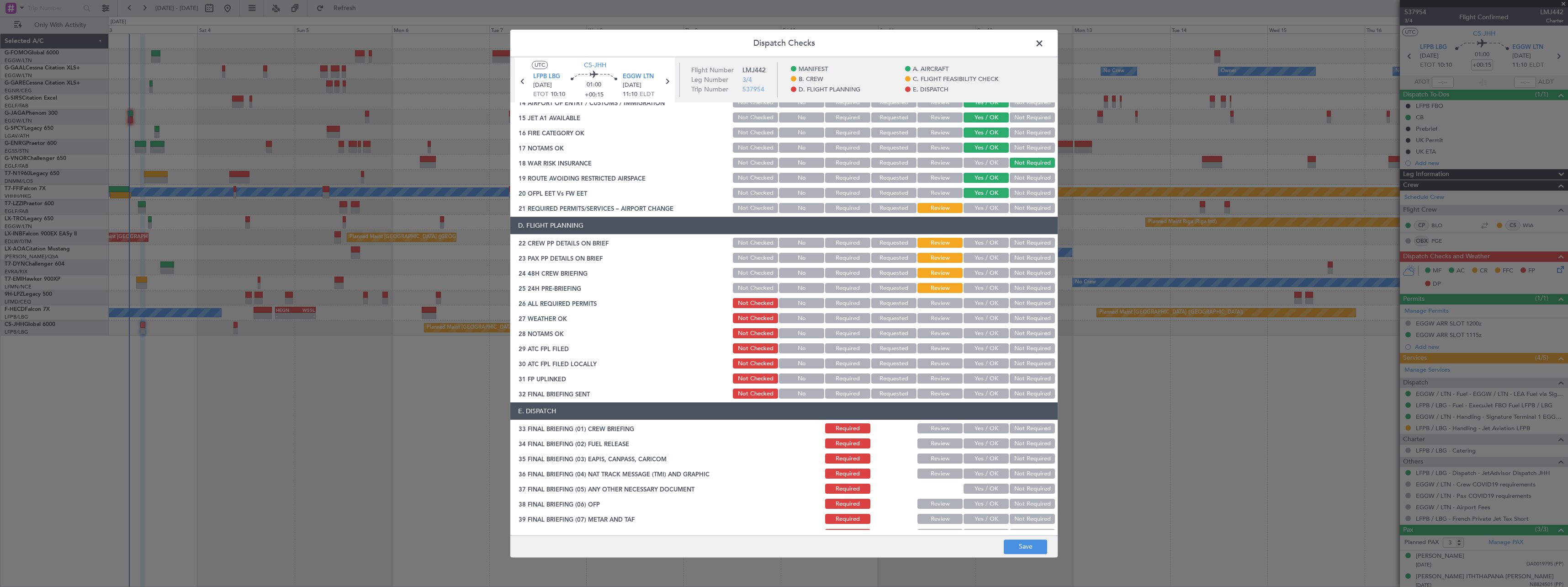
scroll to position [365, 0]
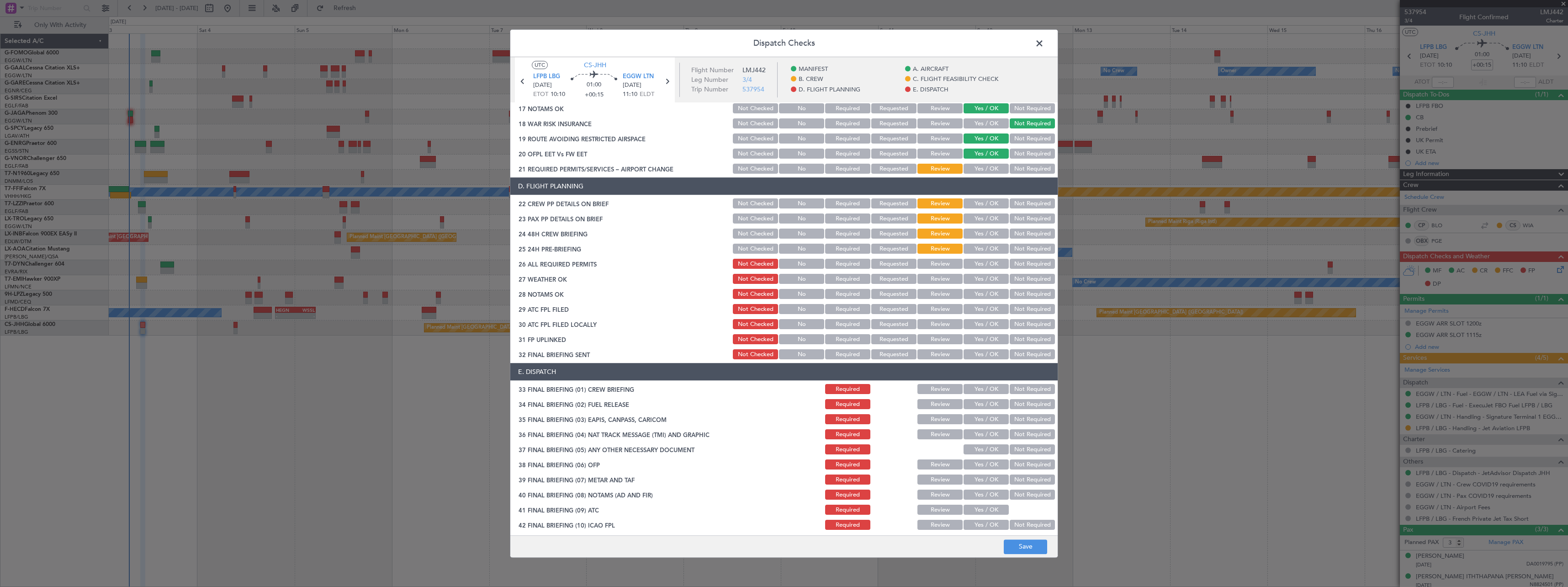
click at [970, 167] on button "Yes / OK" at bounding box center [986, 169] width 45 height 10
click at [972, 203] on button "Yes / OK" at bounding box center [986, 204] width 45 height 10
click at [971, 224] on div "Yes / OK" at bounding box center [985, 219] width 46 height 13
click at [973, 237] on button "Yes / OK" at bounding box center [986, 234] width 45 height 10
click at [973, 250] on button "Yes / OK" at bounding box center [986, 249] width 45 height 10
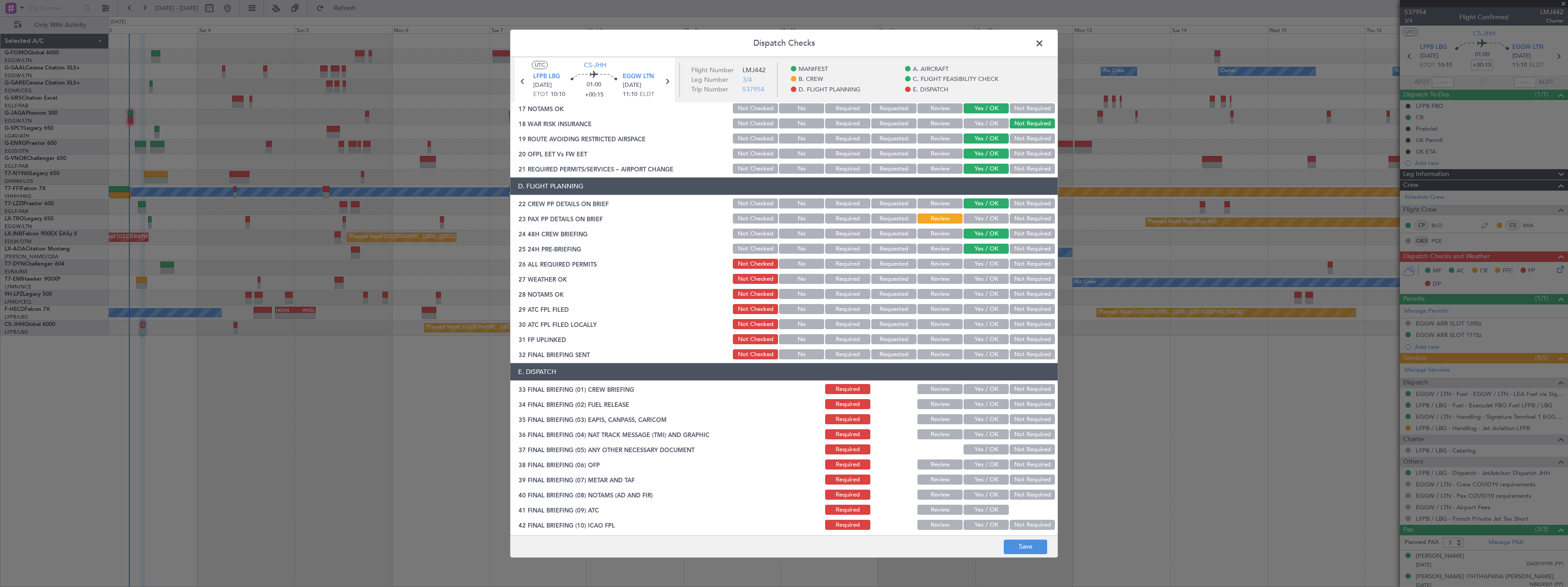
click at [975, 217] on button "Yes / OK" at bounding box center [986, 219] width 45 height 10
click at [974, 265] on button "Yes / OK" at bounding box center [986, 264] width 45 height 10
click at [1018, 353] on button "Not Required" at bounding box center [1032, 354] width 45 height 10
click at [1021, 320] on button "Not Required" at bounding box center [1032, 325] width 45 height 10
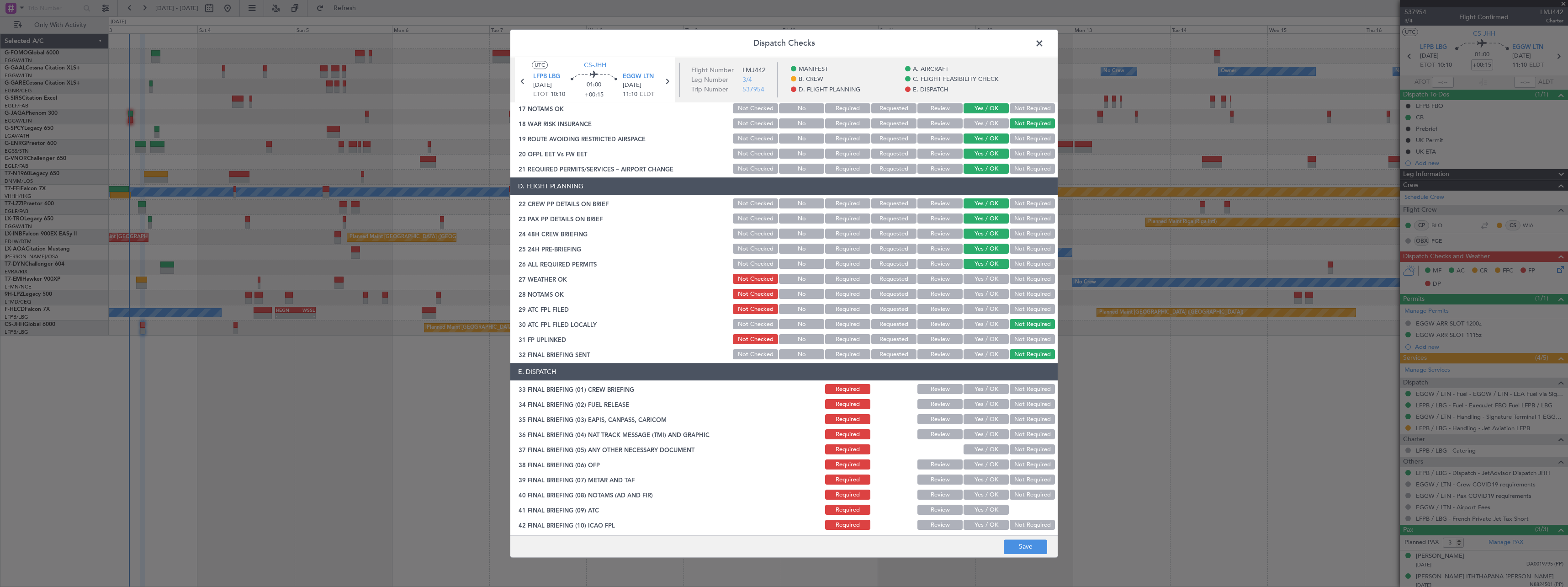
click at [982, 340] on button "Yes / OK" at bounding box center [986, 339] width 45 height 10
click at [1024, 553] on button "Save" at bounding box center [1025, 547] width 43 height 15
click at [1044, 42] on span at bounding box center [1044, 46] width 0 height 18
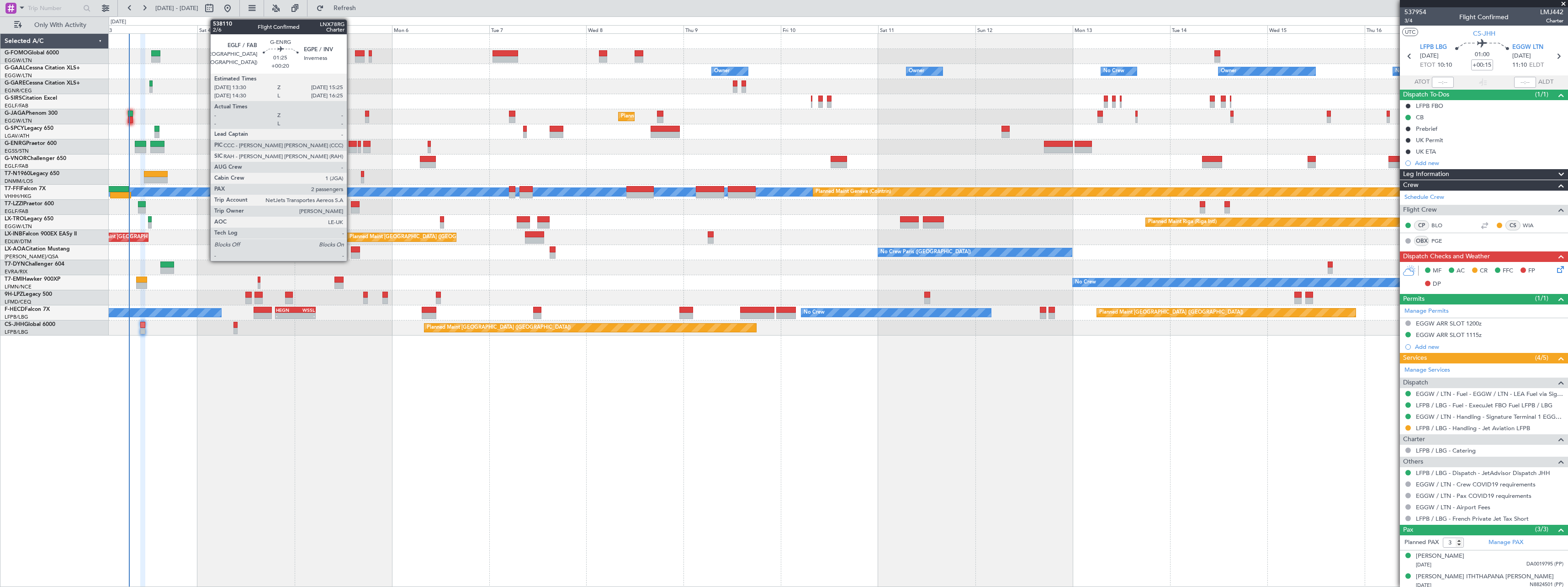
click at [351, 144] on div at bounding box center [353, 144] width 9 height 7
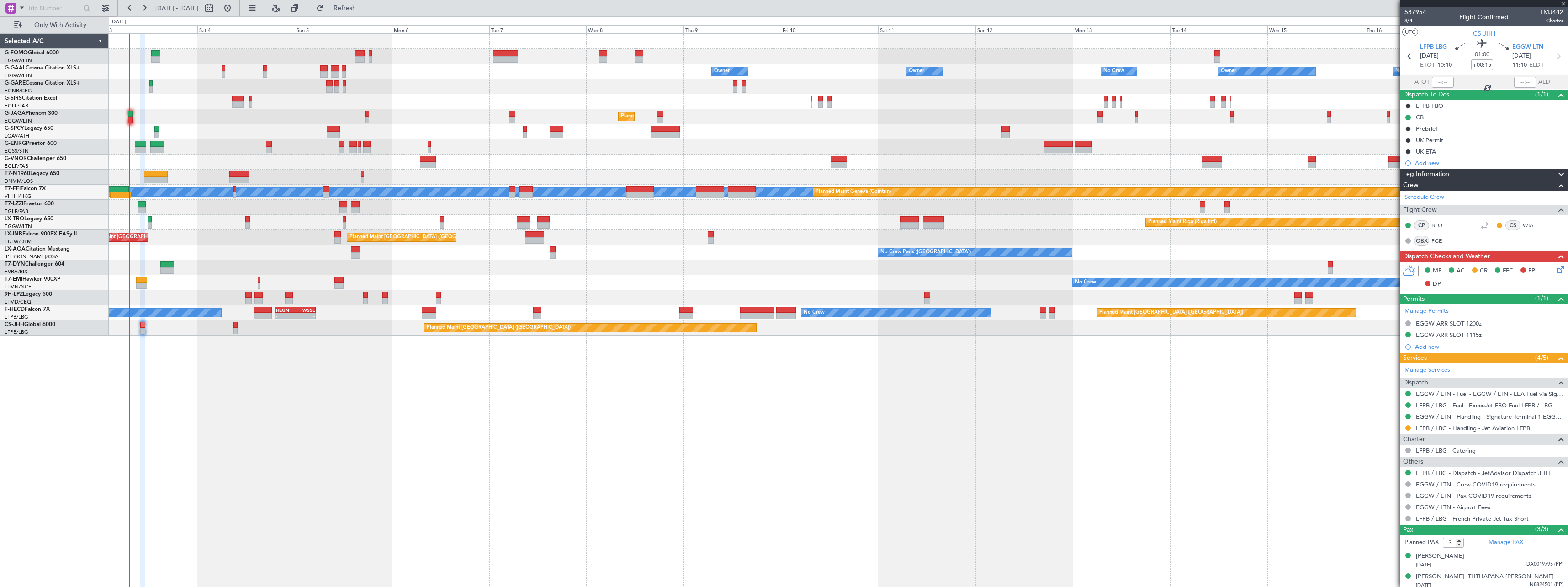
type input "+00:20"
type input "2"
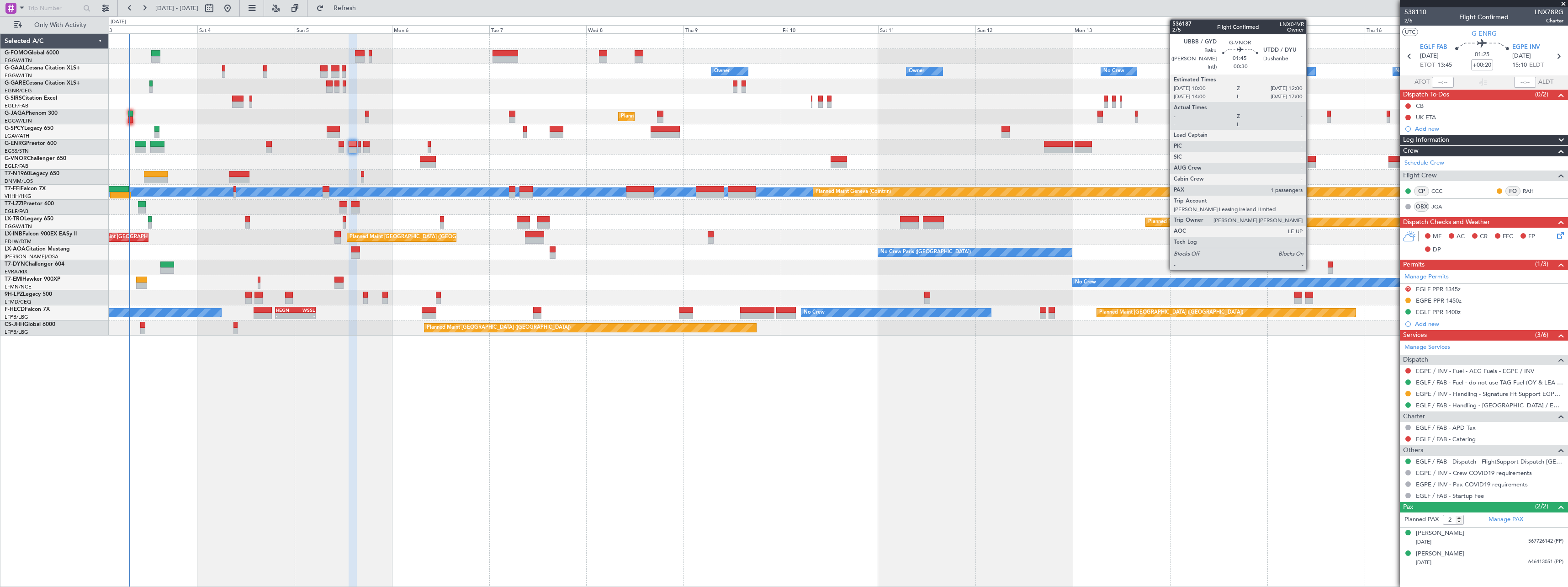
click at [1311, 156] on div at bounding box center [1312, 159] width 9 height 7
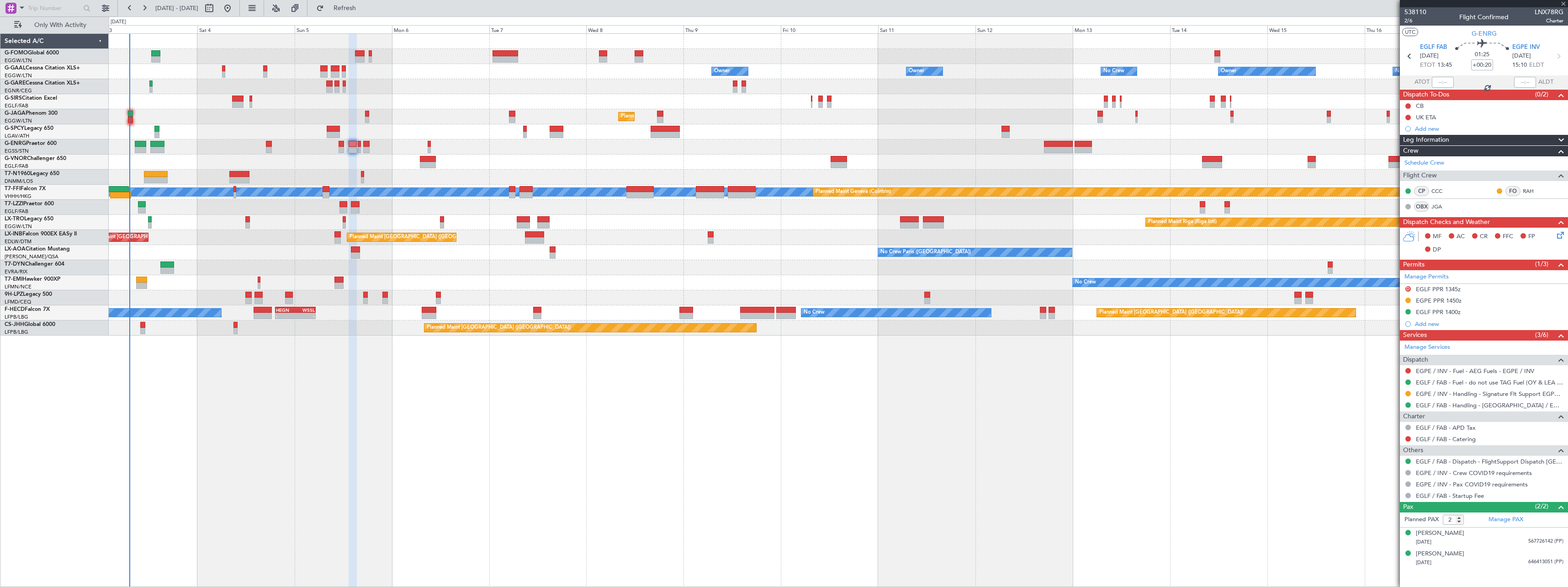
type input "-00:30"
type input "1"
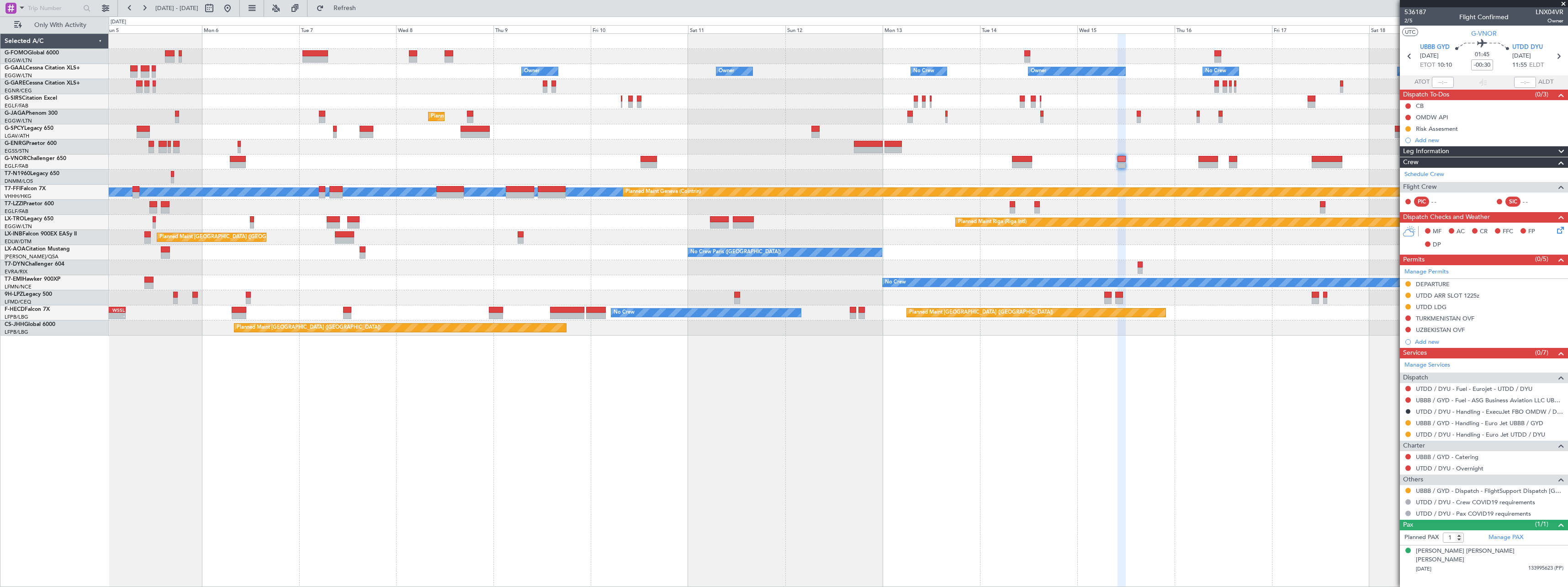
click at [1143, 256] on div "Owner Owner Owner No Crew Owner No Crew Owner AOG Maint Dusseldorf Planned Main…" at bounding box center [838, 185] width 1459 height 301
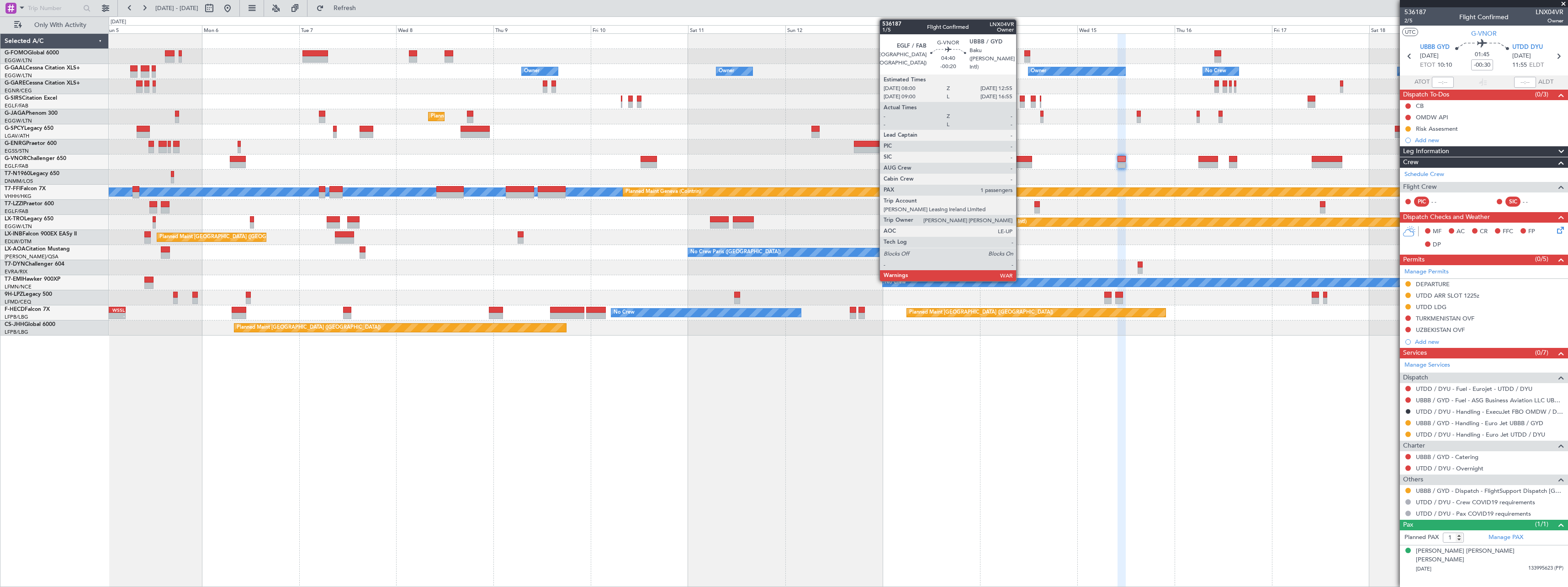
click at [1020, 160] on div at bounding box center [1022, 159] width 20 height 7
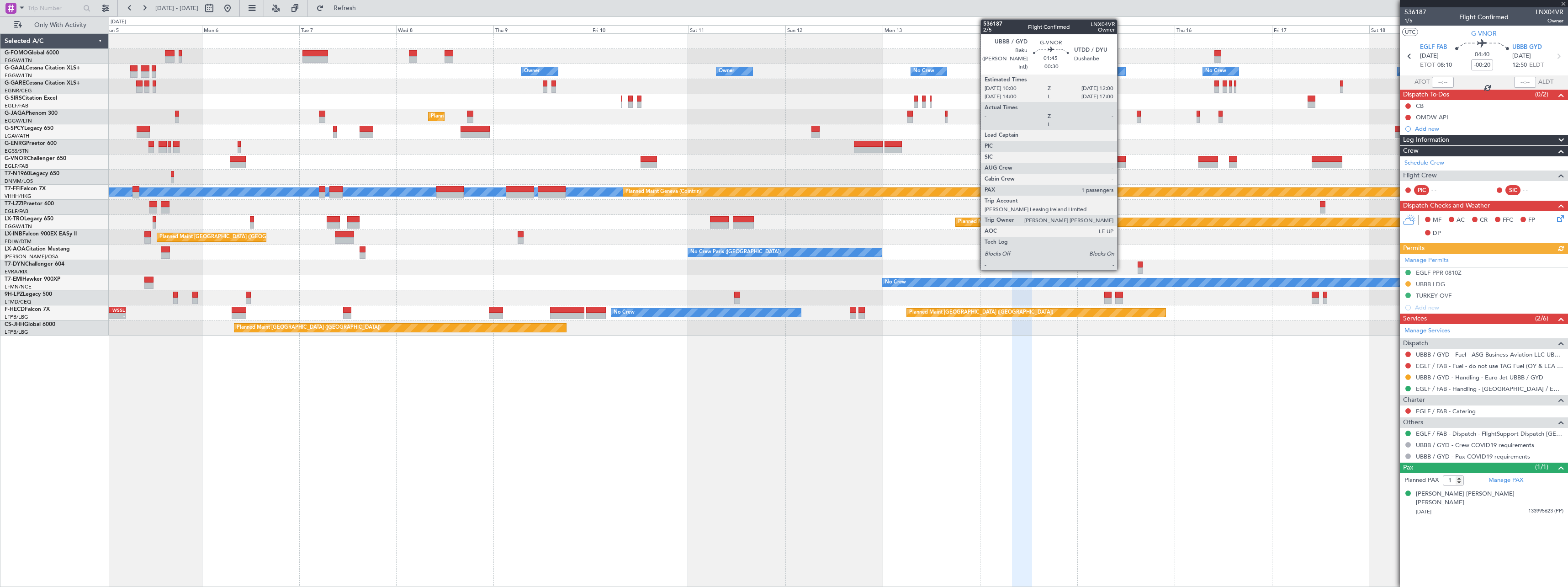
click at [1121, 162] on div at bounding box center [1122, 165] width 9 height 7
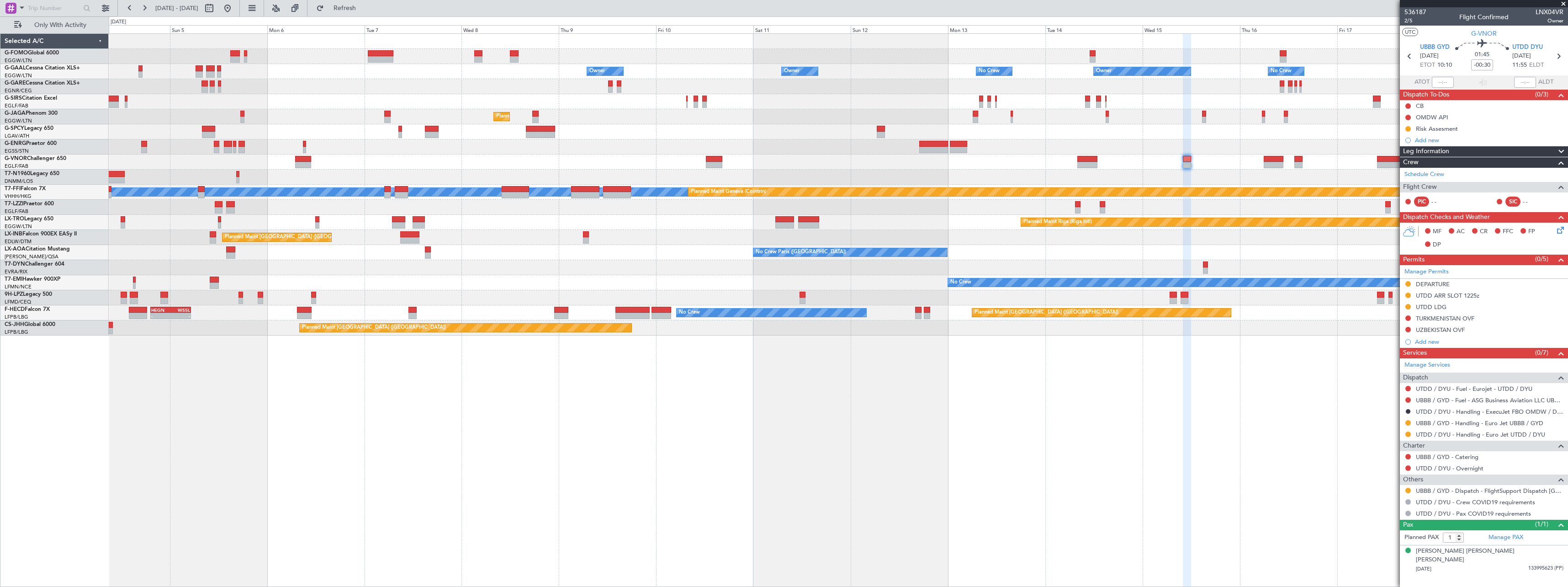
click at [868, 435] on div "Owner Owner Owner No Crew Owner No Crew Owner AOG Maint Dusseldorf Planned Main…" at bounding box center [838, 310] width 1459 height 554
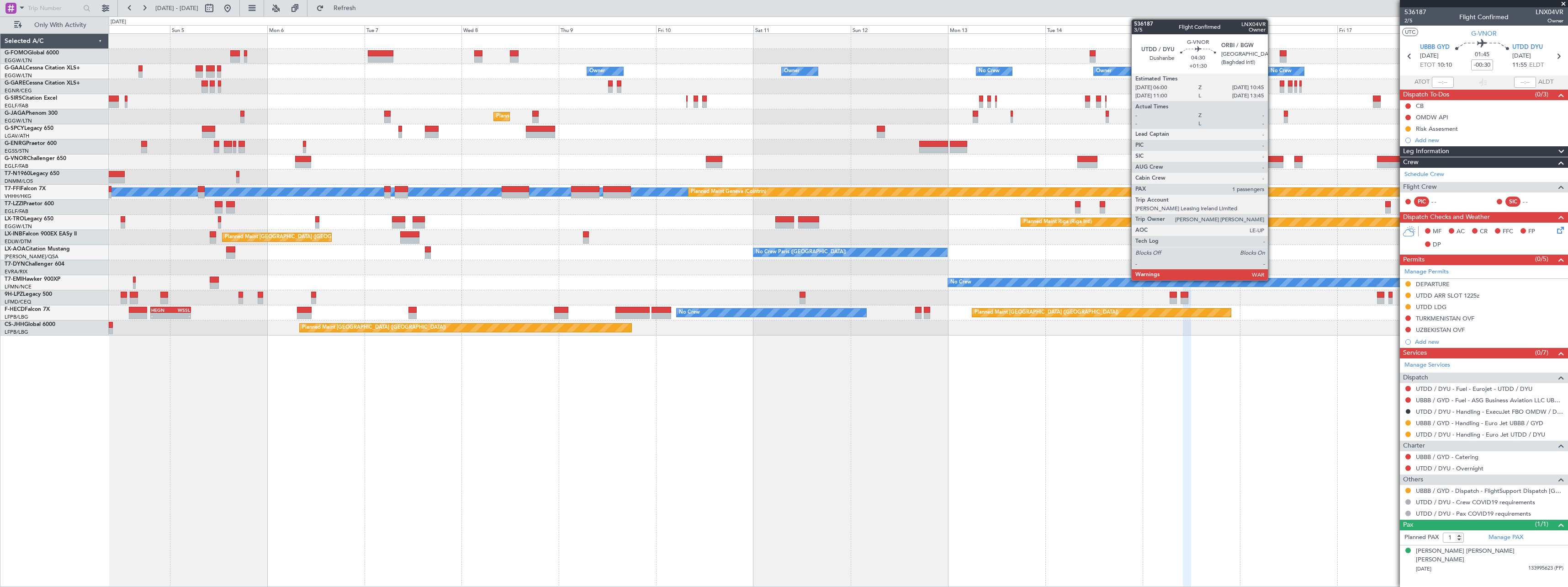
click at [1272, 159] on div at bounding box center [1273, 159] width 19 height 7
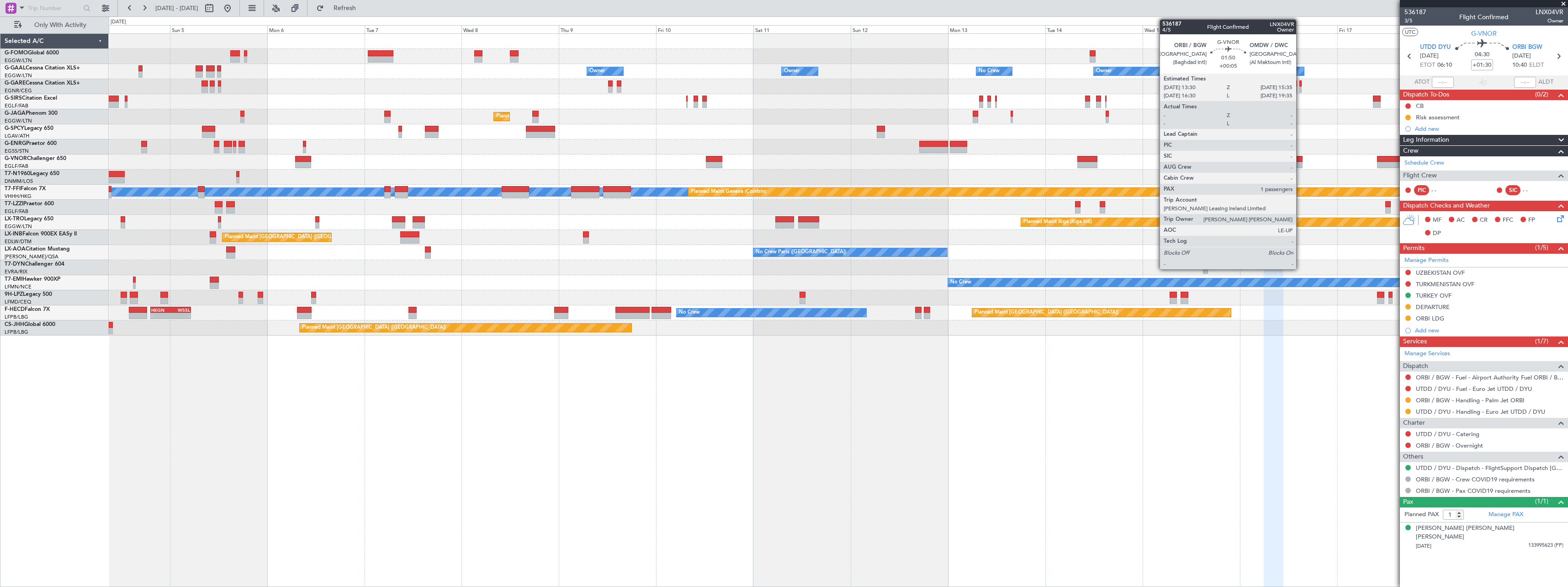
click at [1300, 160] on div at bounding box center [1298, 159] width 9 height 7
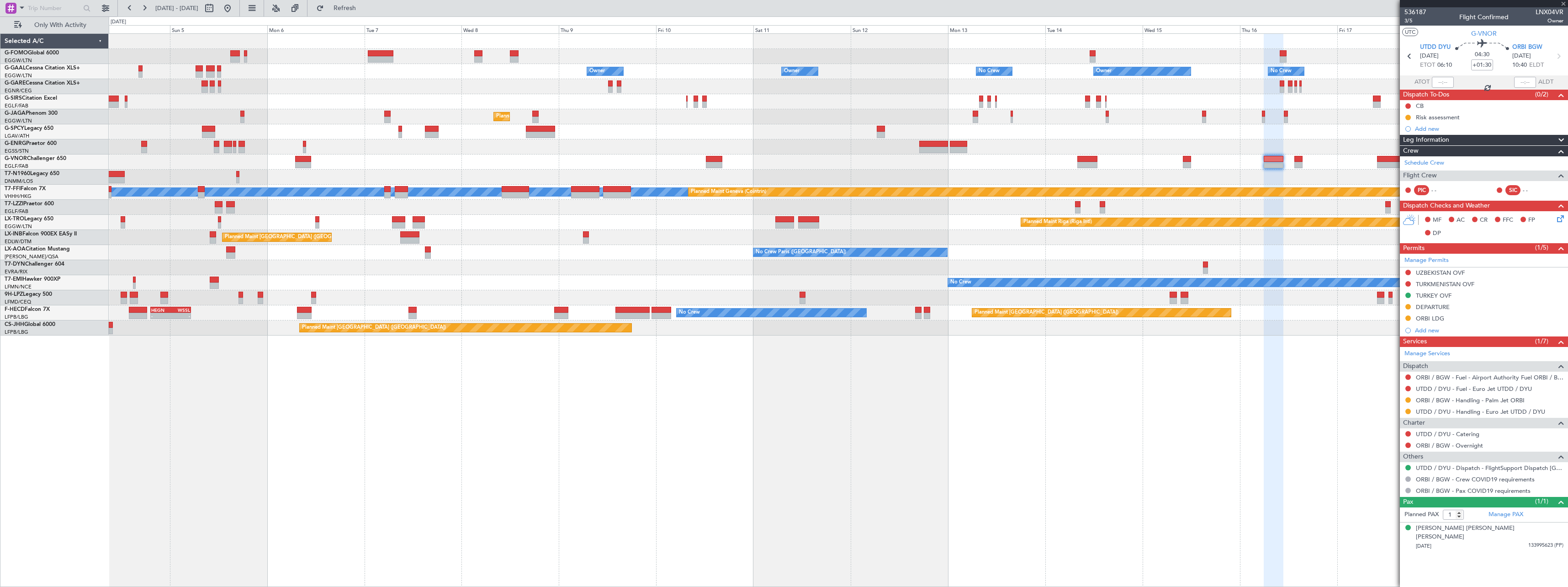
type input "+00:05"
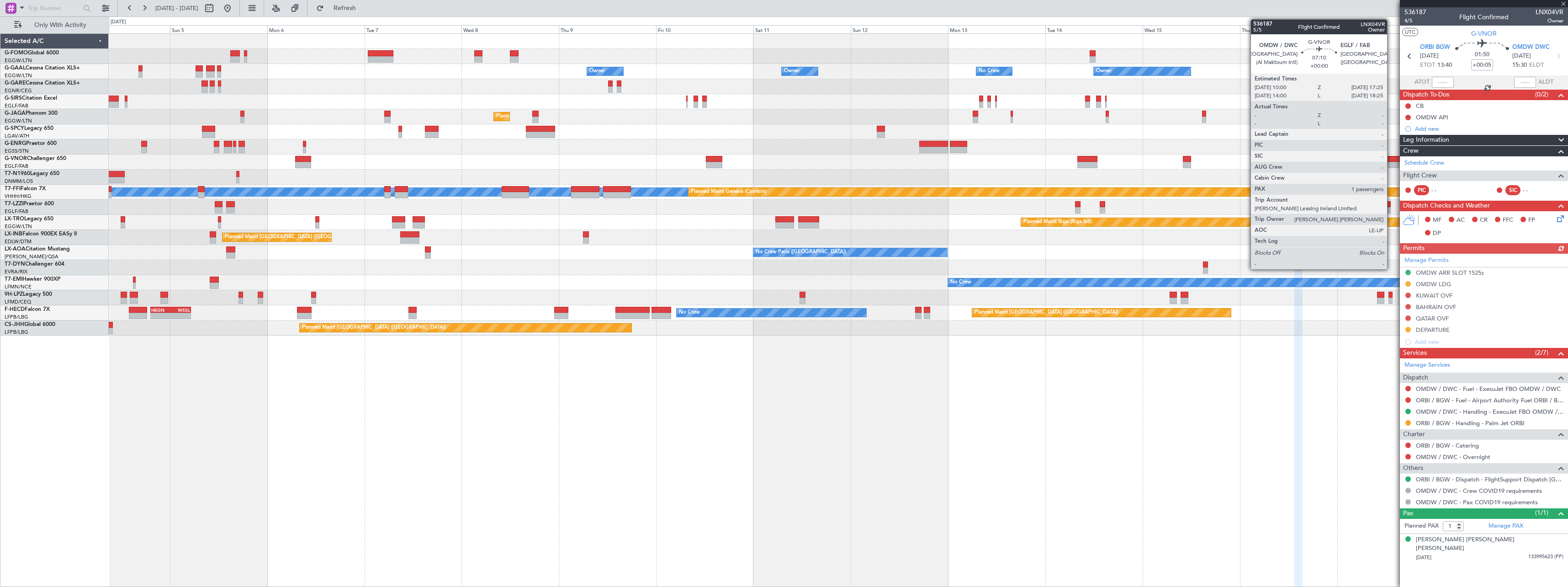
click at [1391, 163] on div at bounding box center [1392, 165] width 30 height 7
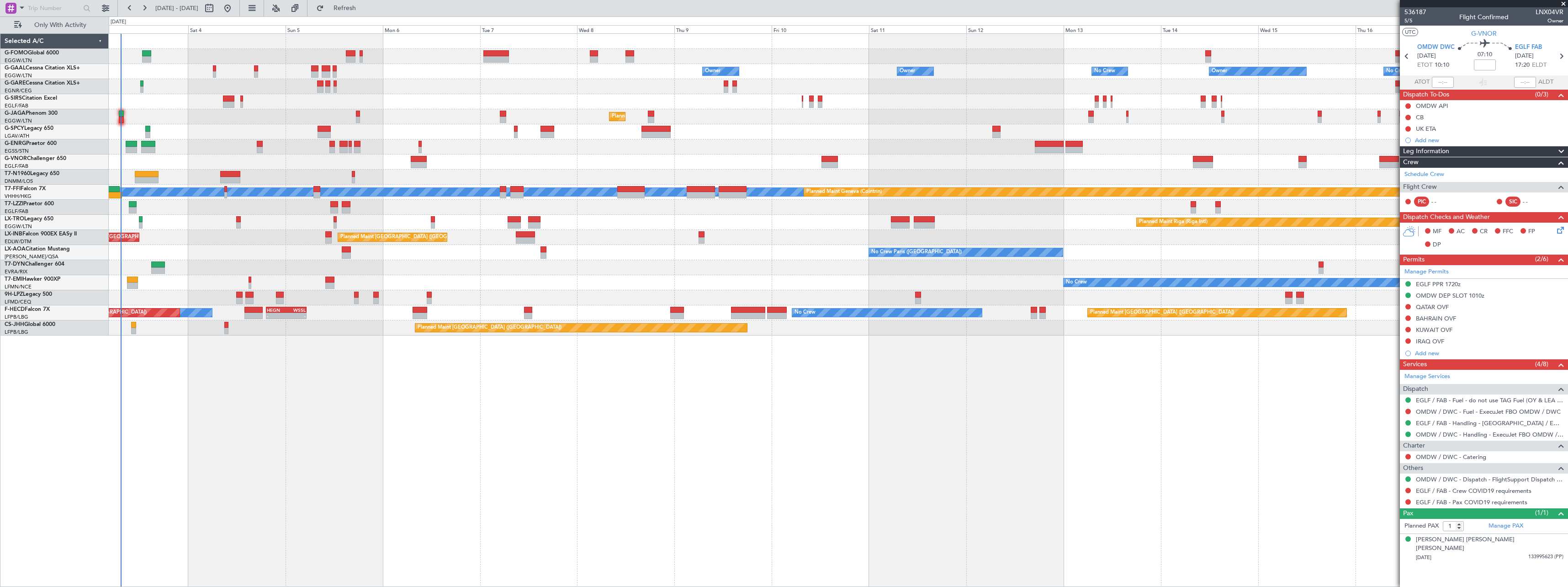
click at [340, 445] on div "Owner Owner No Crew Owner Owner No Crew AOG Maint [GEOGRAPHIC_DATA] Owner Plann…" at bounding box center [838, 310] width 1459 height 554
click at [364, 7] on span "Refresh" at bounding box center [345, 8] width 38 height 7
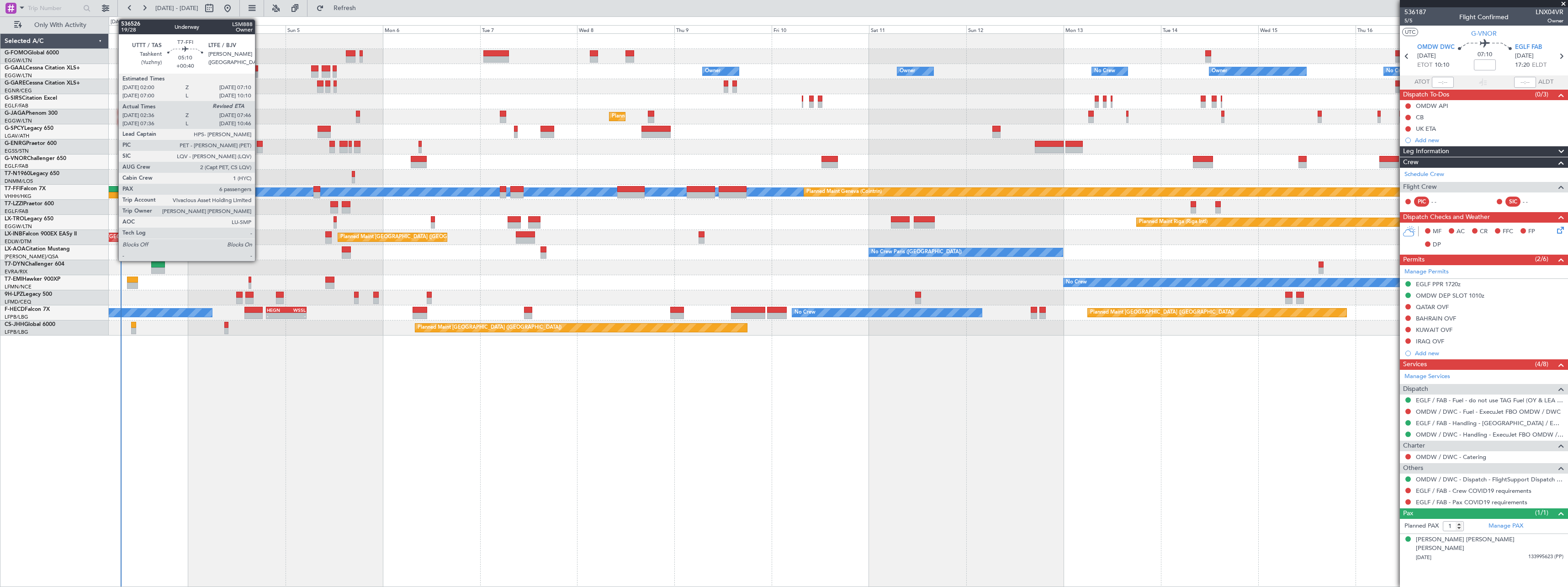
click at [114, 195] on div at bounding box center [111, 195] width 21 height 7
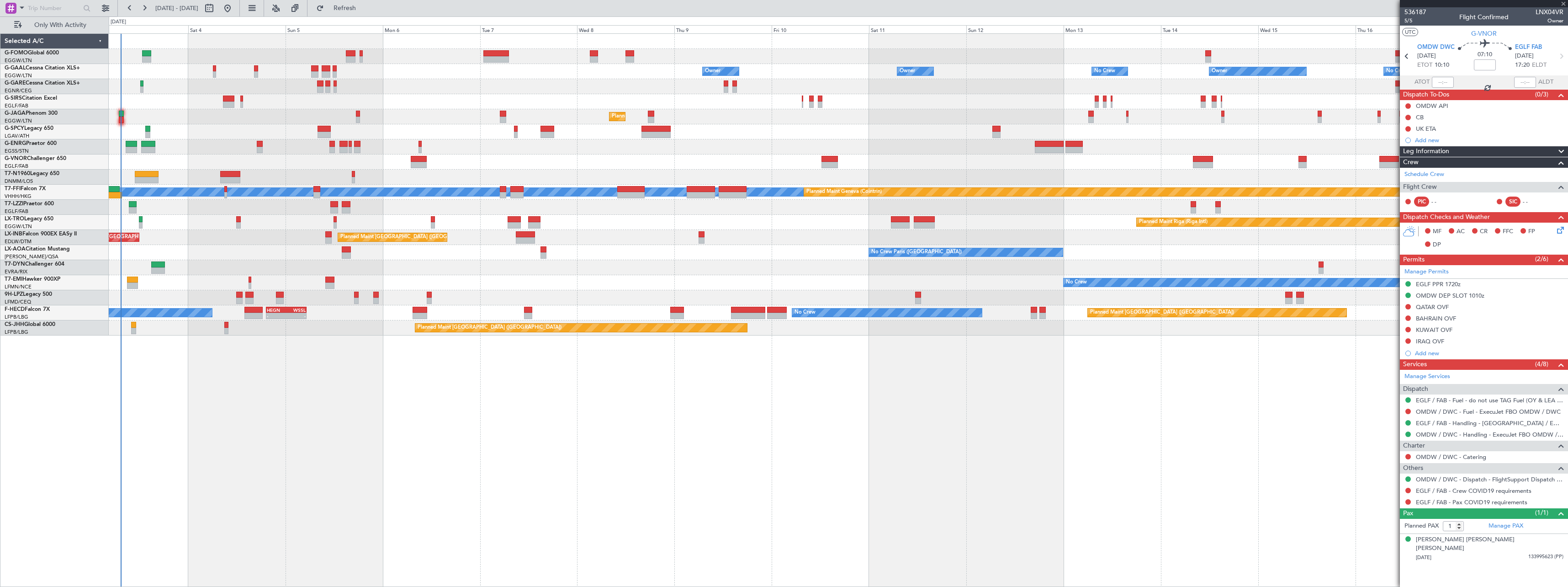
type input "+00:40"
type input "02:36"
type input "6"
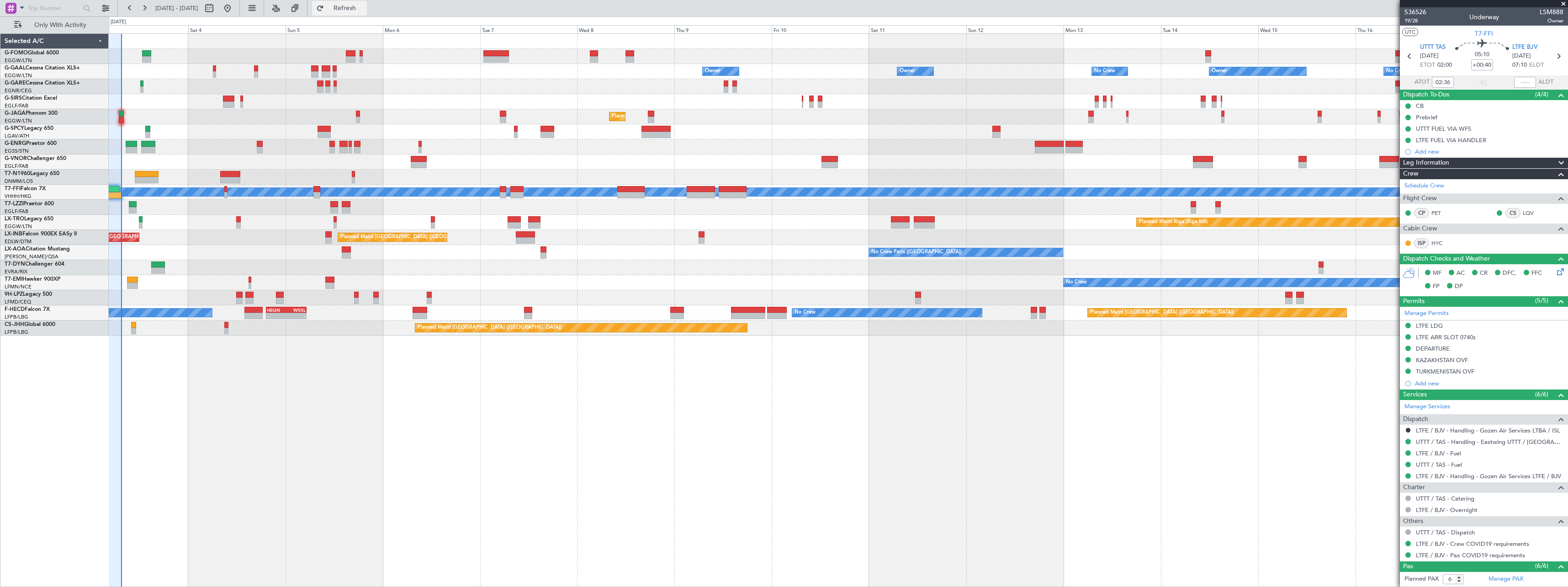
click at [364, 9] on span "Refresh" at bounding box center [345, 8] width 38 height 7
click at [364, 12] on span "Refresh" at bounding box center [345, 8] width 38 height 7
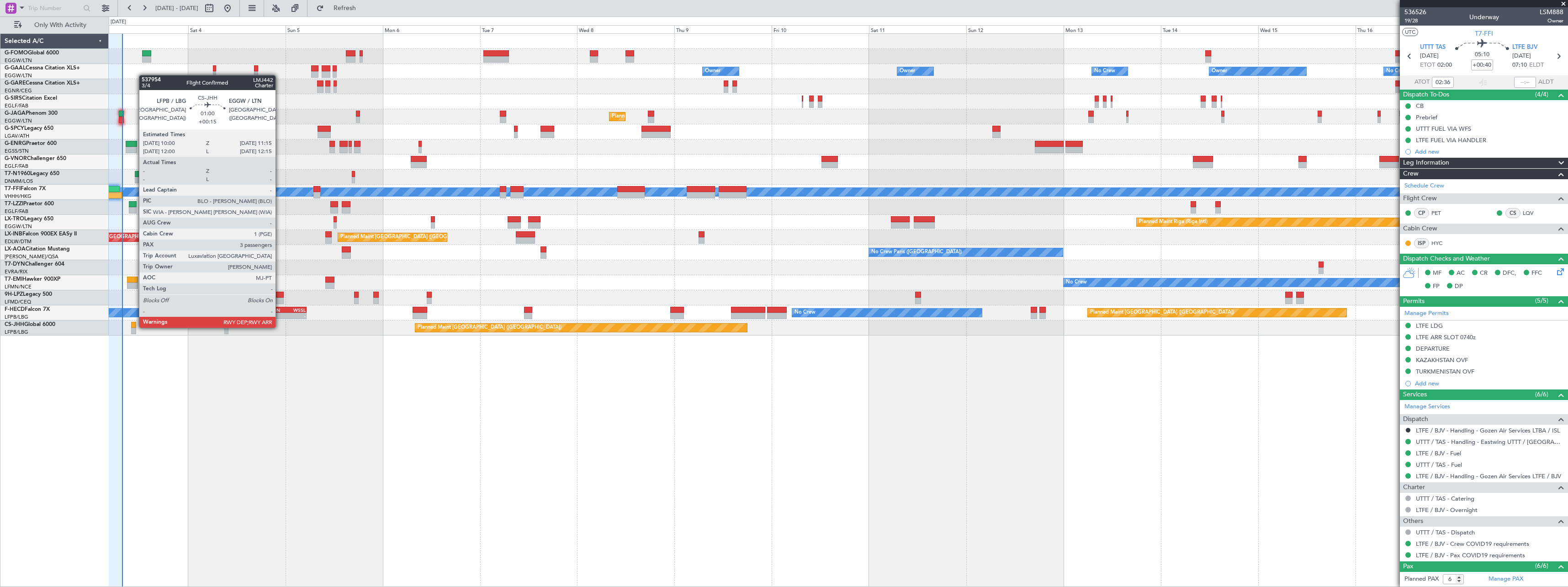
click at [135, 327] on div at bounding box center [133, 325] width 5 height 7
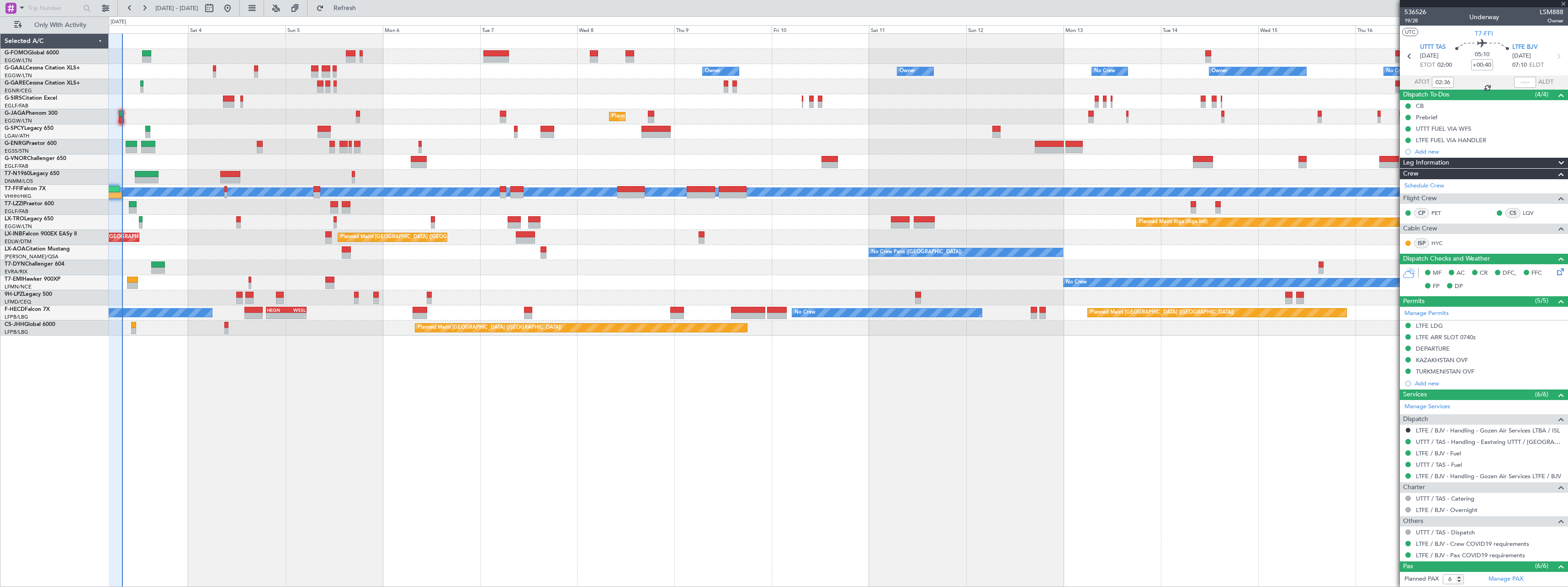
type input "+00:15"
type input "3"
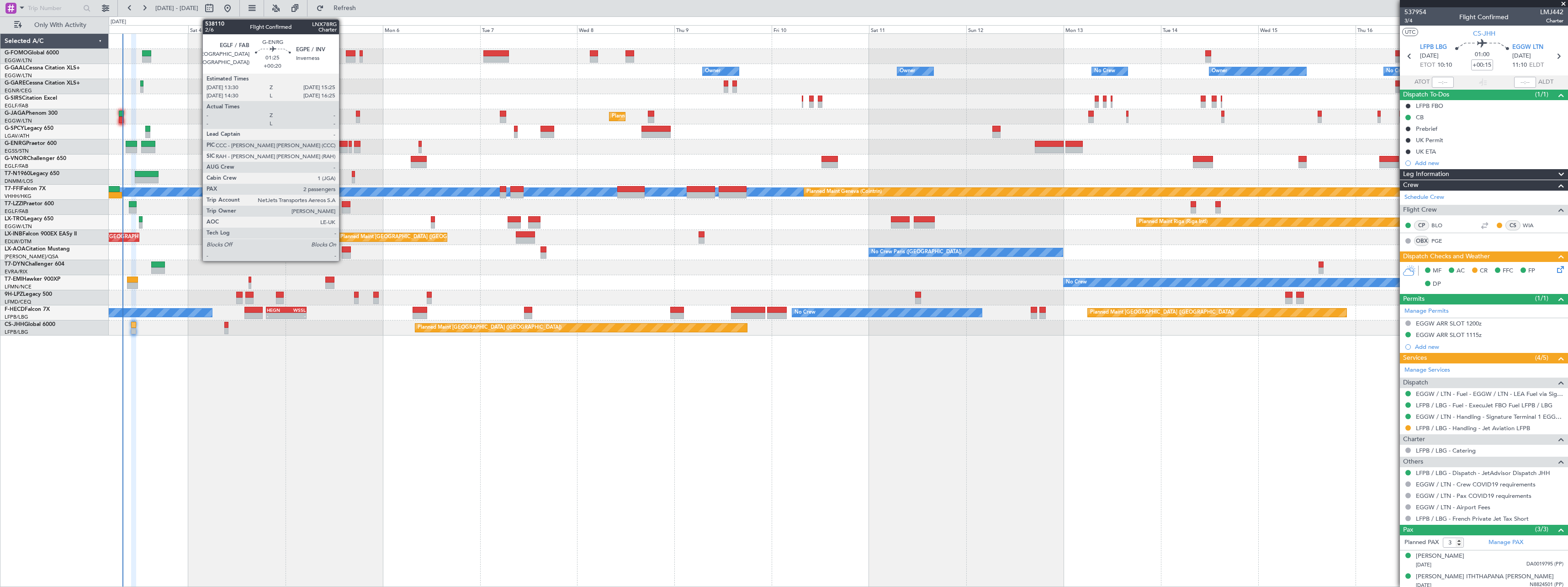
click at [343, 143] on div at bounding box center [344, 144] width 9 height 7
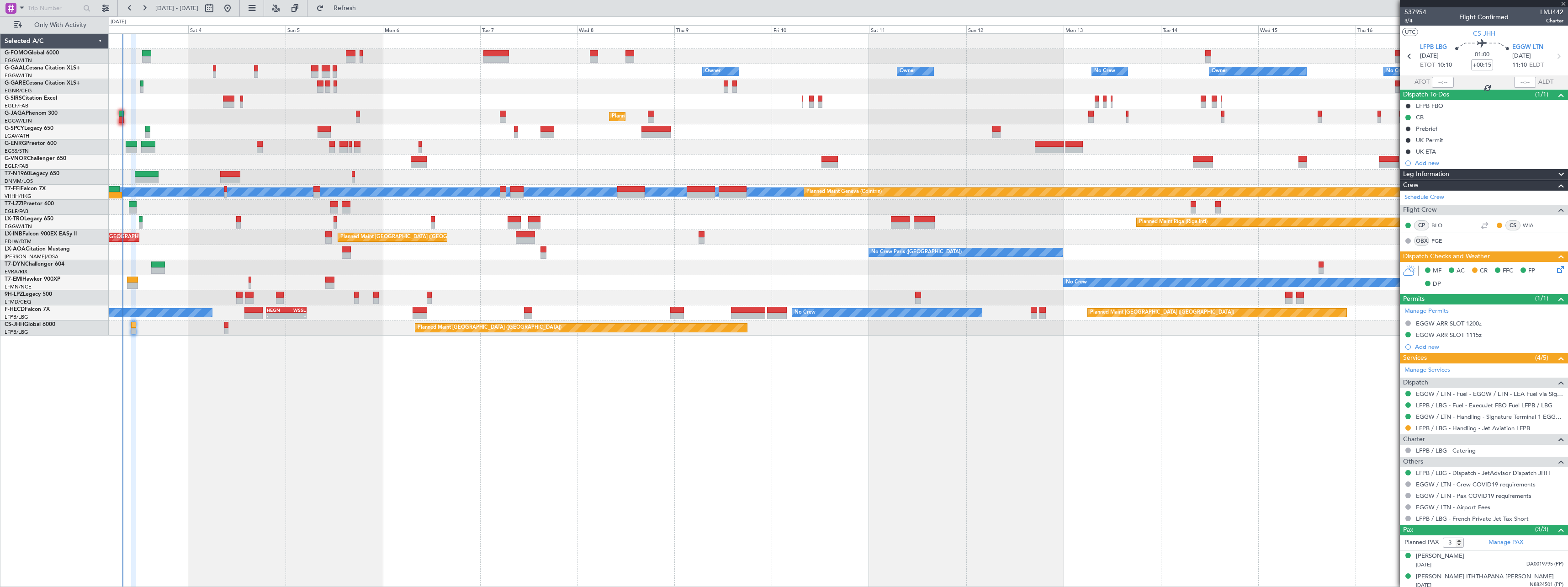
type input "+00:20"
type input "2"
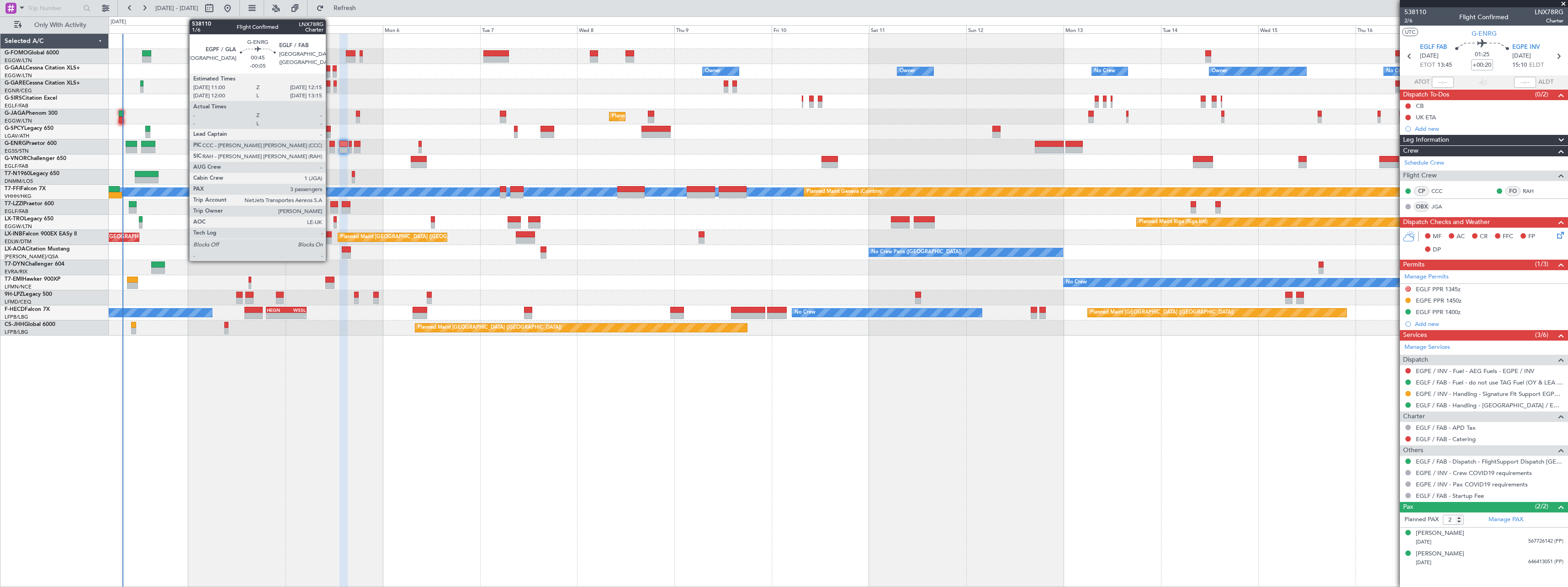
click at [330, 144] on div at bounding box center [332, 144] width 5 height 7
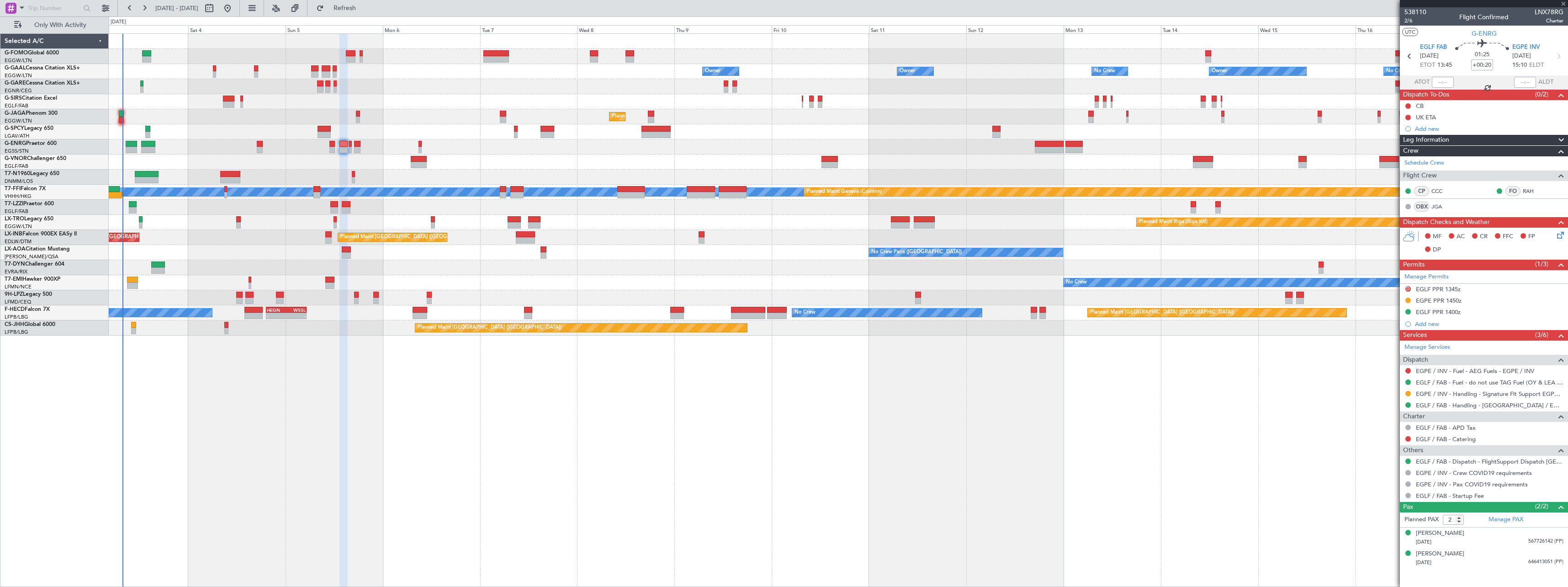
type input "-00:05"
type input "3"
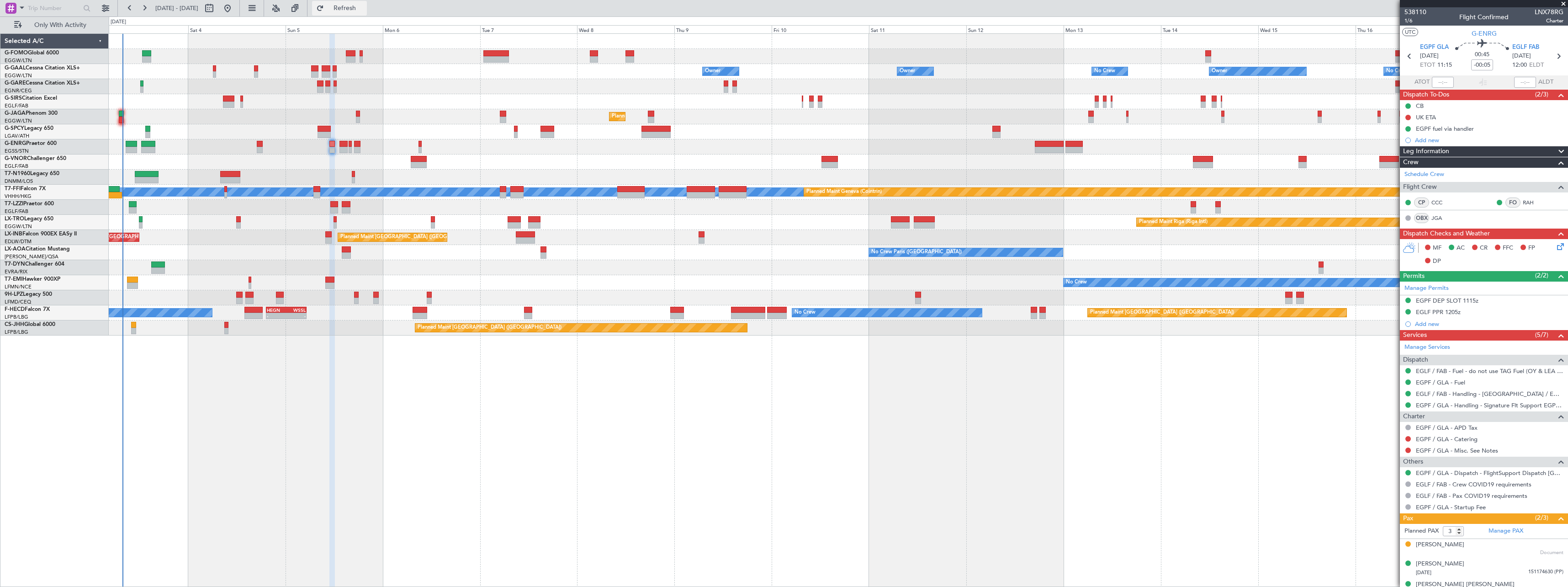
click at [360, 7] on span "Refresh" at bounding box center [345, 8] width 38 height 7
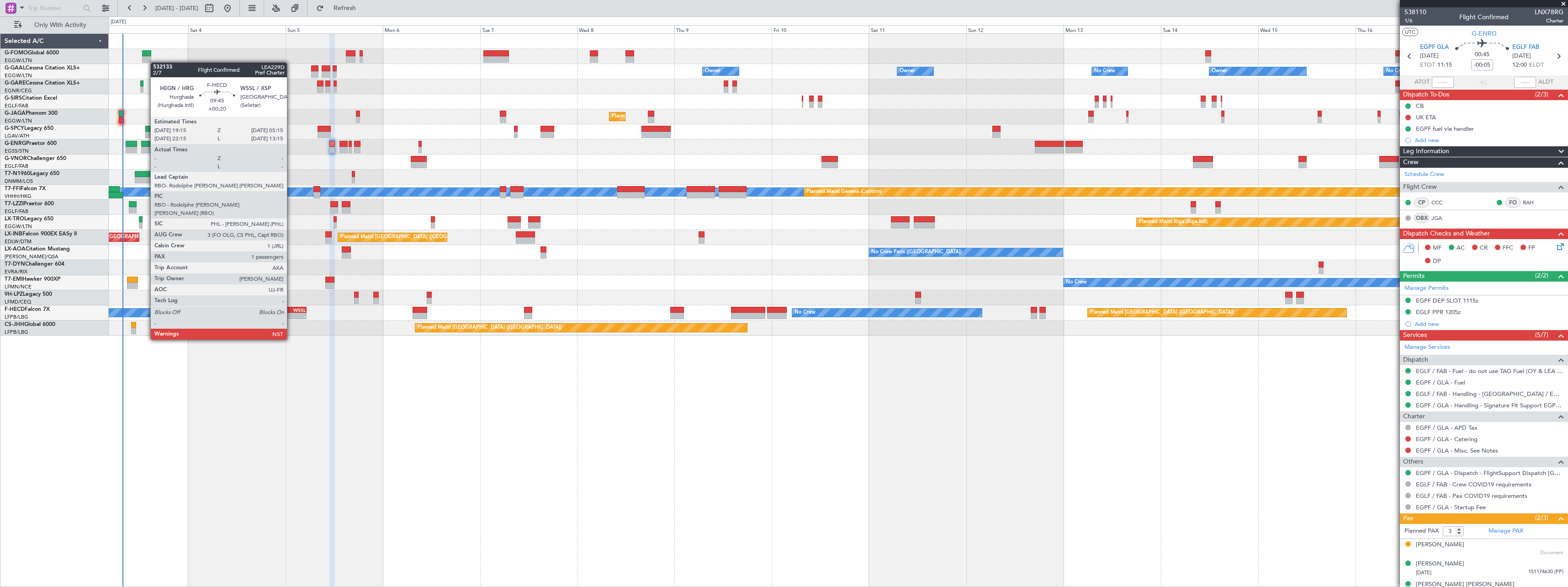
click at [291, 314] on div "-" at bounding box center [296, 315] width 19 height 5
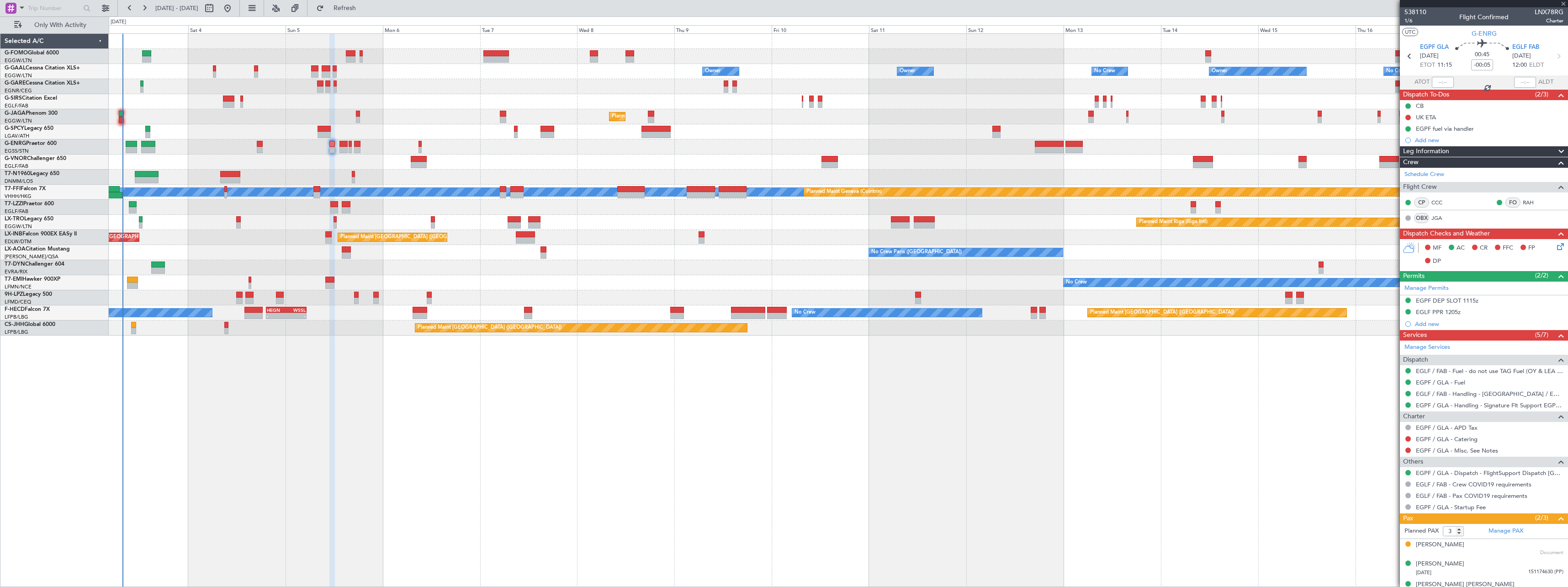
type input "+00:20"
type input "1"
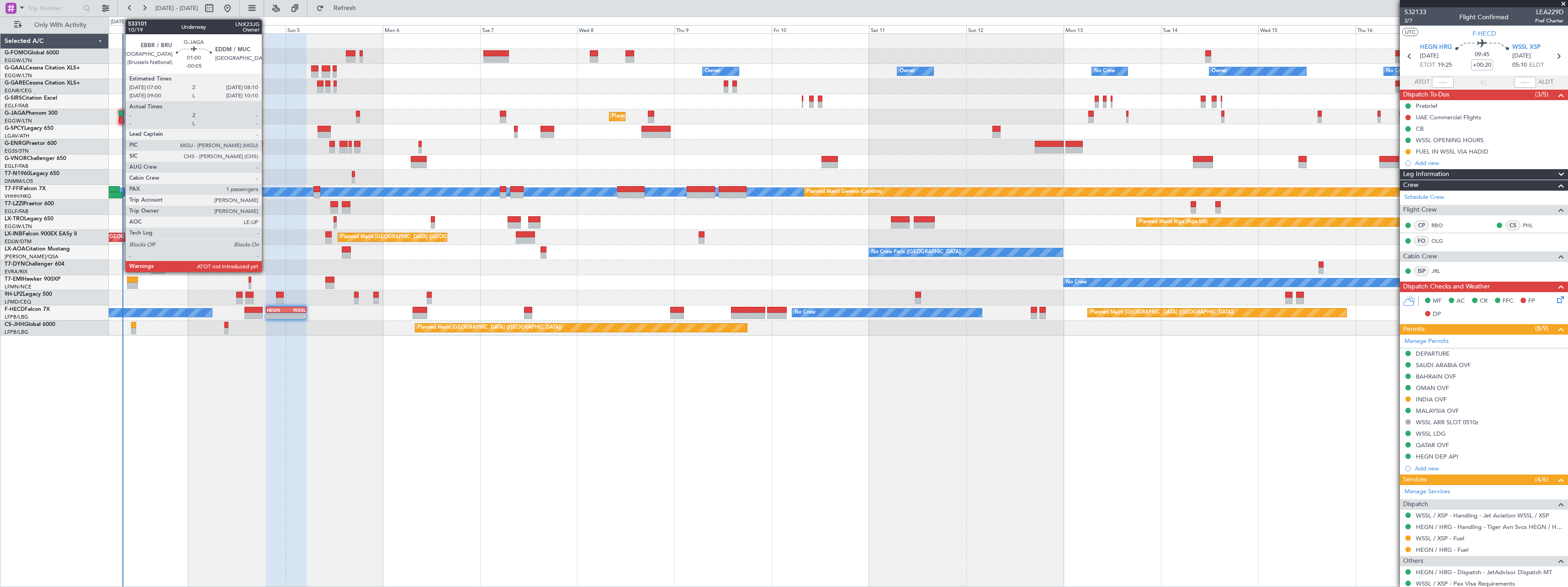
click at [121, 113] on div at bounding box center [121, 114] width 5 height 7
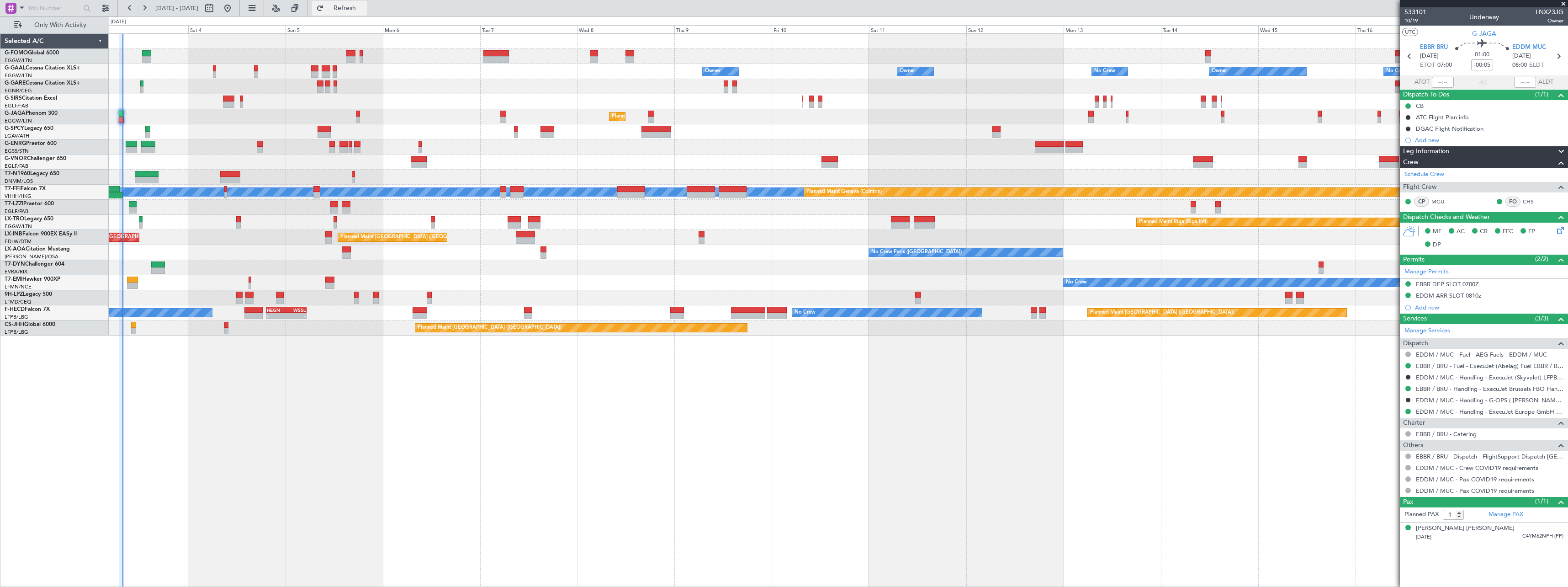
click at [364, 9] on span "Refresh" at bounding box center [345, 8] width 38 height 7
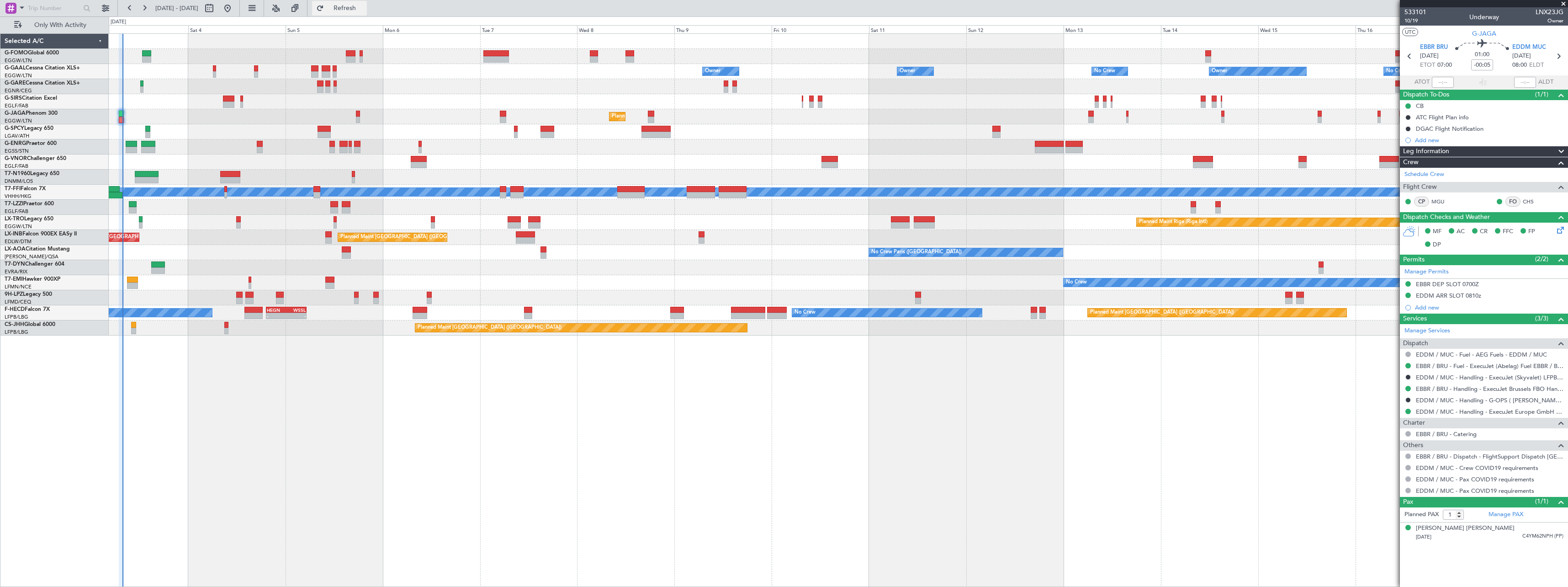
click at [364, 5] on span "Refresh" at bounding box center [345, 8] width 38 height 7
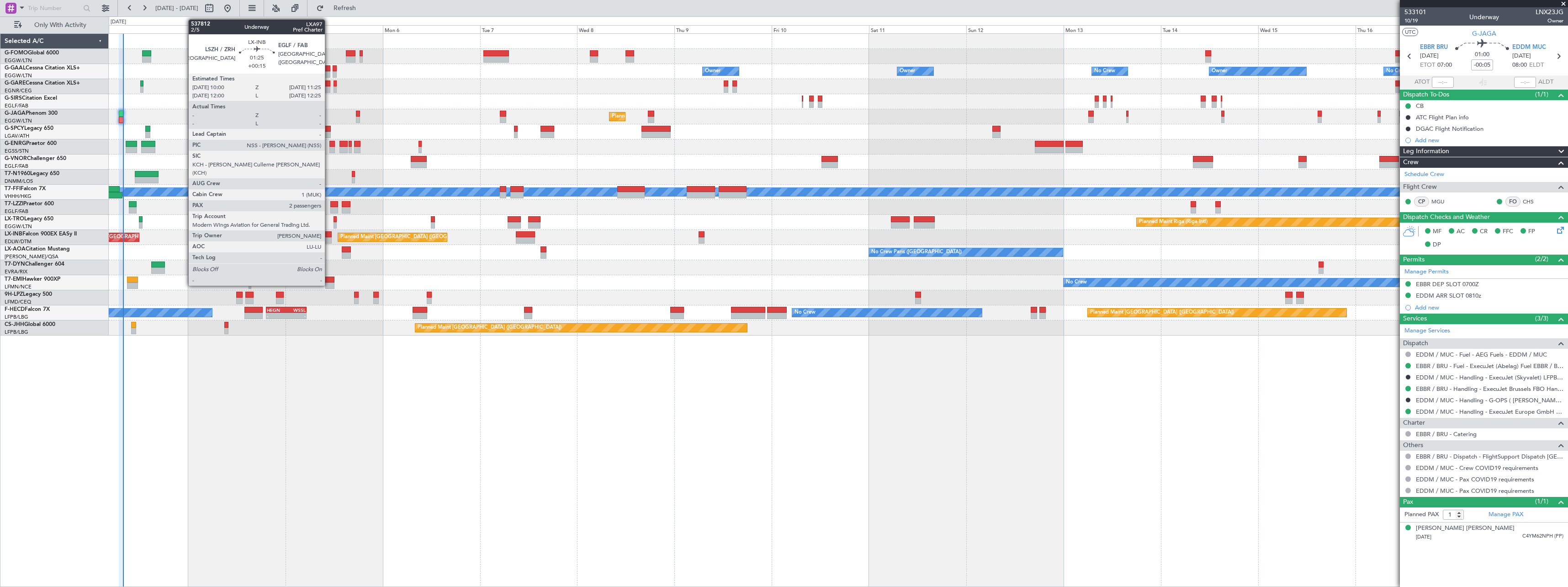
click at [329, 236] on div at bounding box center [328, 234] width 6 height 7
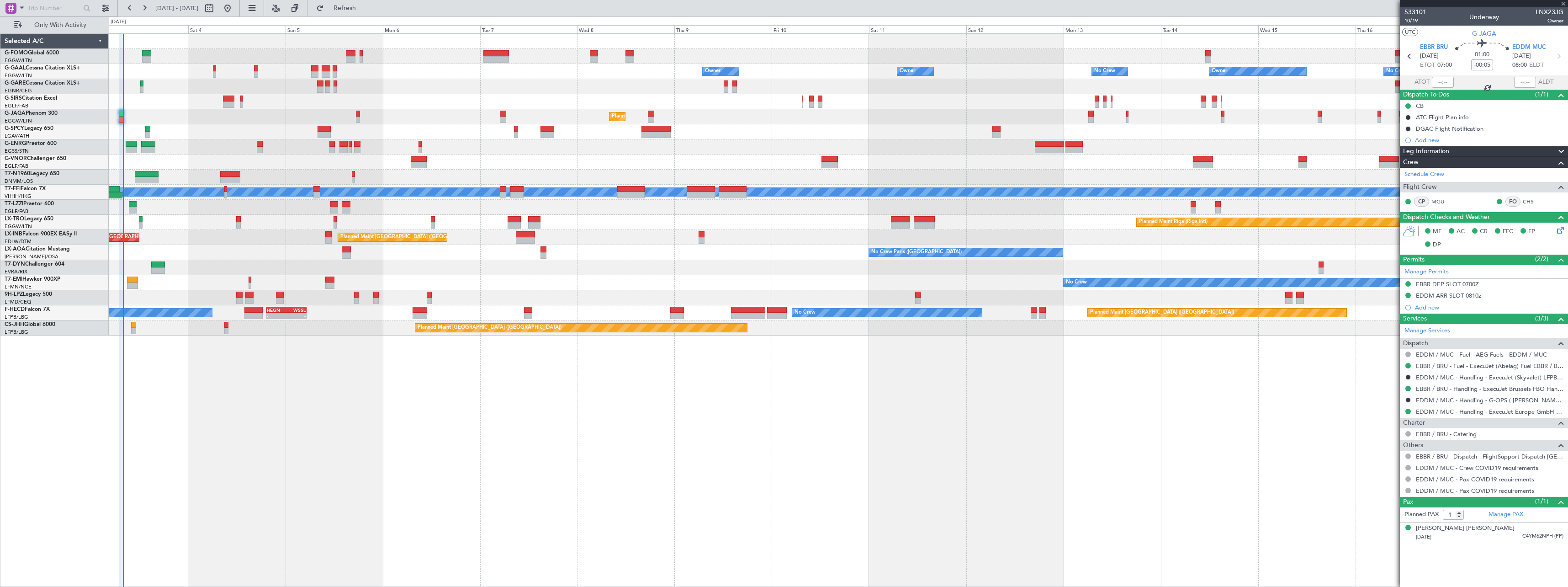
type input "+00:15"
type input "2"
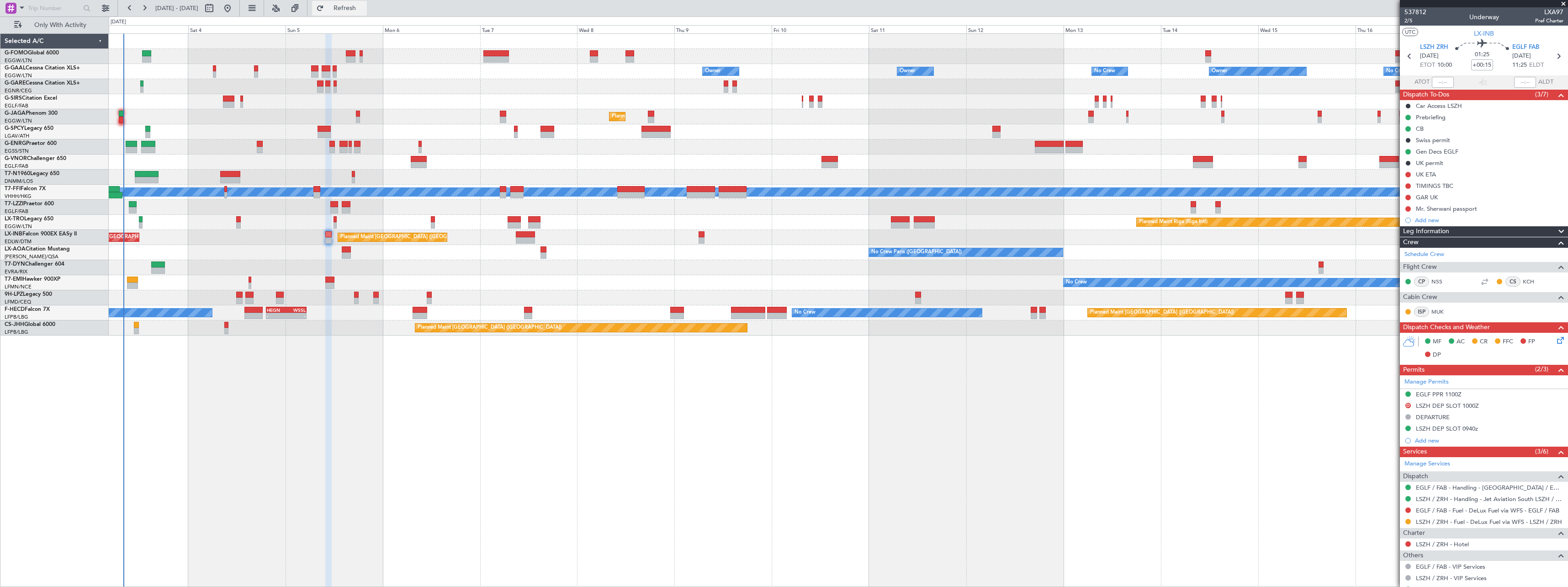
click at [364, 6] on span "Refresh" at bounding box center [345, 8] width 38 height 7
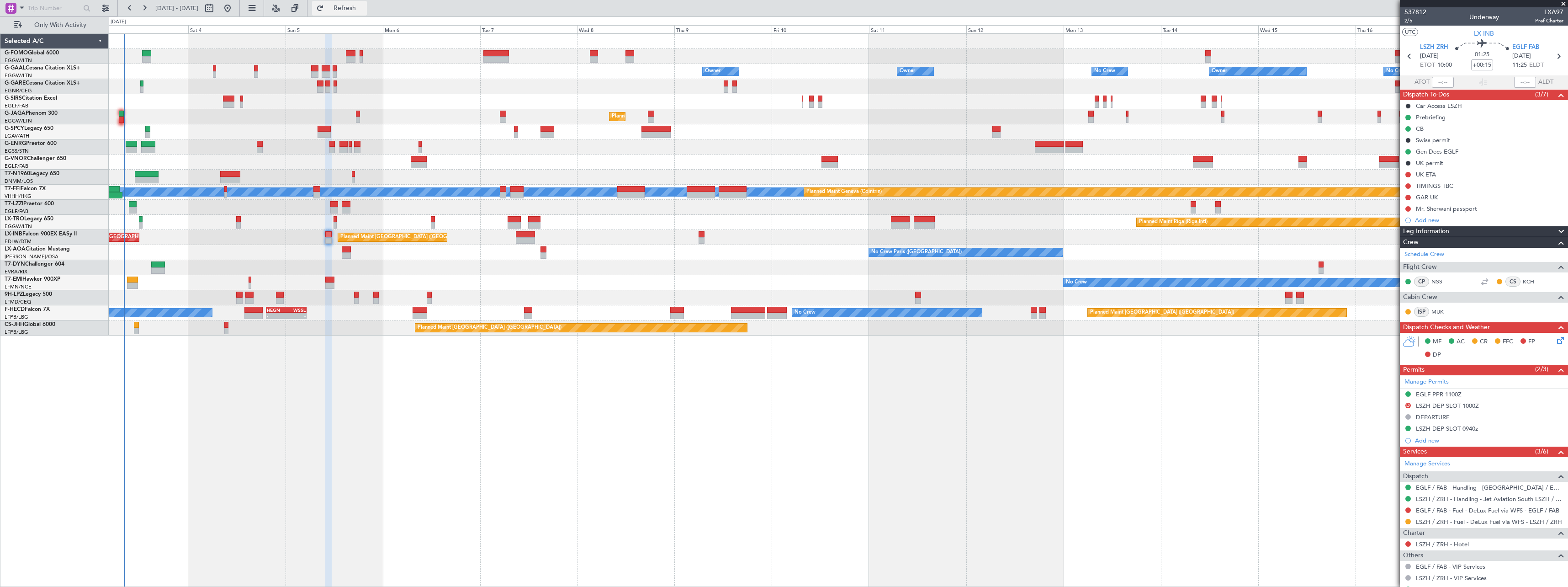
click at [364, 6] on span "Refresh" at bounding box center [345, 8] width 38 height 7
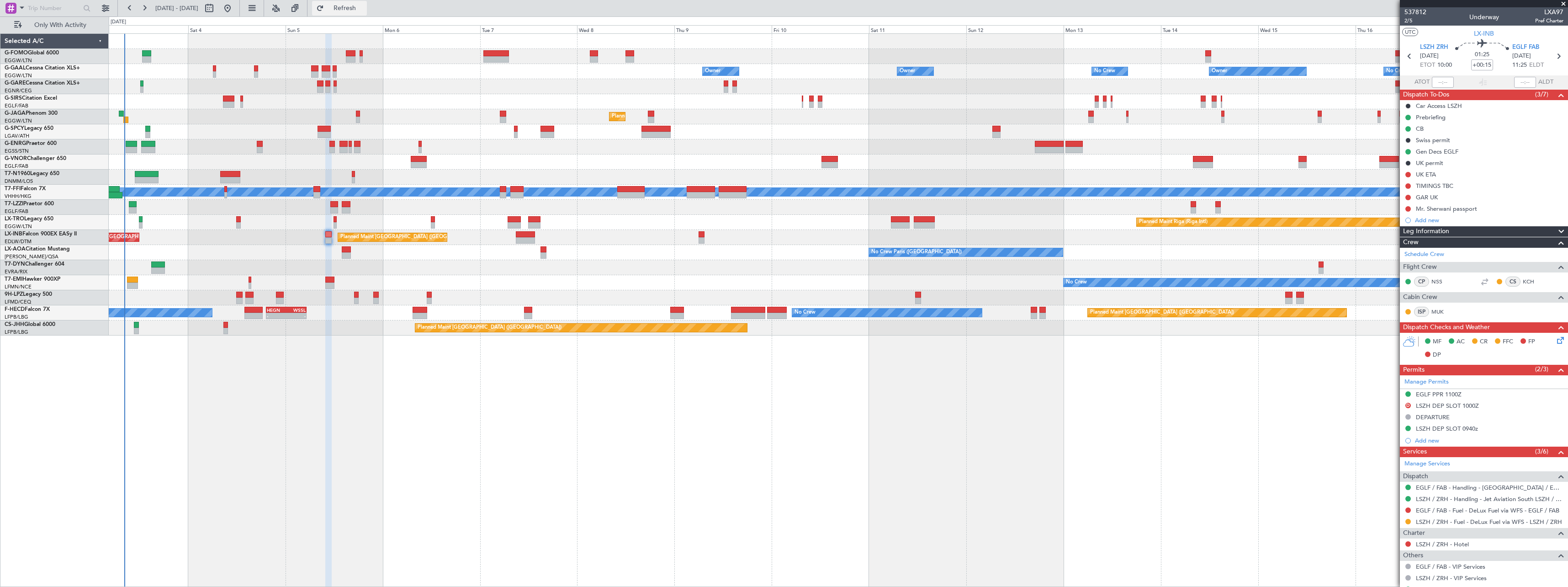
click at [364, 7] on span "Refresh" at bounding box center [345, 8] width 38 height 7
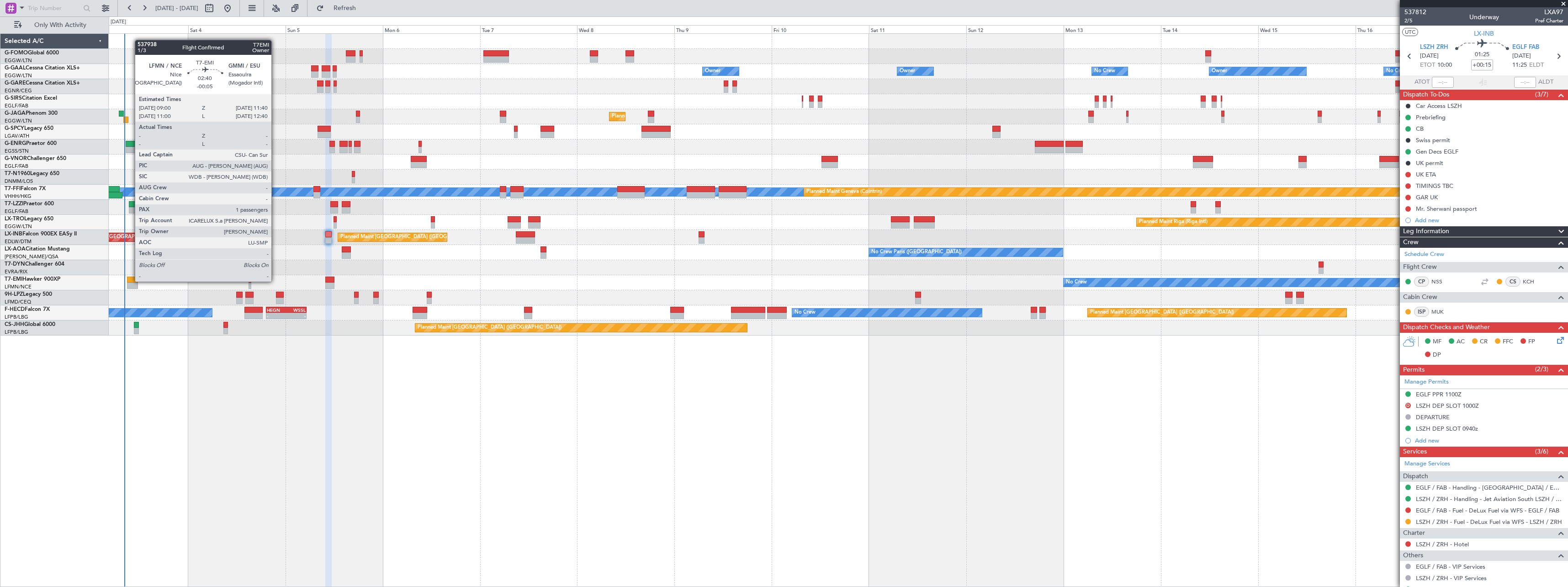
click at [130, 281] on div at bounding box center [133, 279] width 11 height 7
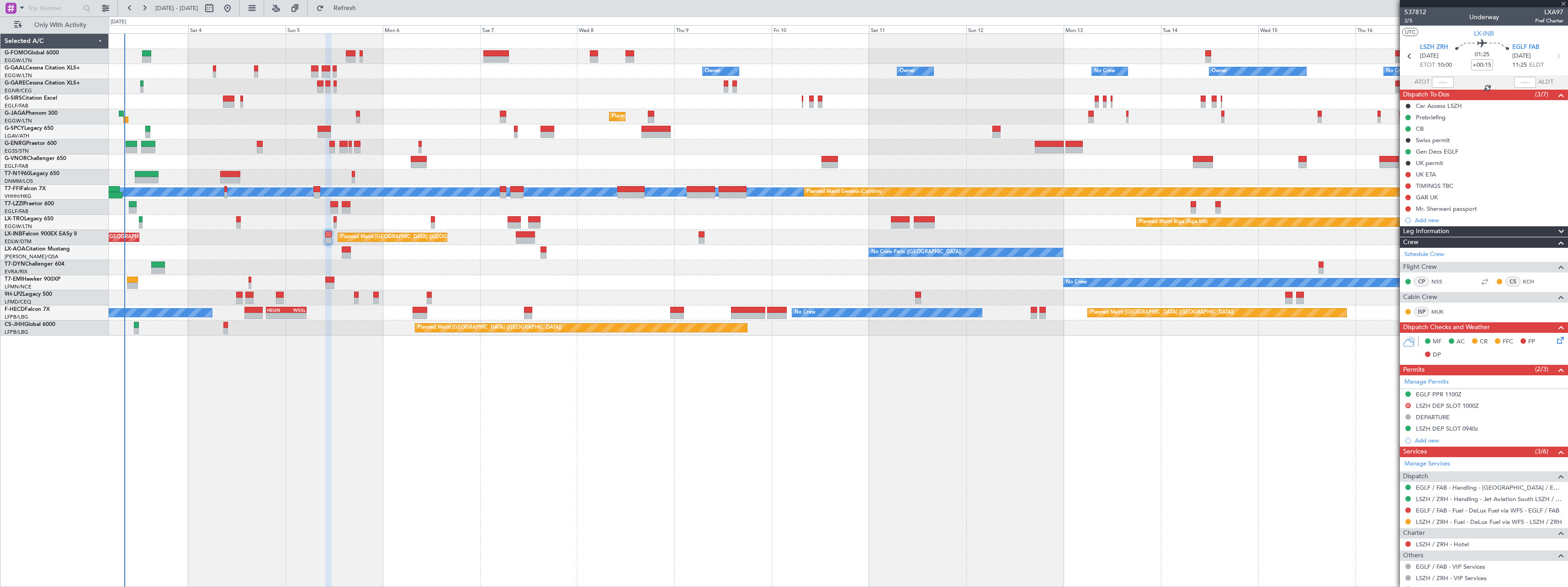
type input "-00:05"
type input "1"
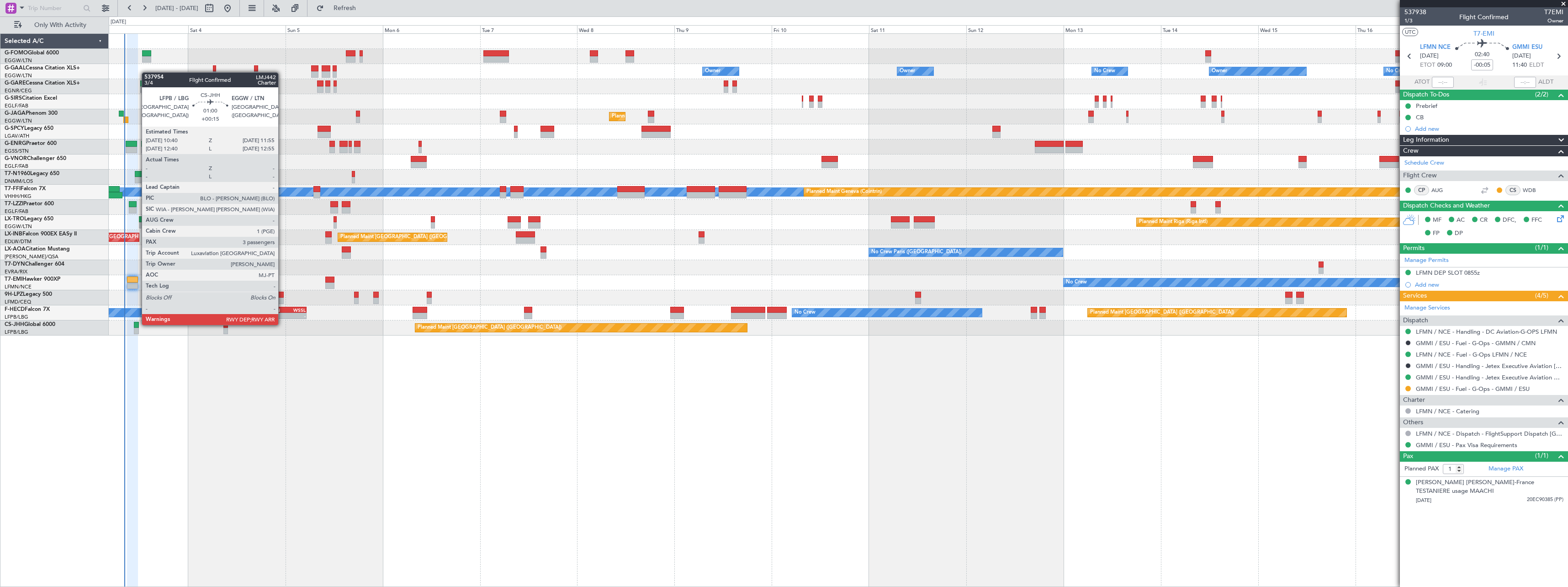
click at [137, 324] on div at bounding box center [136, 325] width 5 height 7
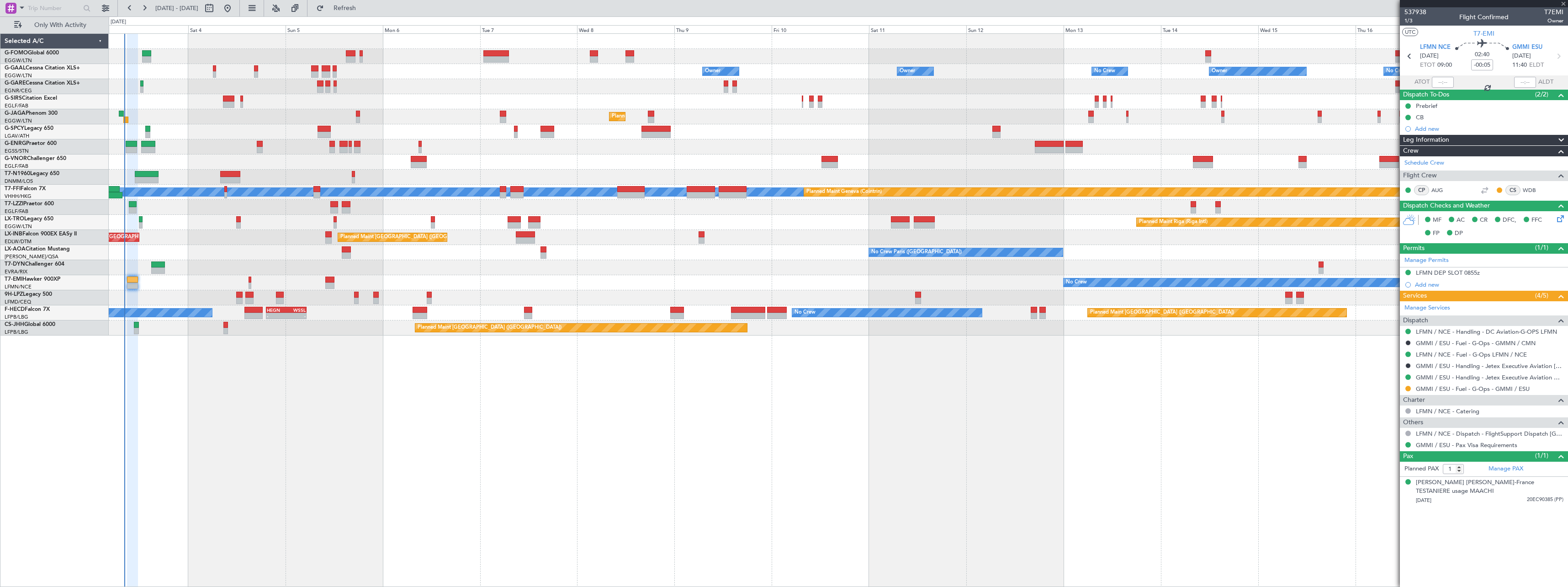
type input "+00:15"
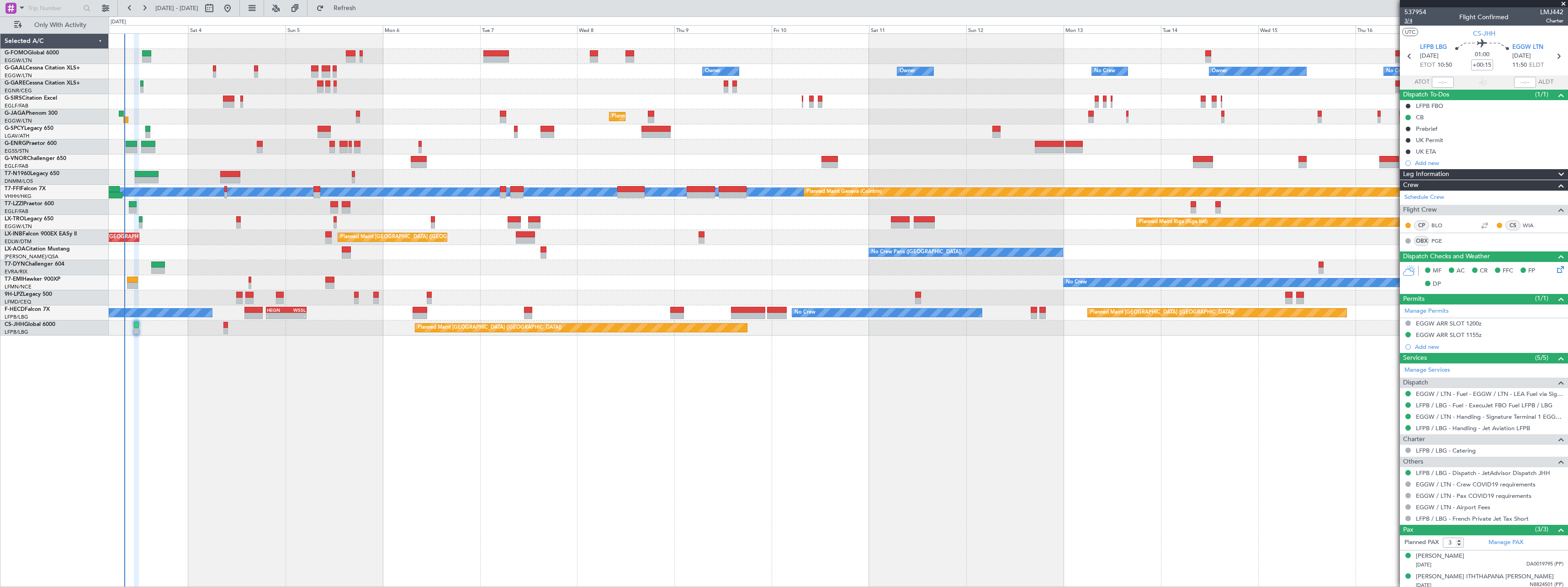
click at [1409, 23] on span "3/4" at bounding box center [1415, 21] width 22 height 8
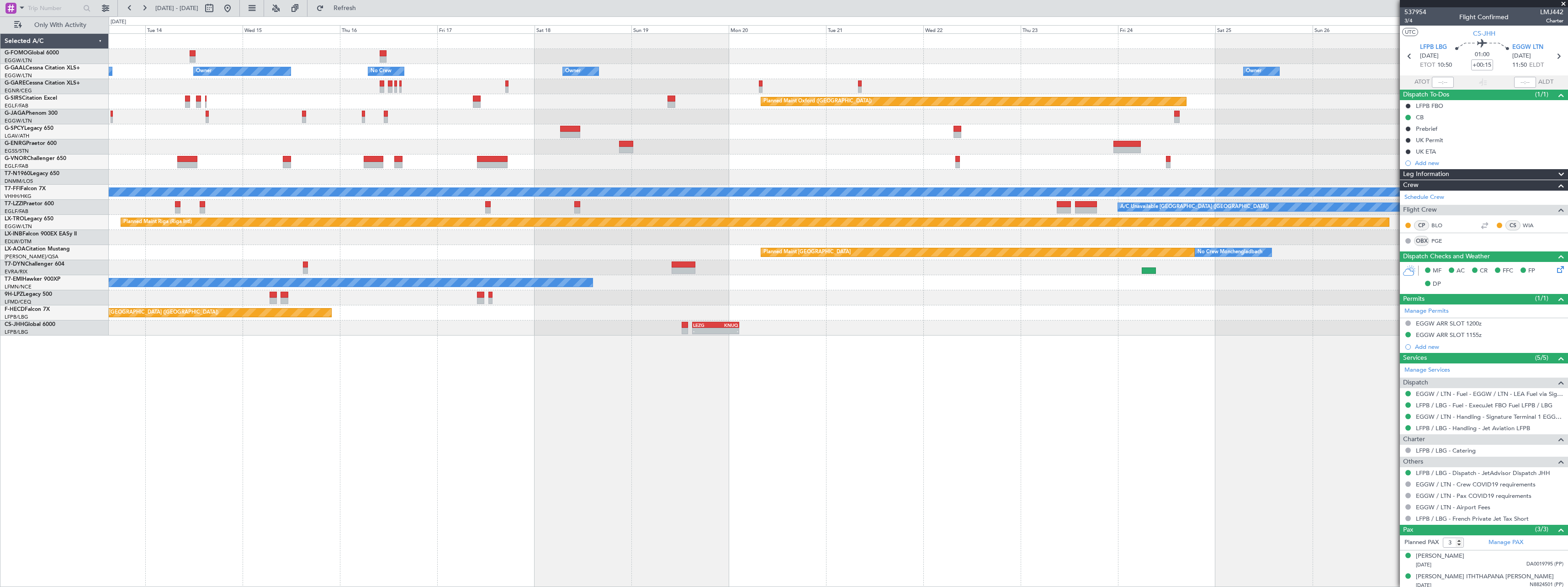
click at [0, 488] on html "03 Oct 2025 - 18 Oct 2025 Refresh Quick Links Only With Activity Owner No Crew …" at bounding box center [784, 294] width 1568 height 587
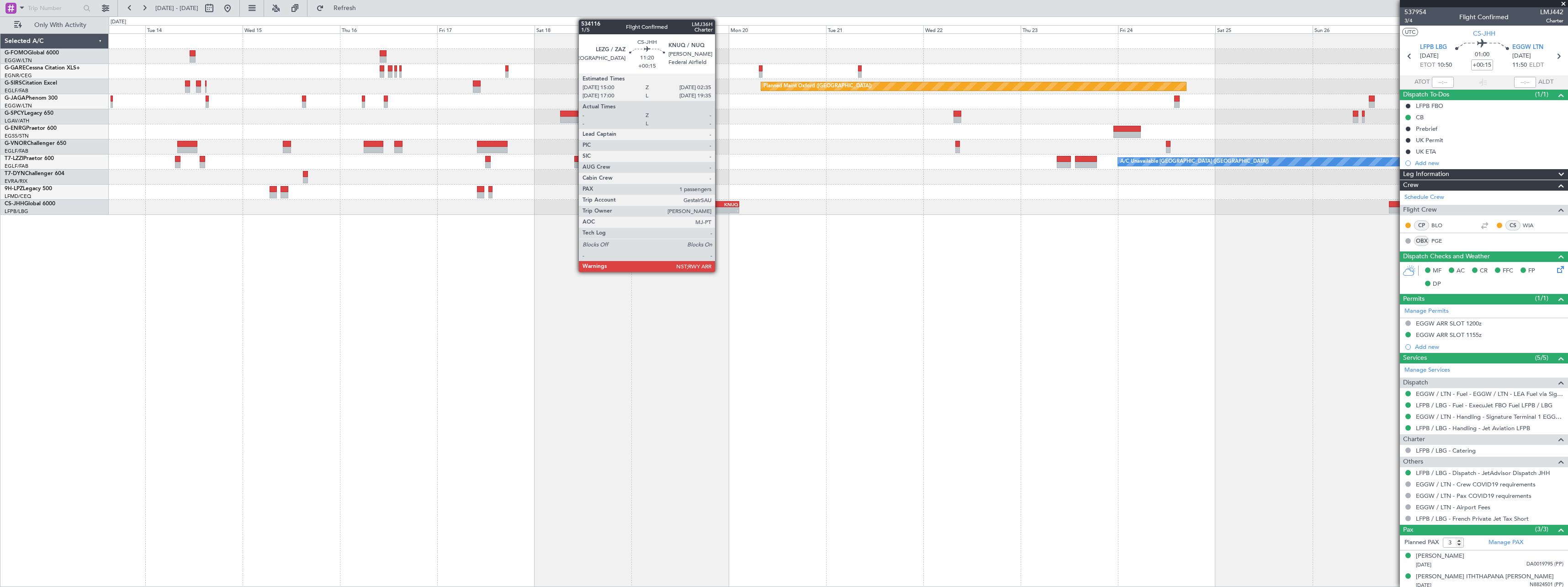
click at [719, 206] on div "KNUQ" at bounding box center [727, 204] width 23 height 5
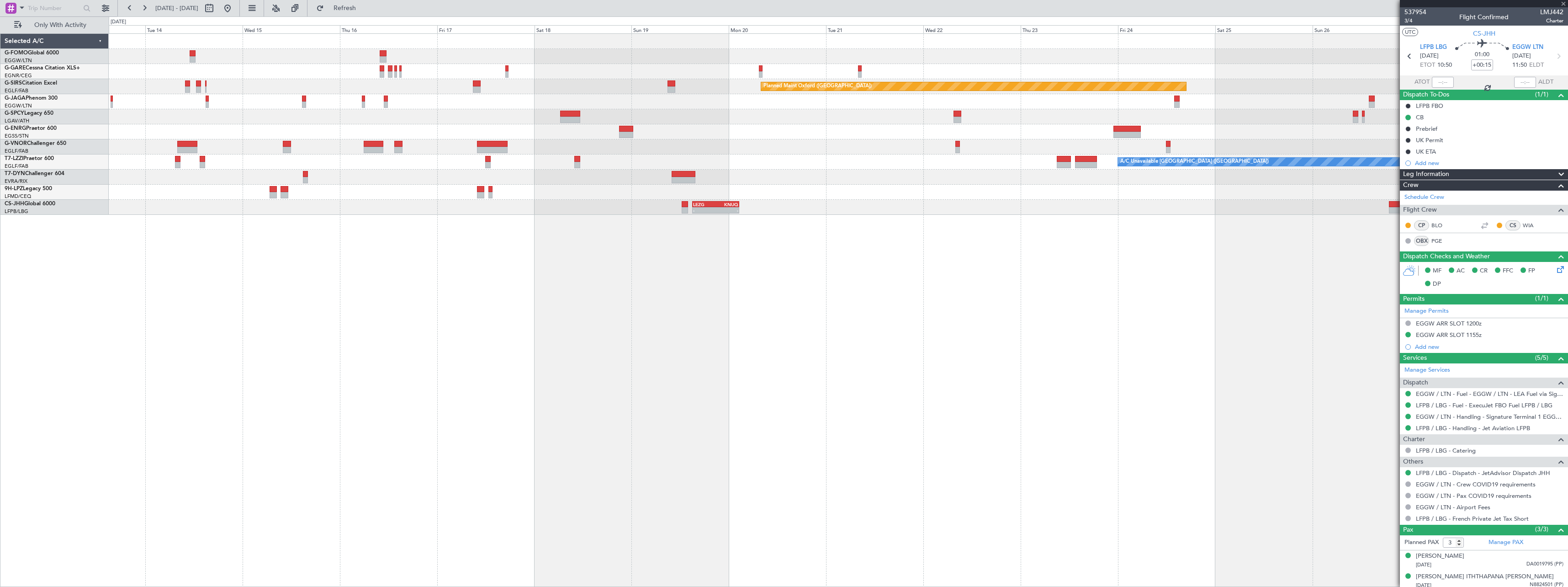
type input "1"
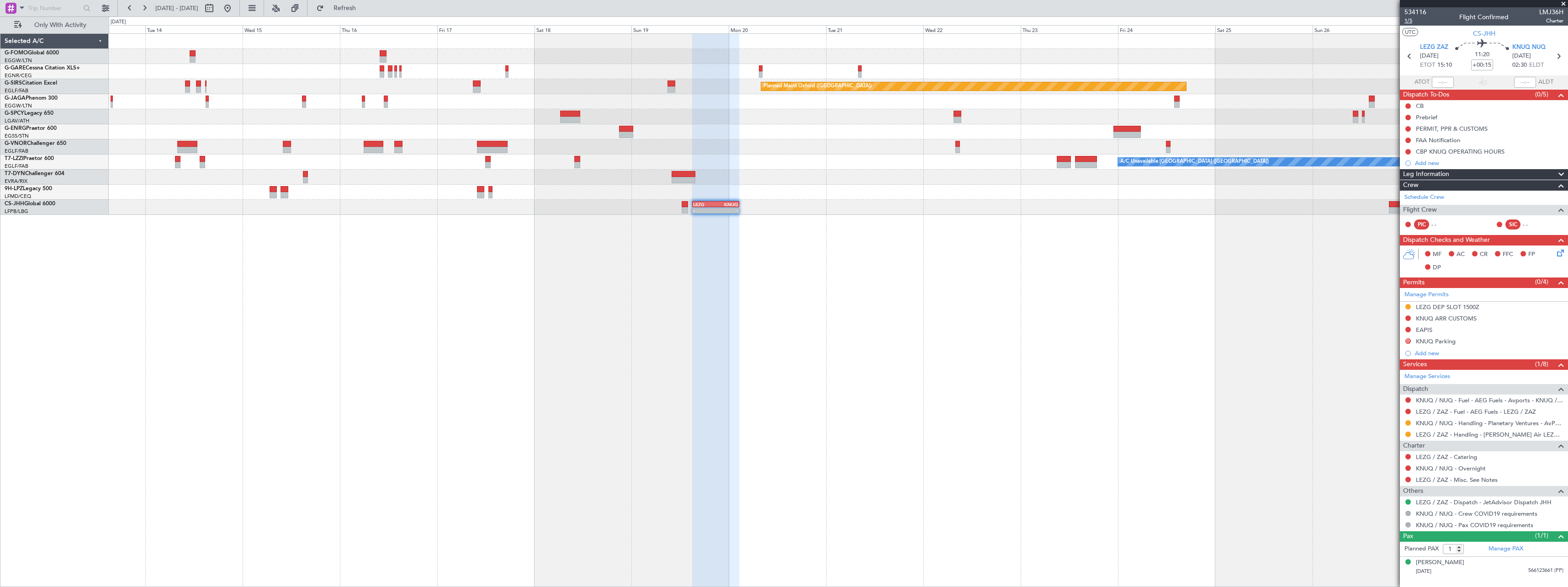
click at [1406, 23] on span "1/5" at bounding box center [1415, 21] width 22 height 8
click at [1478, 425] on link "KNUQ / NUQ - Handling - Planetary Ventures - AvPorts FBO KNUQ / NUQ" at bounding box center [1489, 423] width 147 height 8
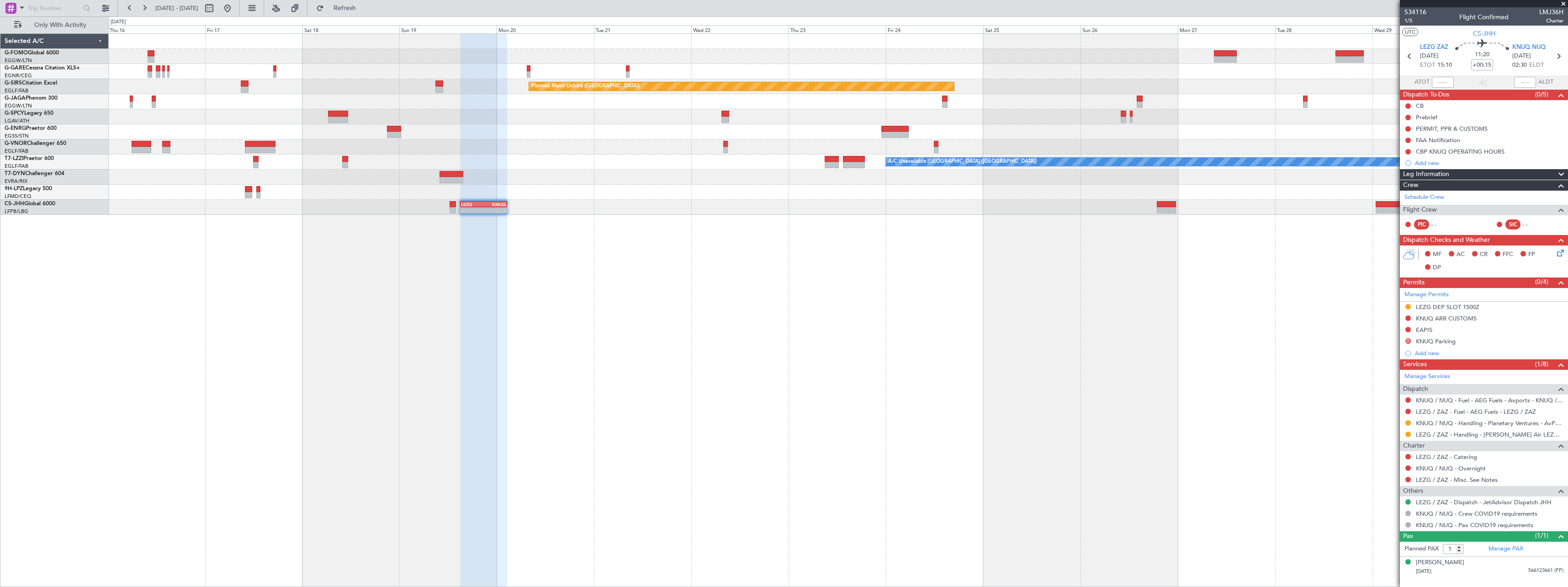
click at [522, 393] on div "Planned Maint Oxford (Kidlington) Planned Maint Bournemouth Planned Maint Bourn…" at bounding box center [838, 310] width 1459 height 554
click at [364, 9] on span "Refresh" at bounding box center [345, 8] width 38 height 7
click at [1429, 160] on div "Add new" at bounding box center [1485, 163] width 140 height 8
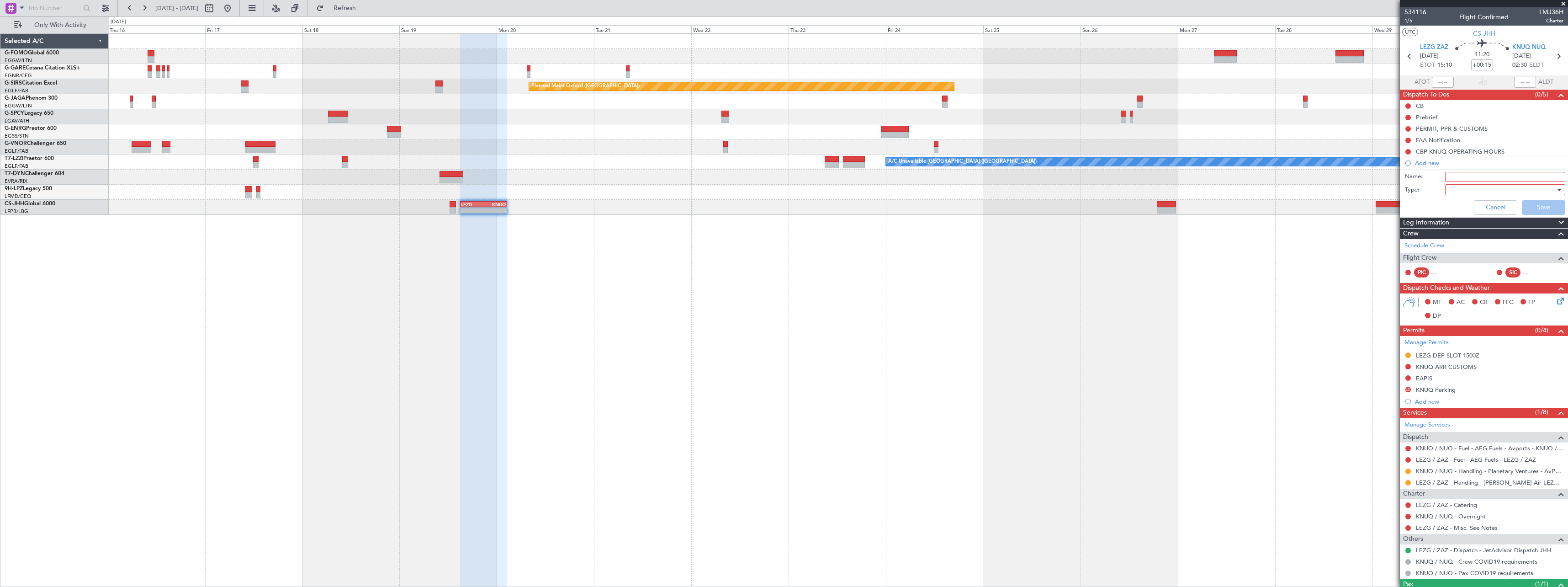
click at [1457, 177] on input "Name:" at bounding box center [1505, 177] width 120 height 10
type input "KSJC BACK-UP"
click at [1475, 189] on div at bounding box center [1502, 189] width 107 height 14
click at [1461, 208] on span "Generic" at bounding box center [1501, 208] width 107 height 14
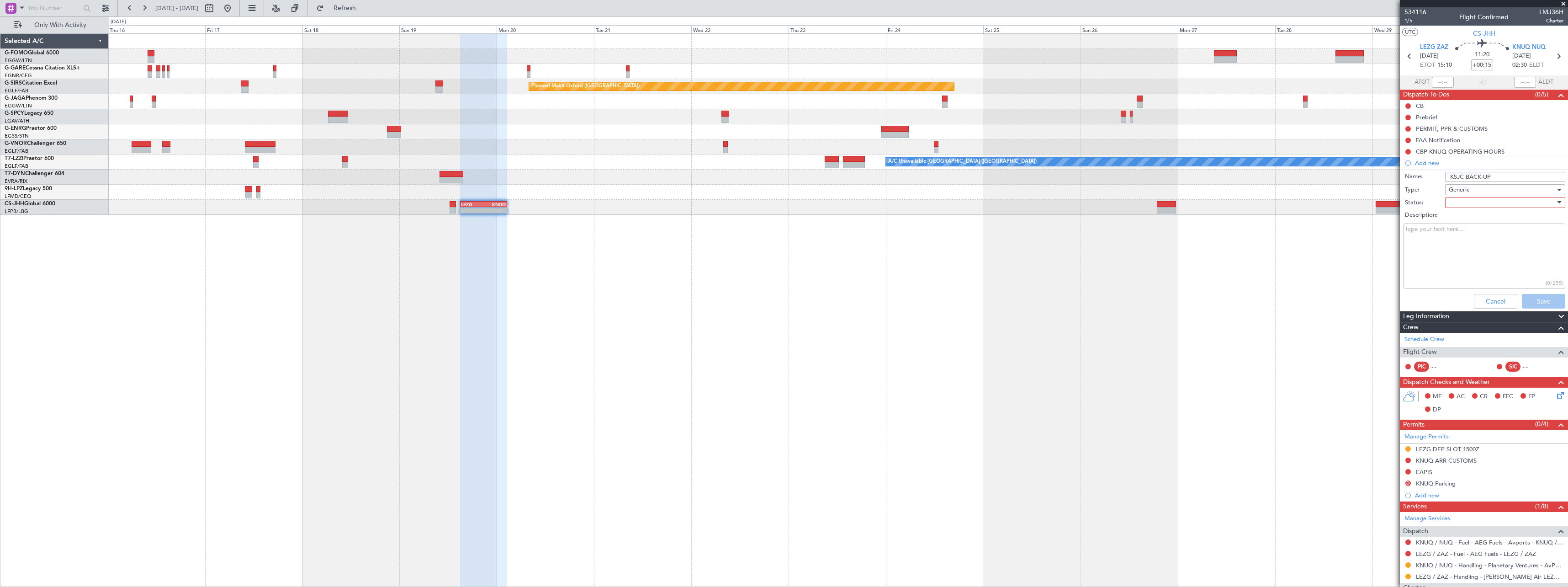
click at [1474, 201] on div at bounding box center [1502, 202] width 107 height 14
drag, startPoint x: 1469, startPoint y: 231, endPoint x: 1479, endPoint y: 248, distance: 19.7
click at [1469, 231] on span "In Progress" at bounding box center [1501, 234] width 107 height 14
click at [1531, 298] on button "Save" at bounding box center [1543, 301] width 43 height 15
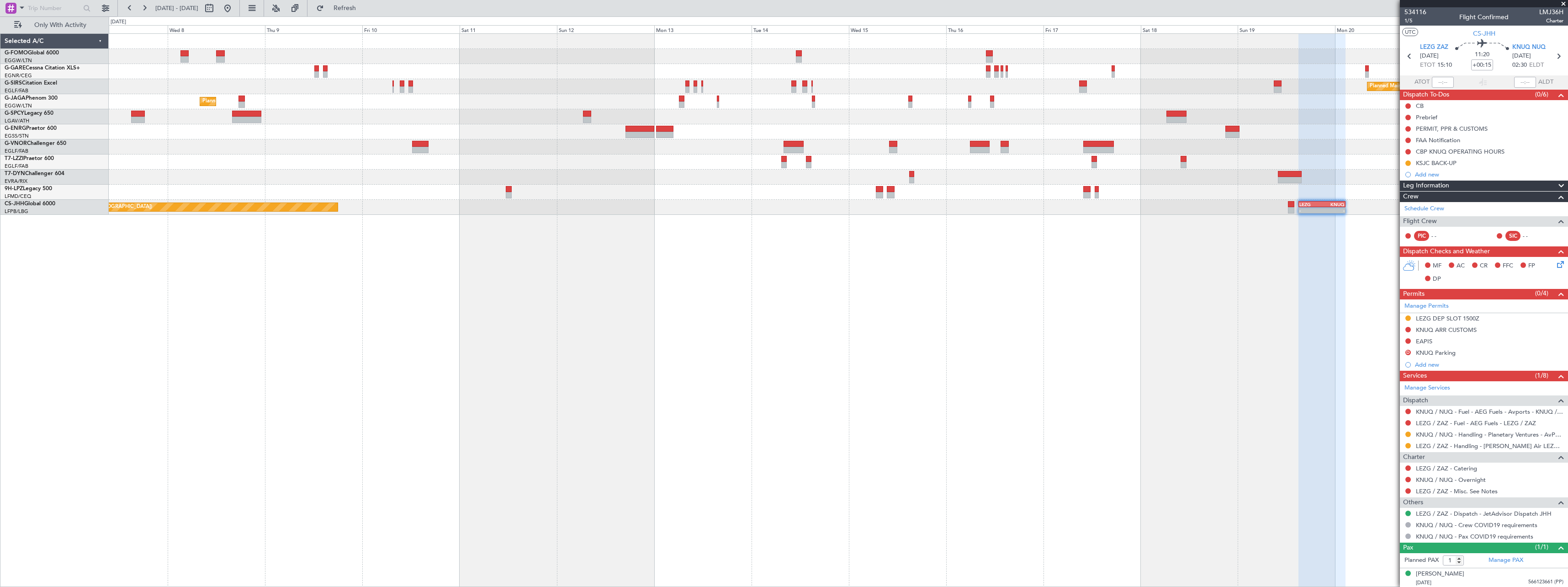
click at [1144, 418] on div "Planned Maint Oxford (Kidlington) Planned Maint London (Luton) A/C Unavailable …" at bounding box center [838, 310] width 1459 height 554
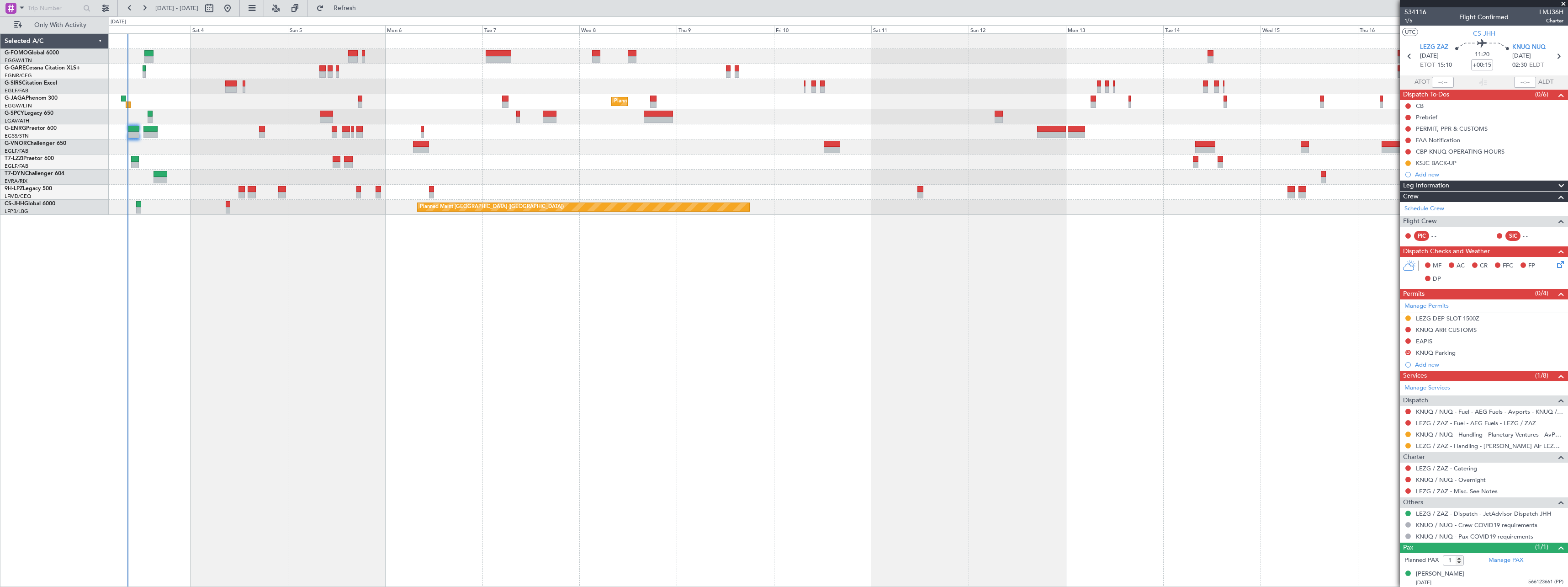
click at [839, 407] on div "Planned Maint Oxford (Kidlington) Planned Maint London (Luton) Planned Maint Br…" at bounding box center [838, 310] width 1459 height 554
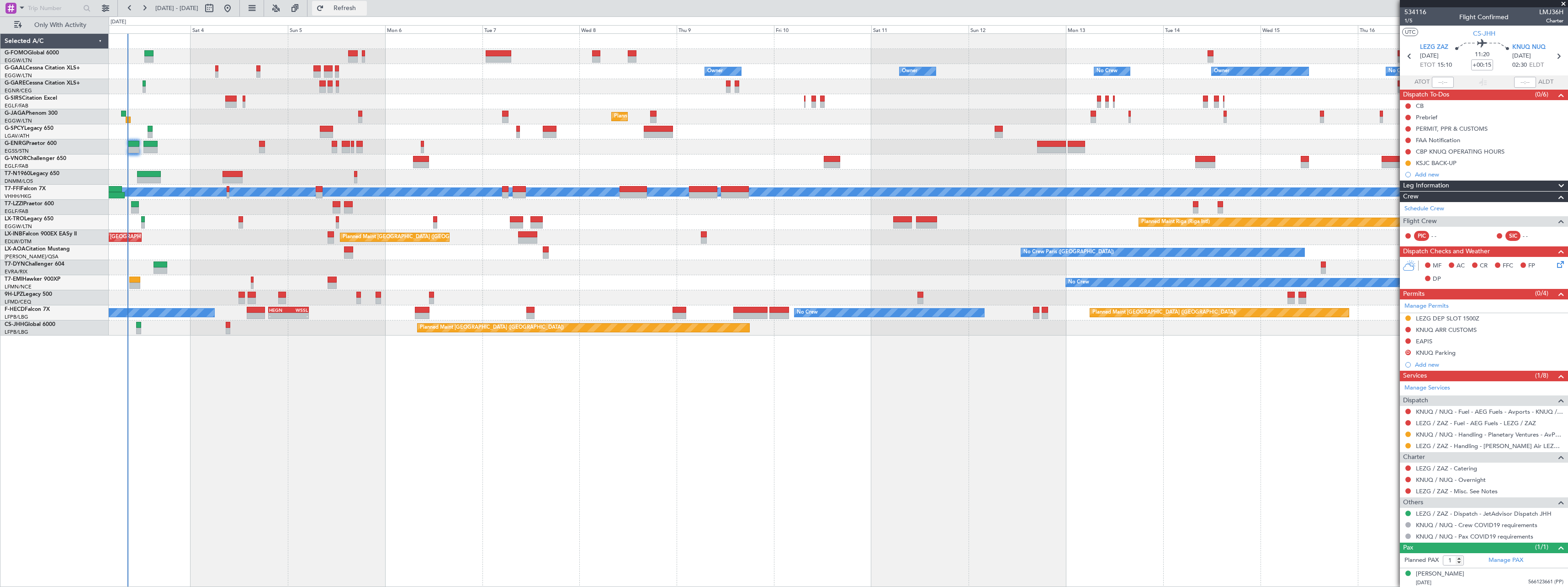
click at [364, 5] on span "Refresh" at bounding box center [345, 8] width 38 height 7
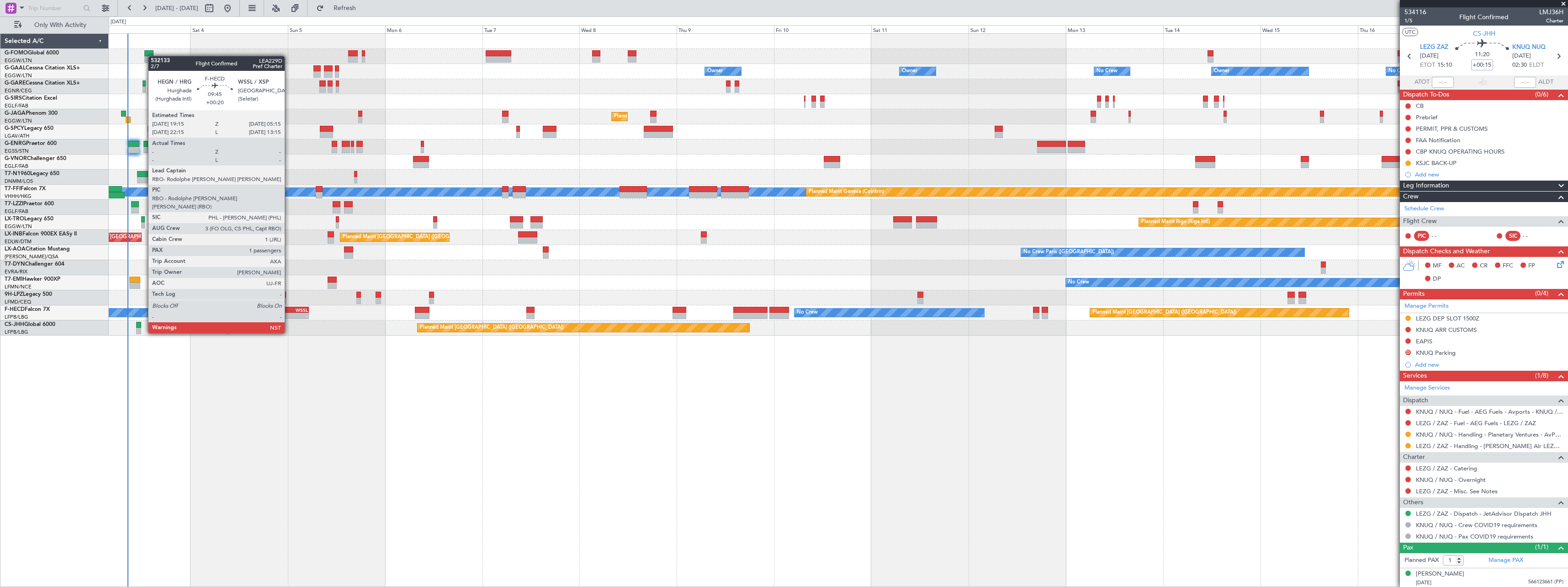
click at [289, 308] on div "WSSL" at bounding box center [298, 309] width 19 height 5
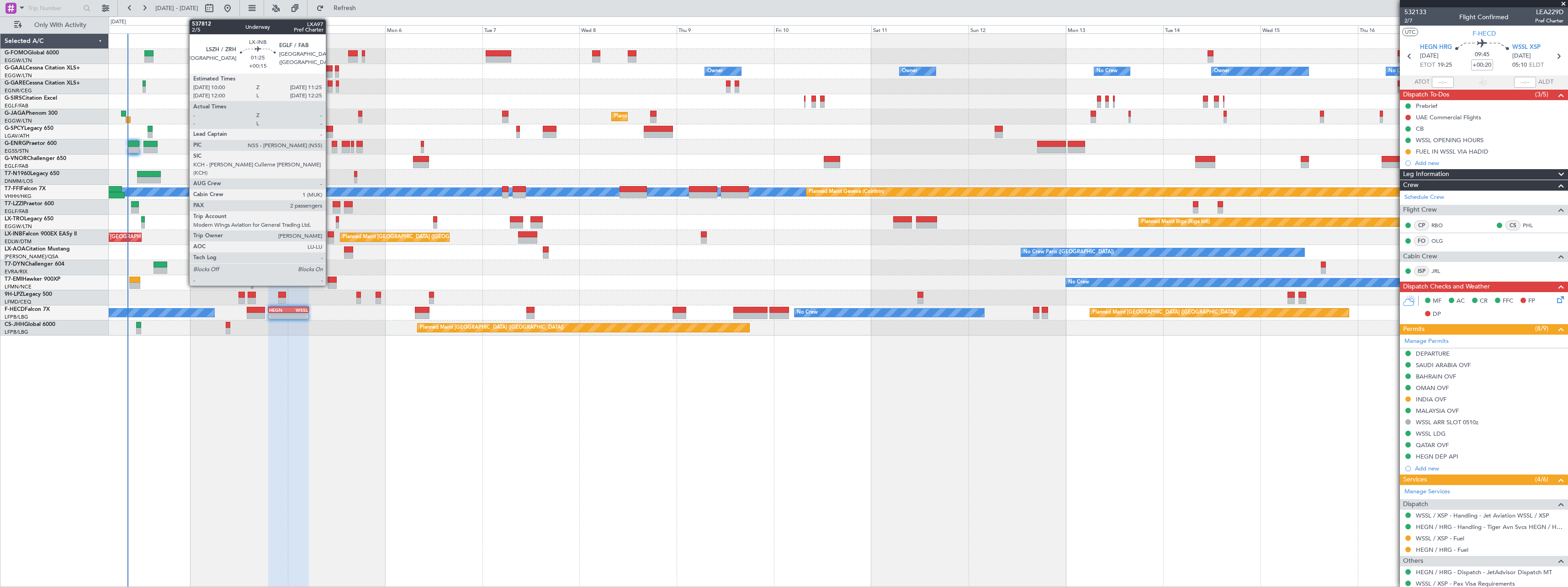
click at [330, 238] on div at bounding box center [331, 241] width 6 height 7
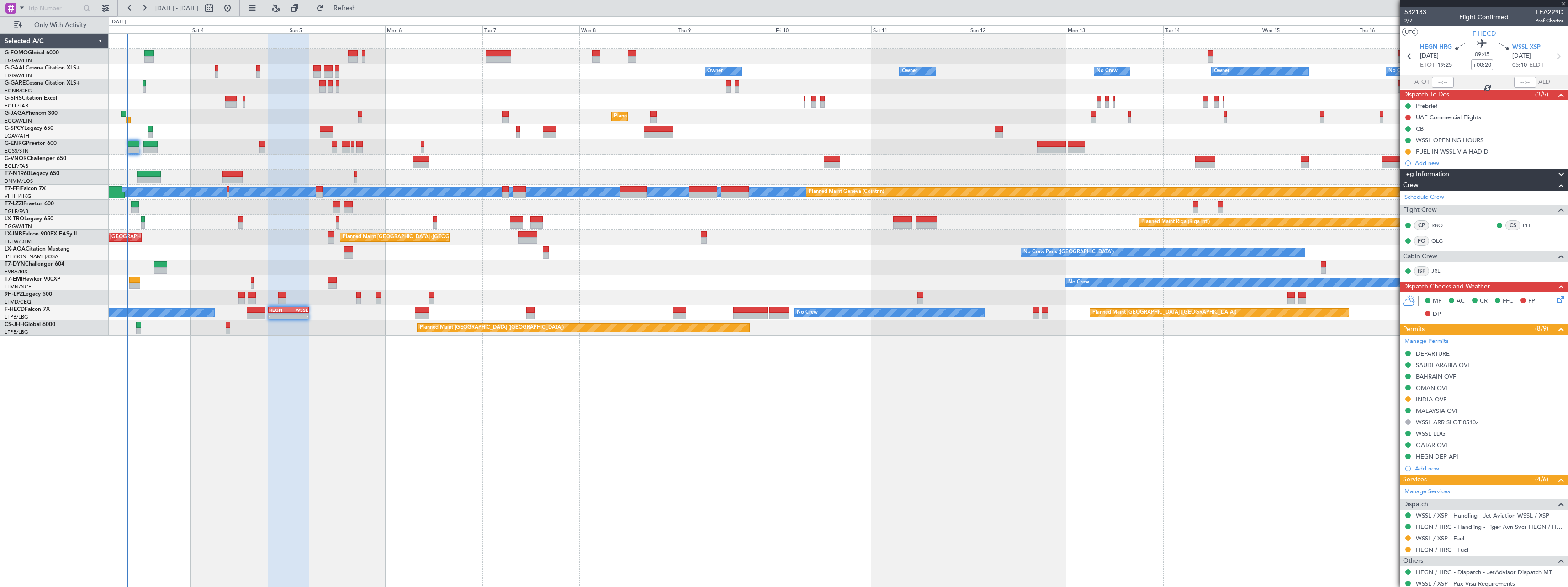
type input "+00:15"
type input "2"
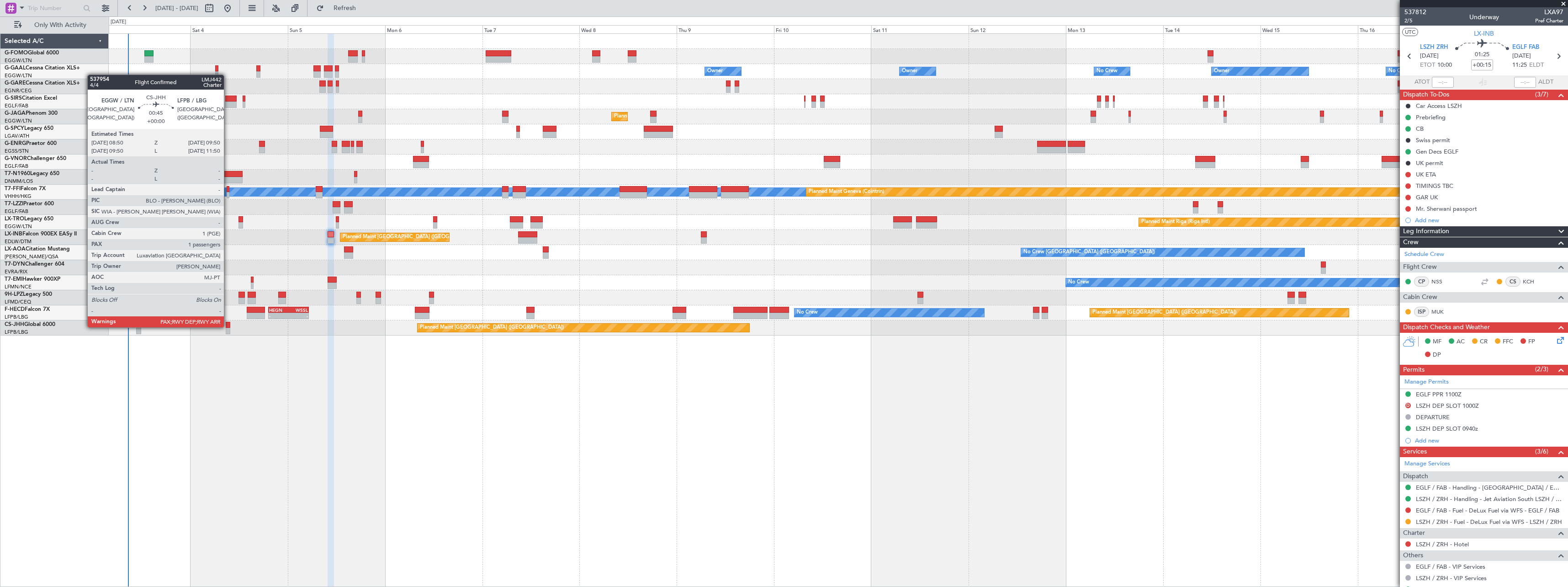
click at [228, 326] on div at bounding box center [228, 325] width 4 height 7
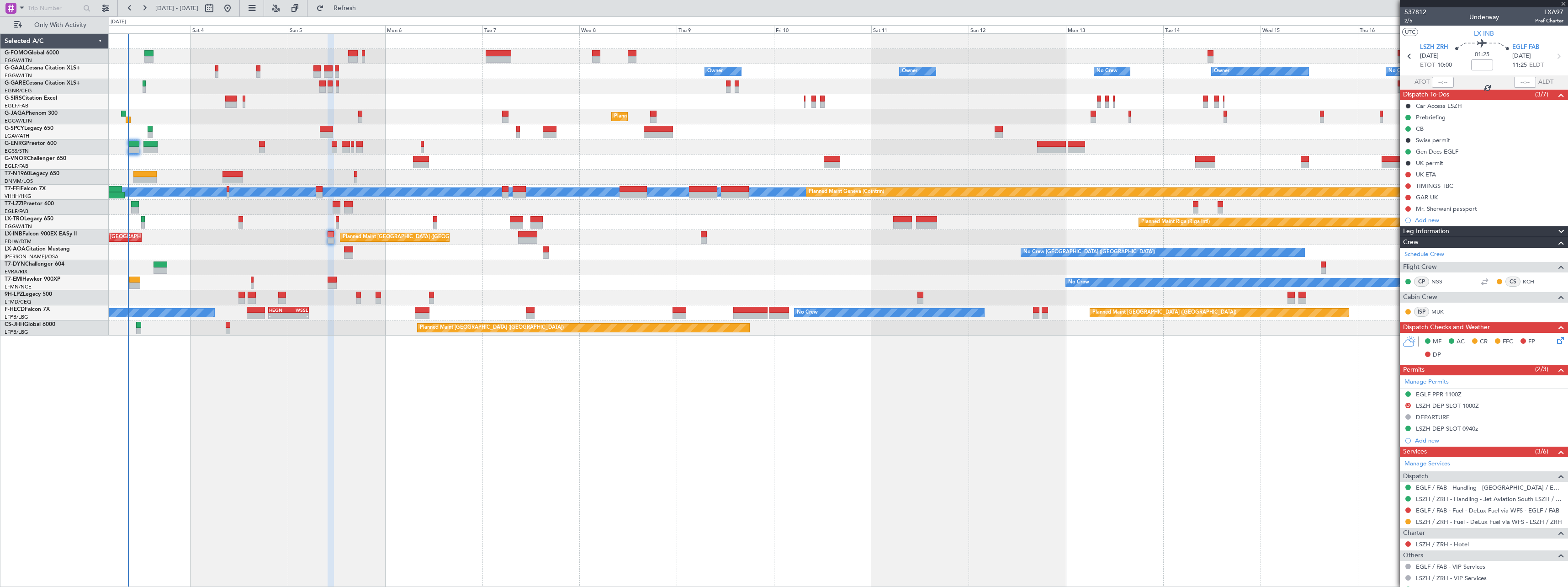
type input "4"
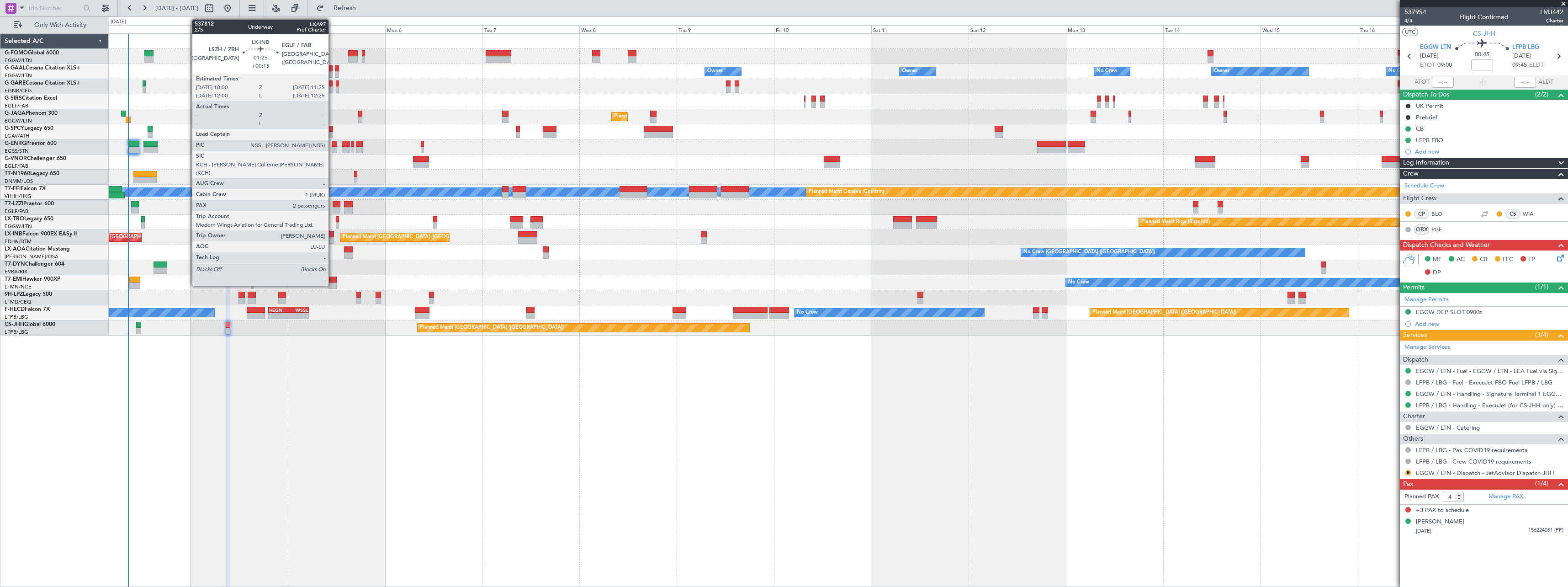
click at [332, 236] on div at bounding box center [331, 234] width 6 height 7
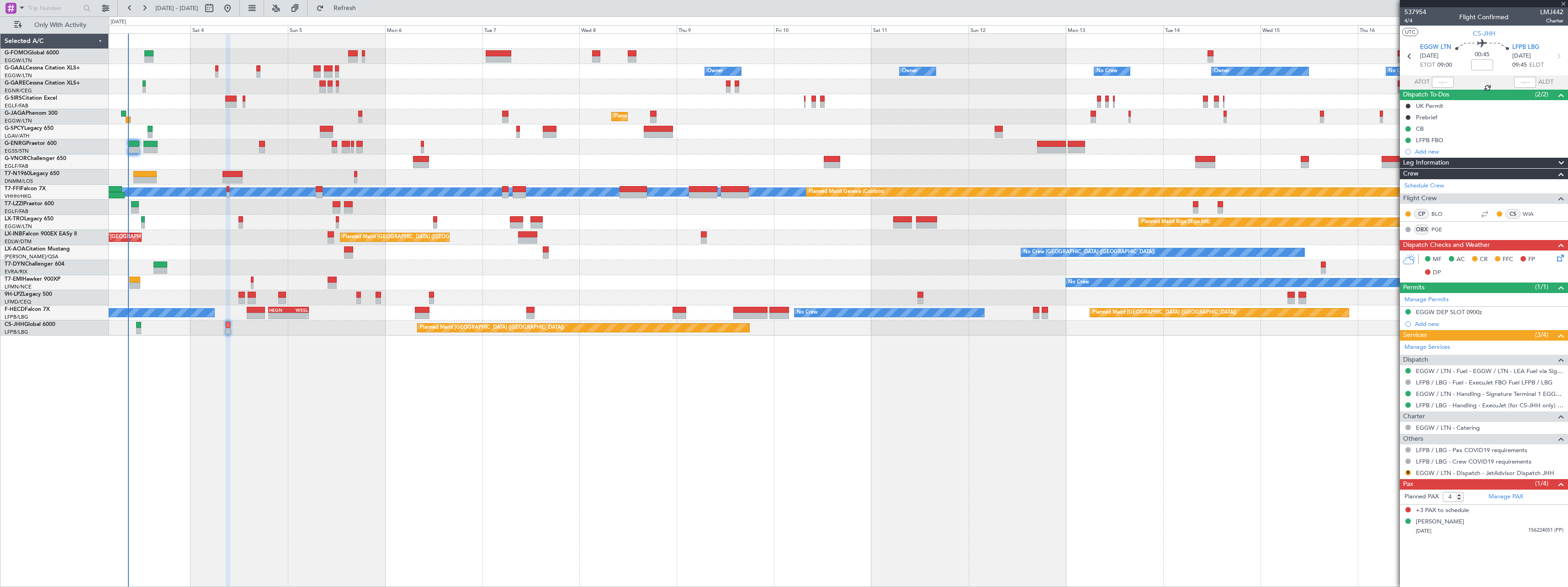
type input "+00:15"
type input "2"
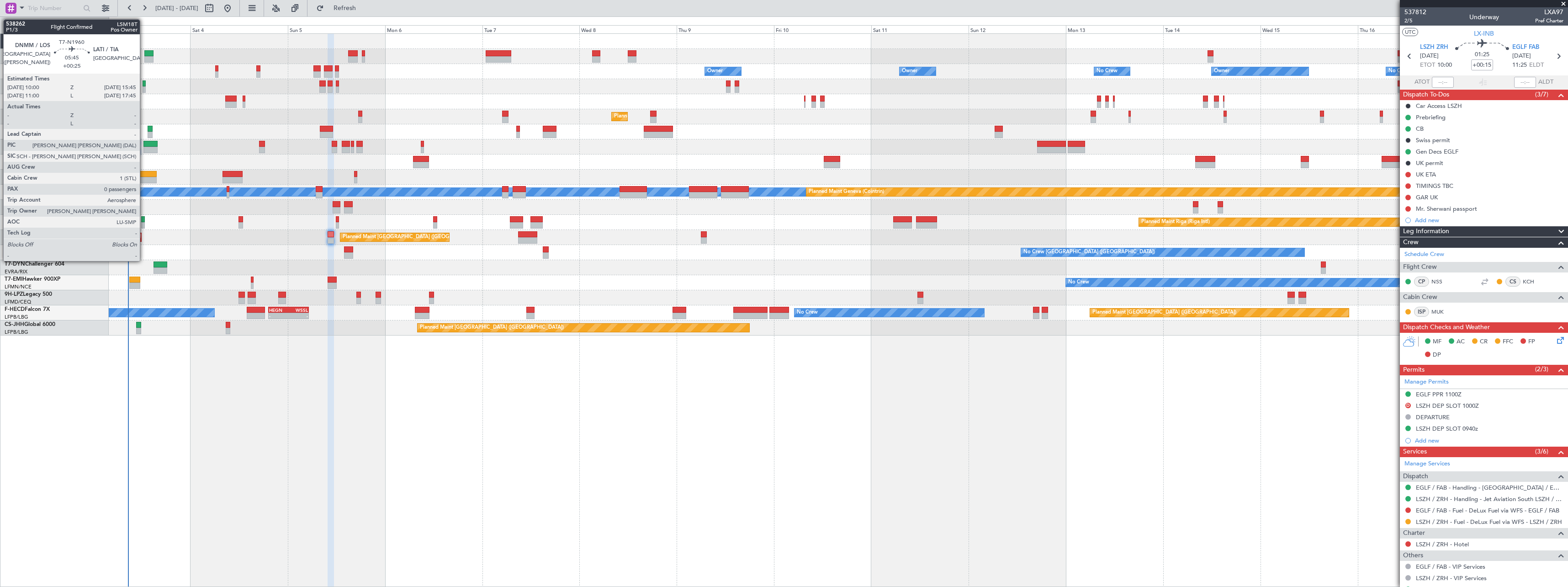
click at [144, 178] on div at bounding box center [145, 180] width 24 height 7
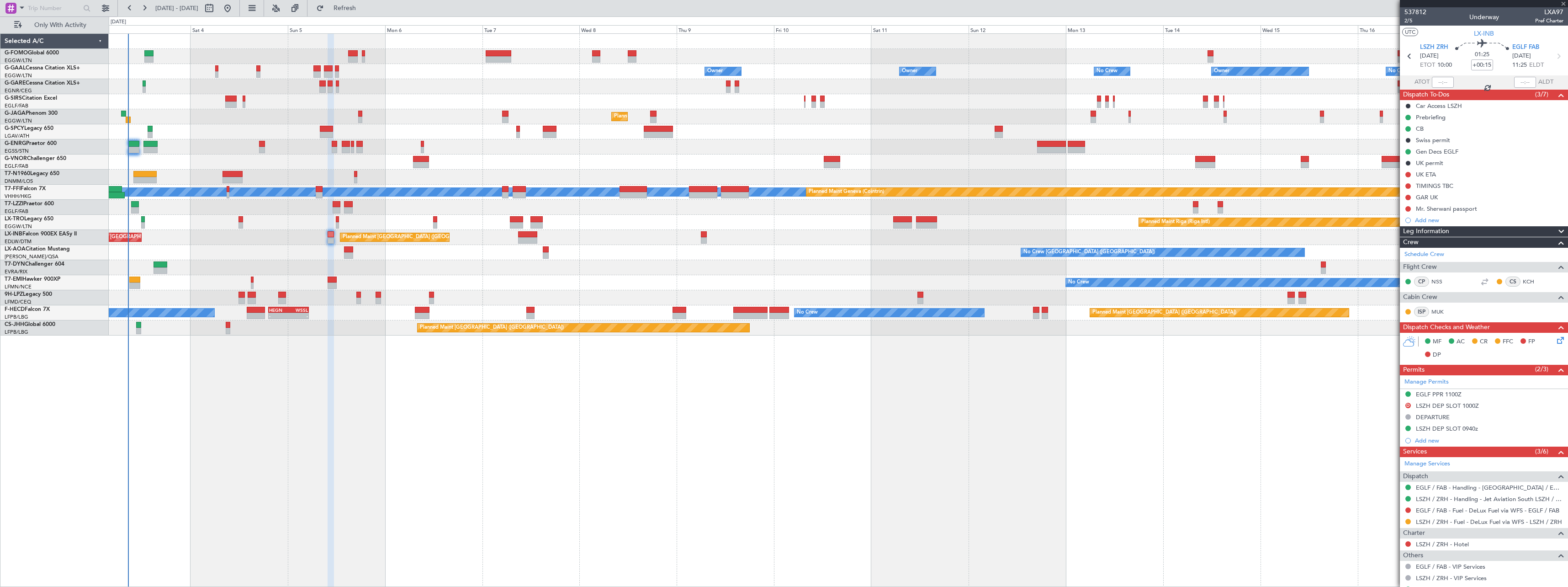
type input "+00:25"
type input "0"
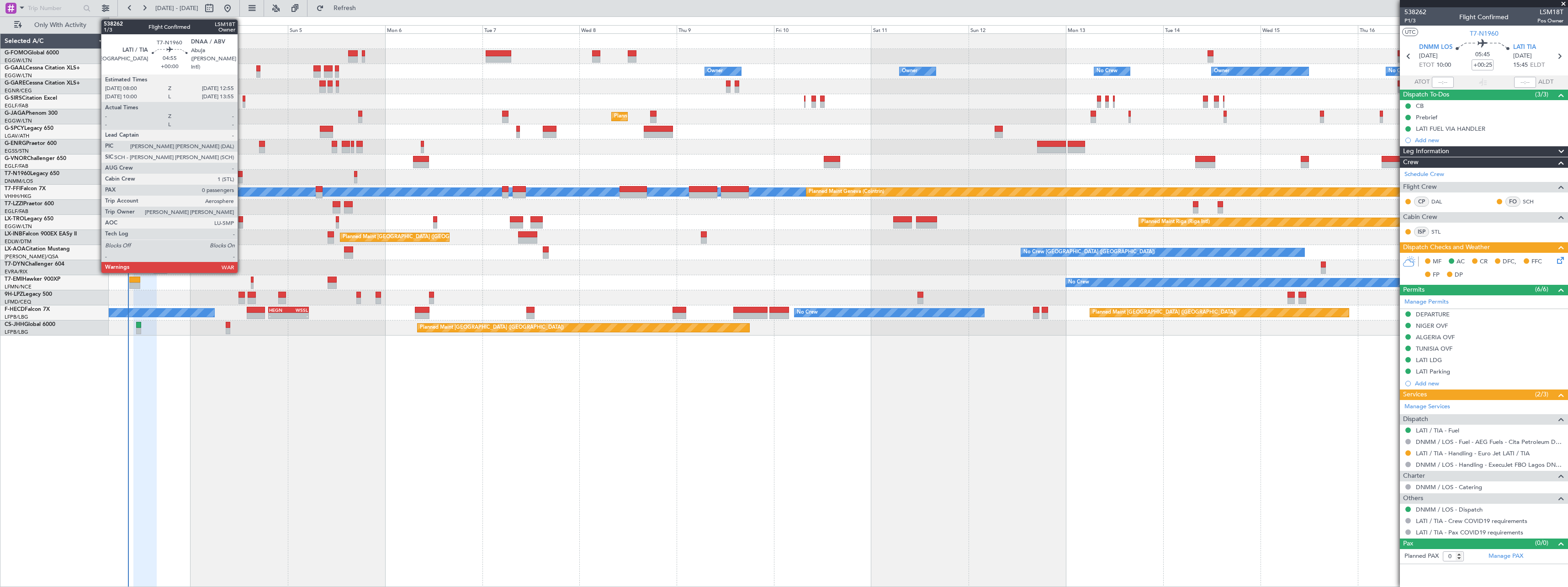
click at [242, 176] on div at bounding box center [233, 174] width 20 height 7
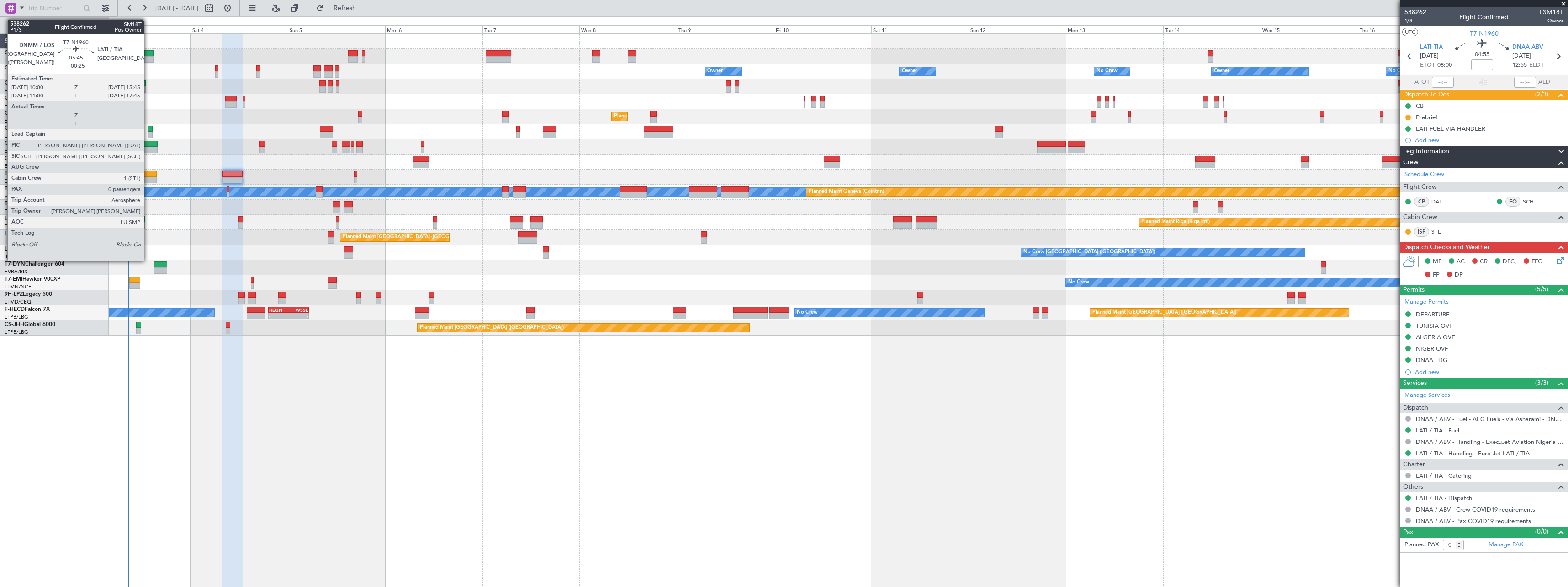
click at [148, 175] on div at bounding box center [145, 174] width 24 height 7
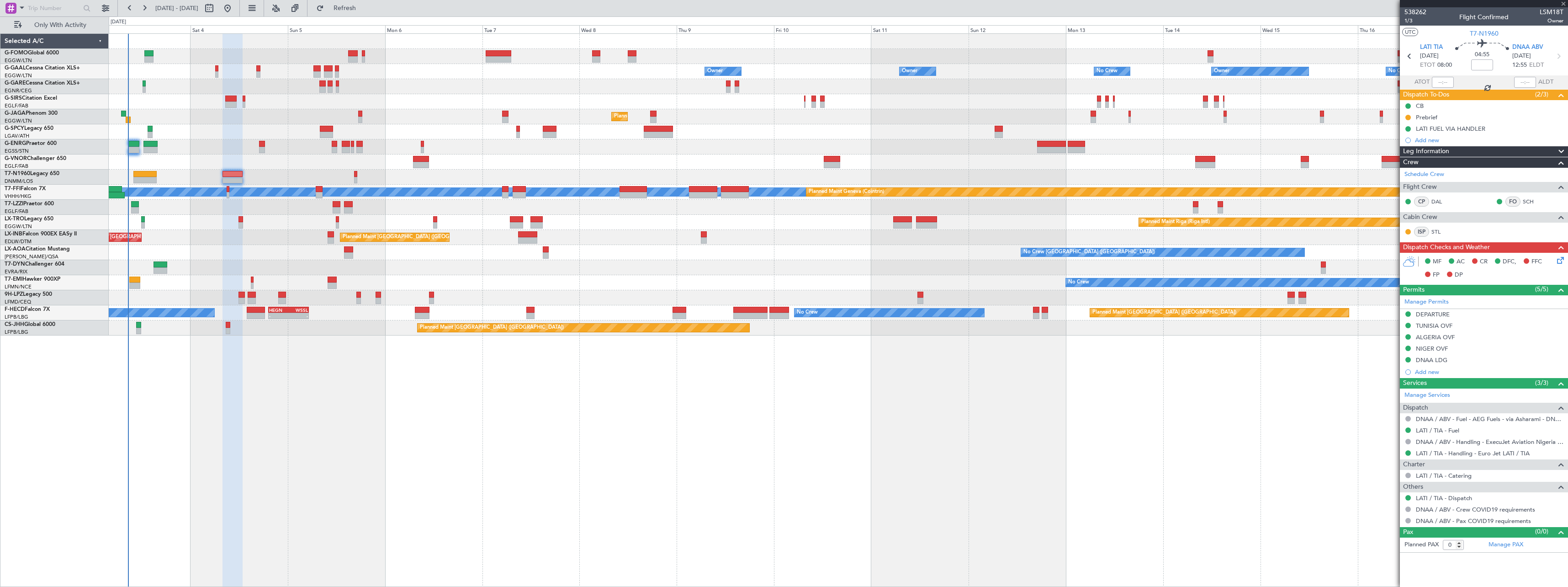
type input "+00:25"
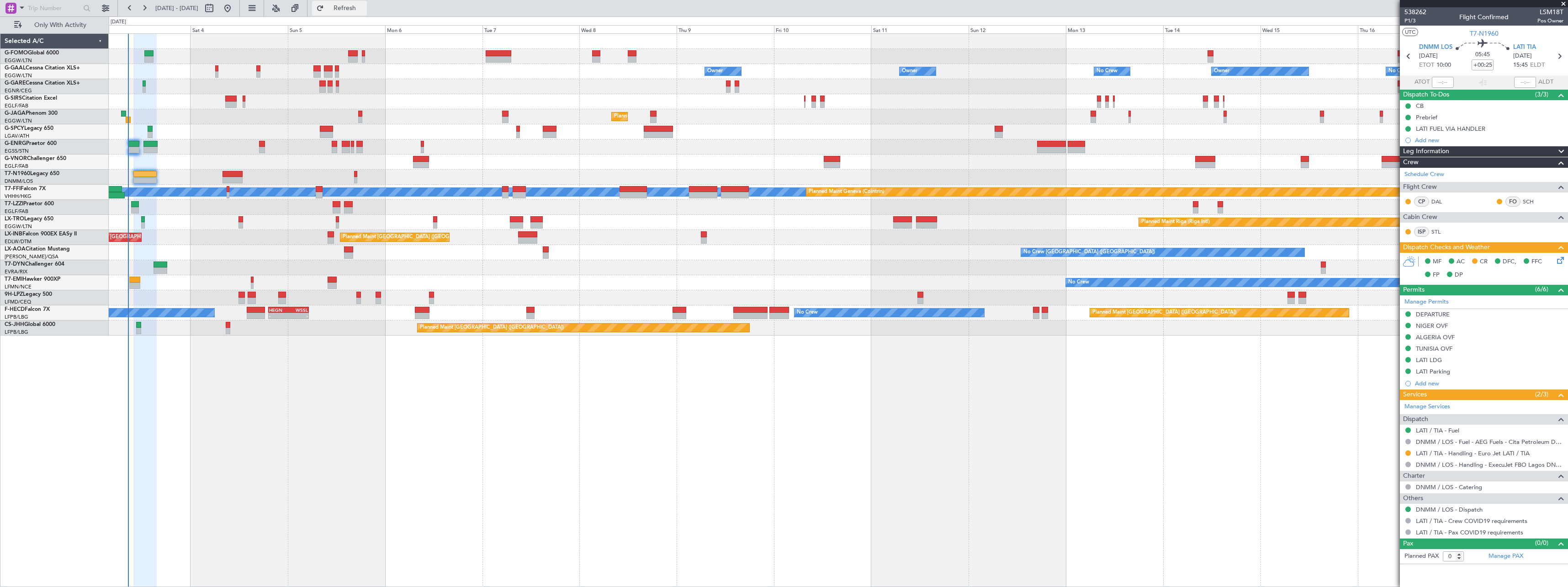
click at [364, 7] on span "Refresh" at bounding box center [345, 8] width 38 height 7
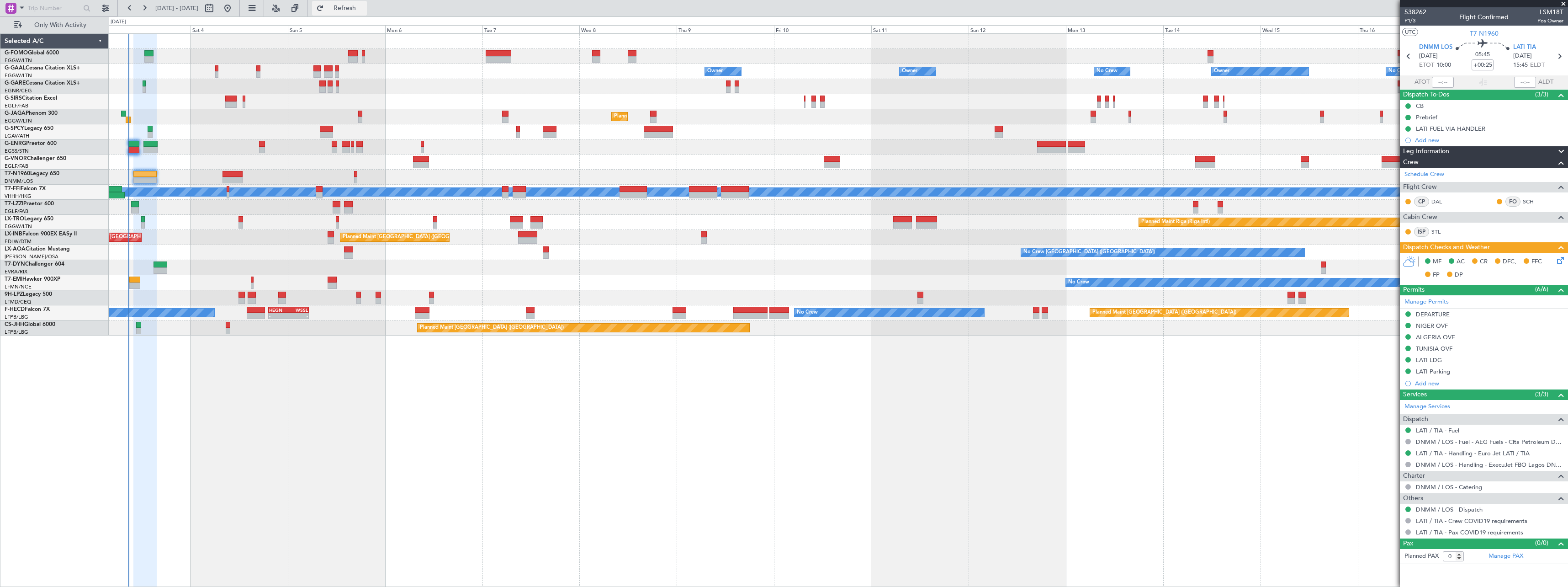
click at [364, 5] on span "Refresh" at bounding box center [345, 8] width 38 height 7
